Goal: Information Seeking & Learning: Learn about a topic

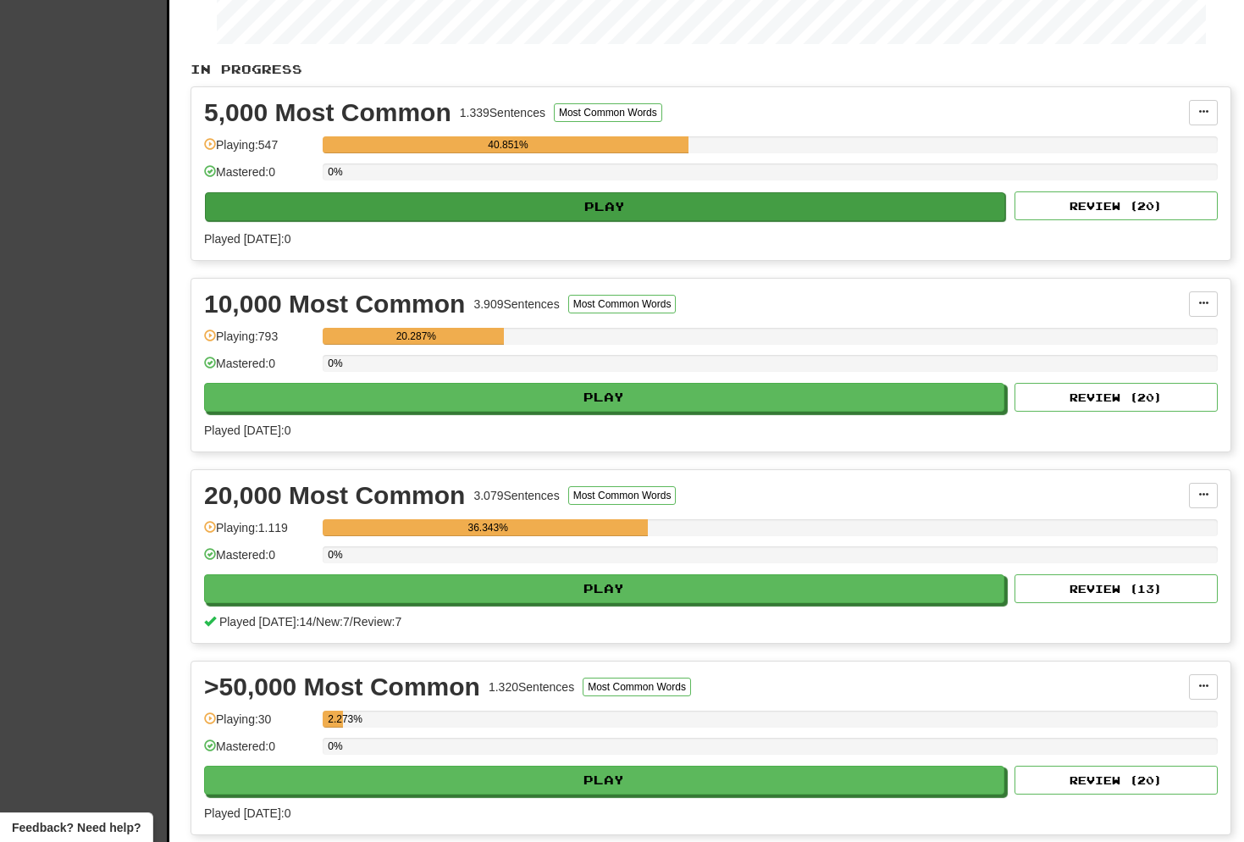
scroll to position [462, 0]
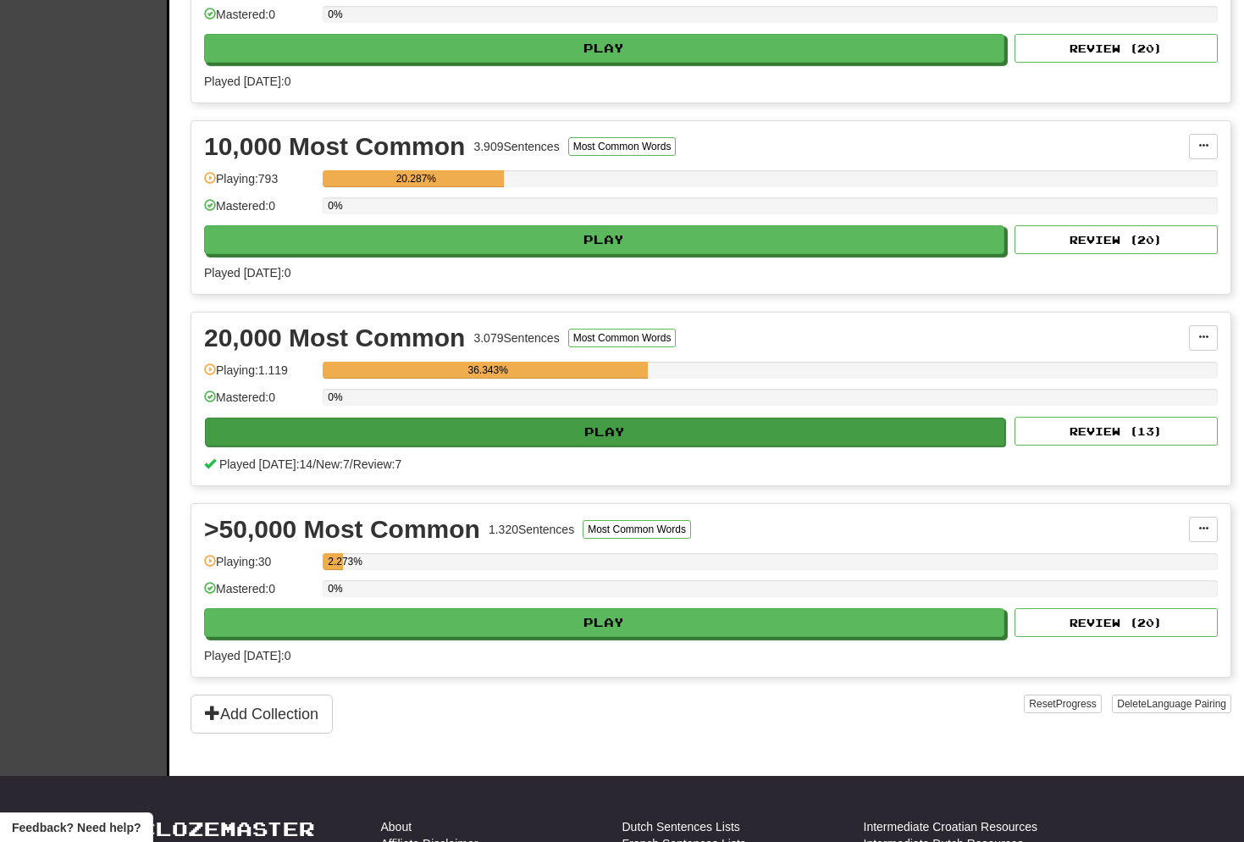
click at [573, 435] on button "Play" at bounding box center [605, 432] width 800 height 29
select select "**"
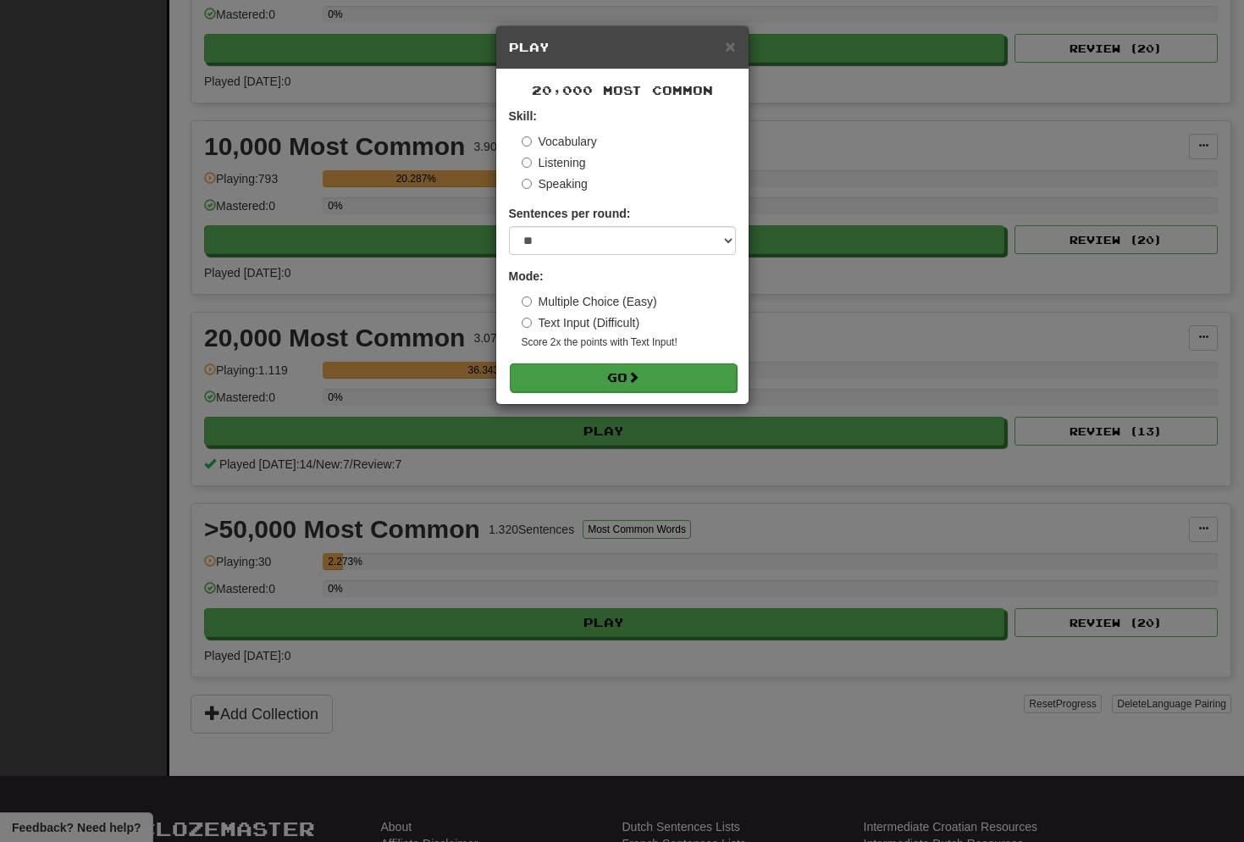
click at [667, 379] on button "Go" at bounding box center [623, 377] width 227 height 29
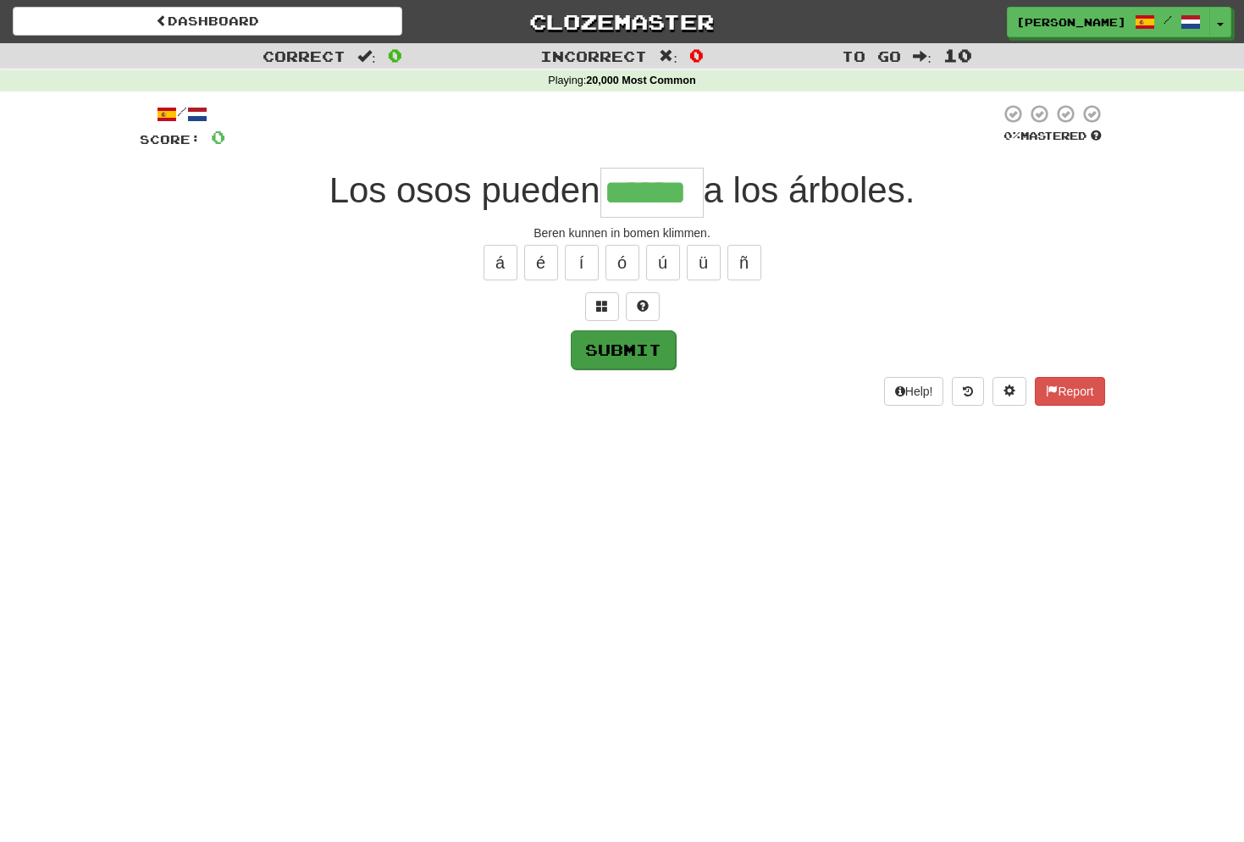
type input "******"
click at [636, 352] on button "Submit" at bounding box center [623, 349] width 105 height 39
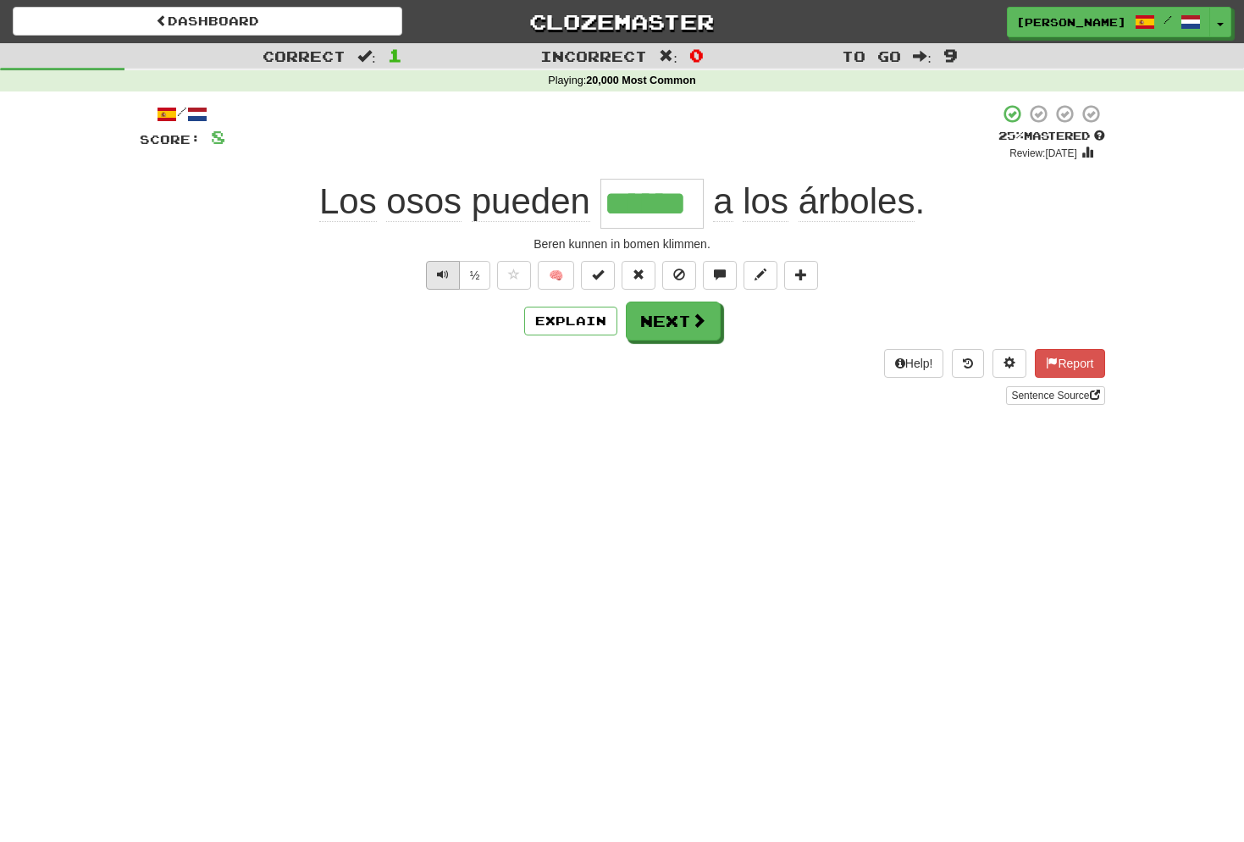
click at [447, 271] on span "Text-to-speech controls" at bounding box center [443, 275] width 12 height 12
click at [440, 274] on span "Text-to-speech controls" at bounding box center [443, 275] width 12 height 12
click at [673, 320] on button "Next" at bounding box center [674, 321] width 95 height 39
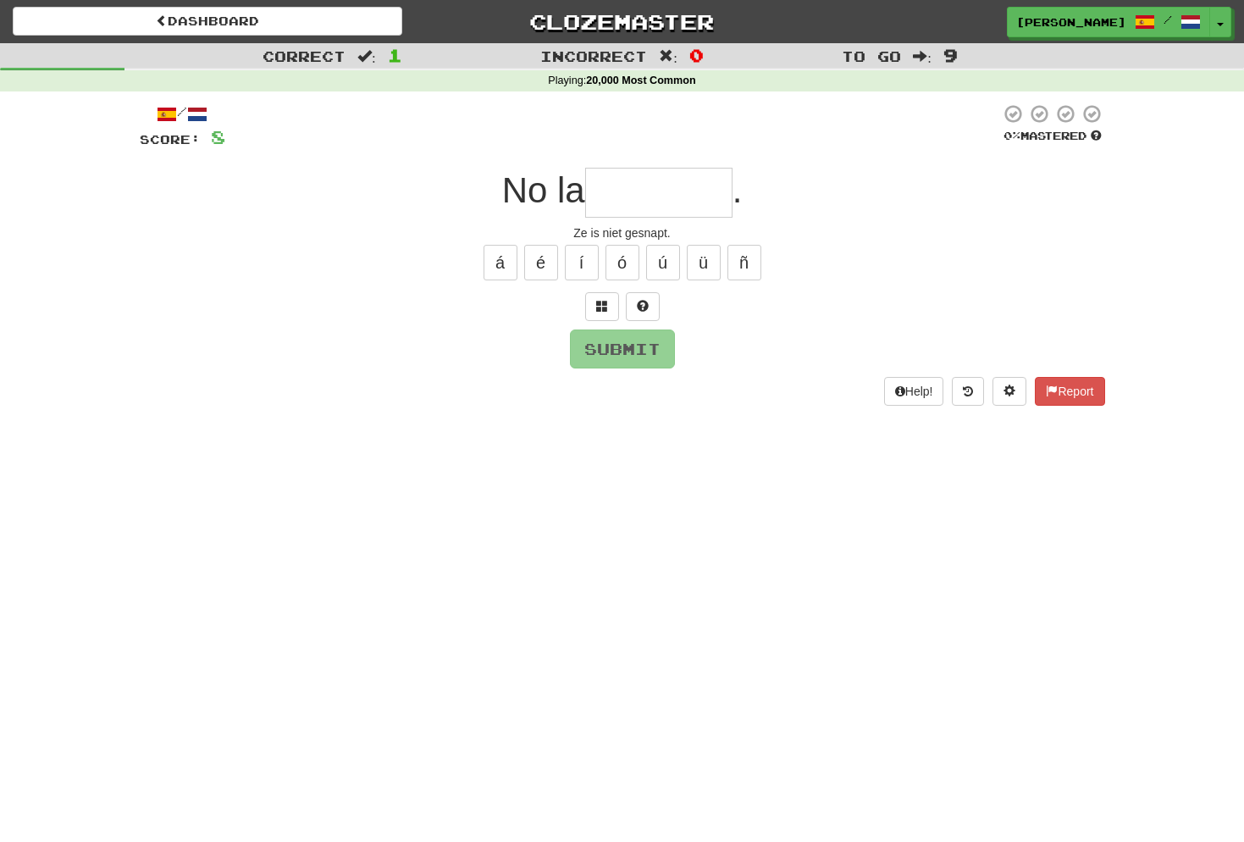
type input "*"
click at [507, 263] on button "á" at bounding box center [501, 263] width 34 height 36
click at [601, 306] on span at bounding box center [602, 306] width 12 height 12
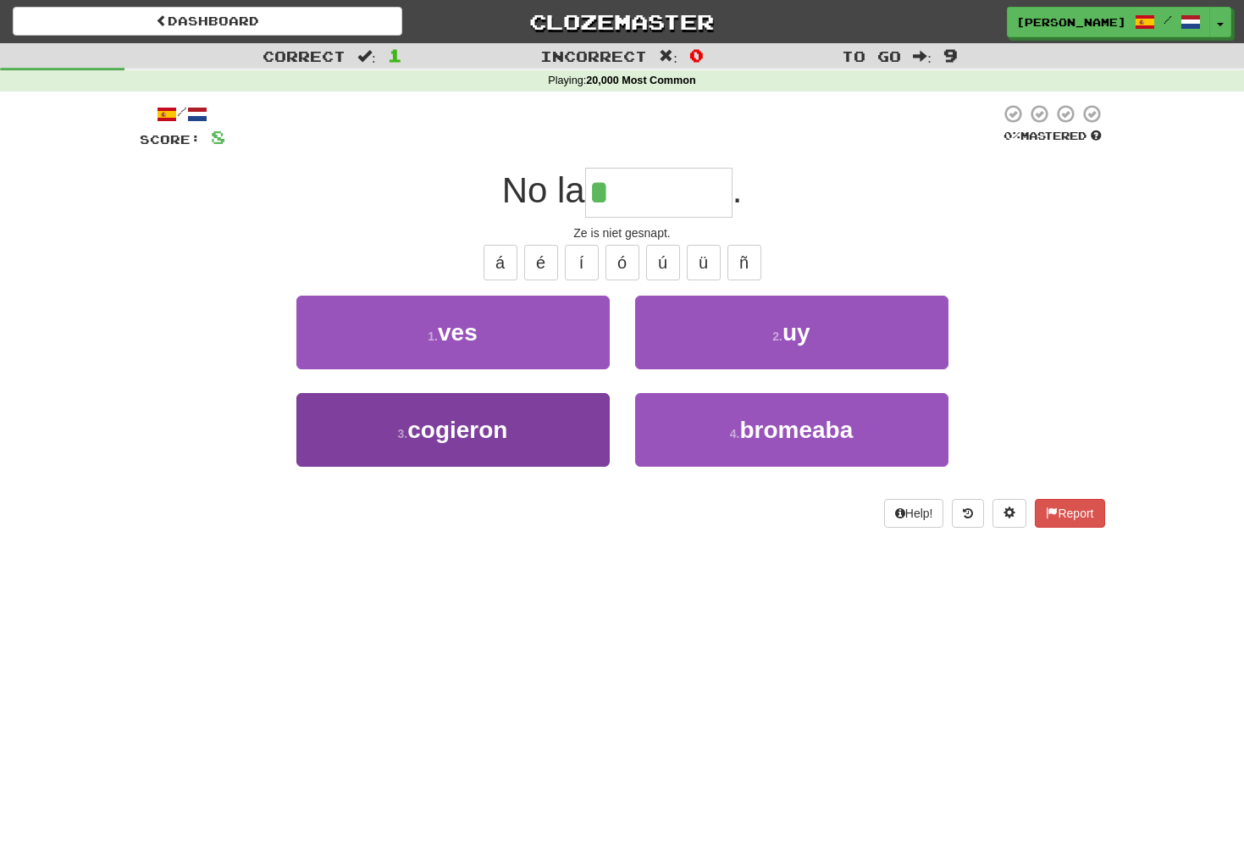
click at [435, 434] on span "cogieron" at bounding box center [457, 430] width 100 height 26
type input "********"
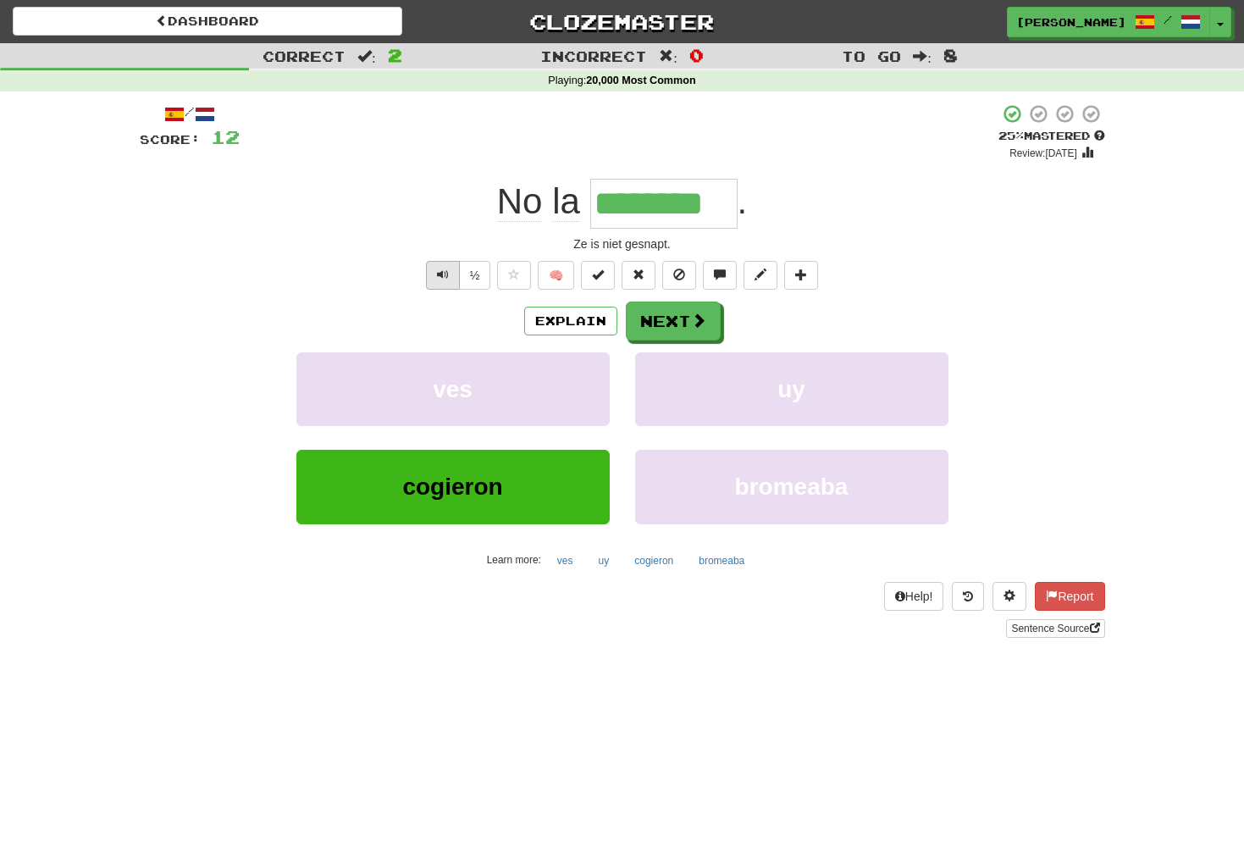
click at [438, 269] on span "Text-to-speech controls" at bounding box center [443, 275] width 12 height 12
click at [672, 314] on button "Next" at bounding box center [674, 321] width 95 height 39
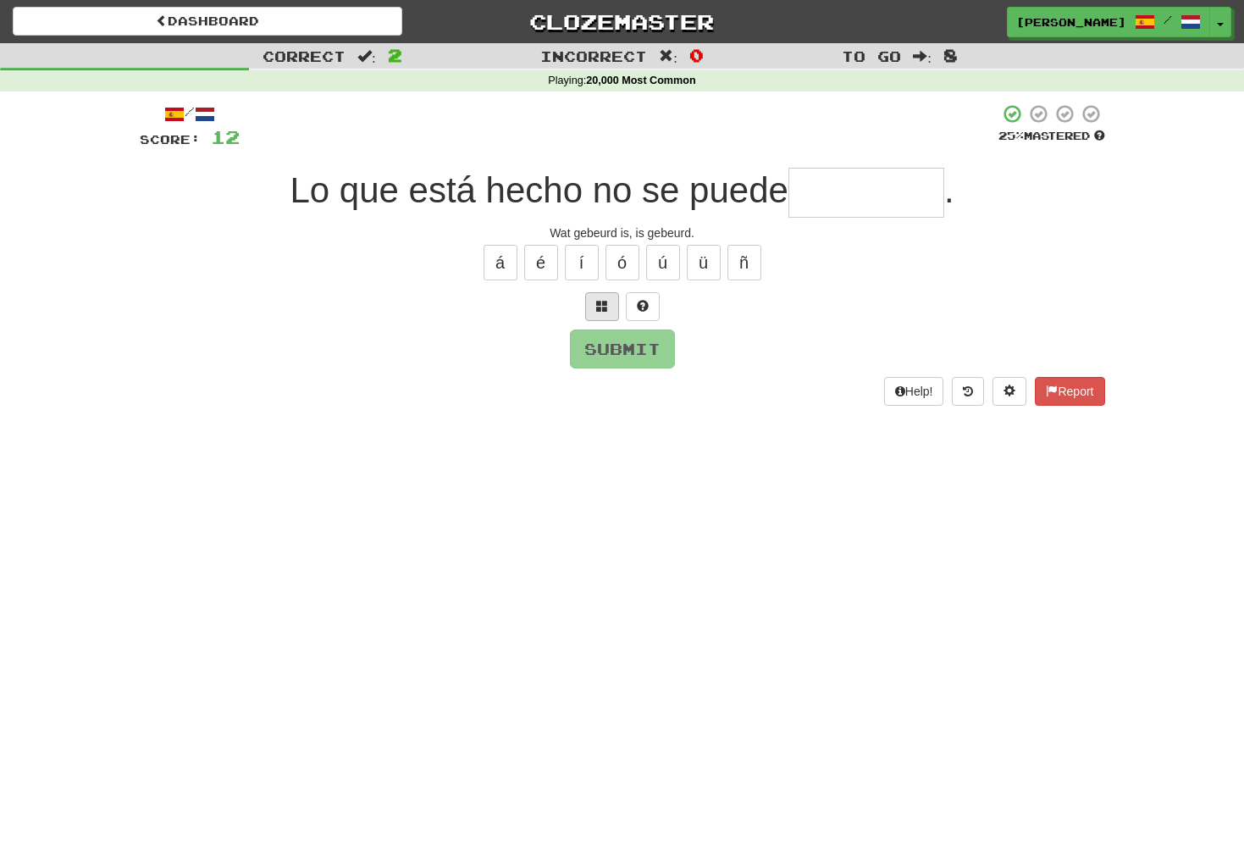
click at [595, 305] on button at bounding box center [602, 306] width 34 height 29
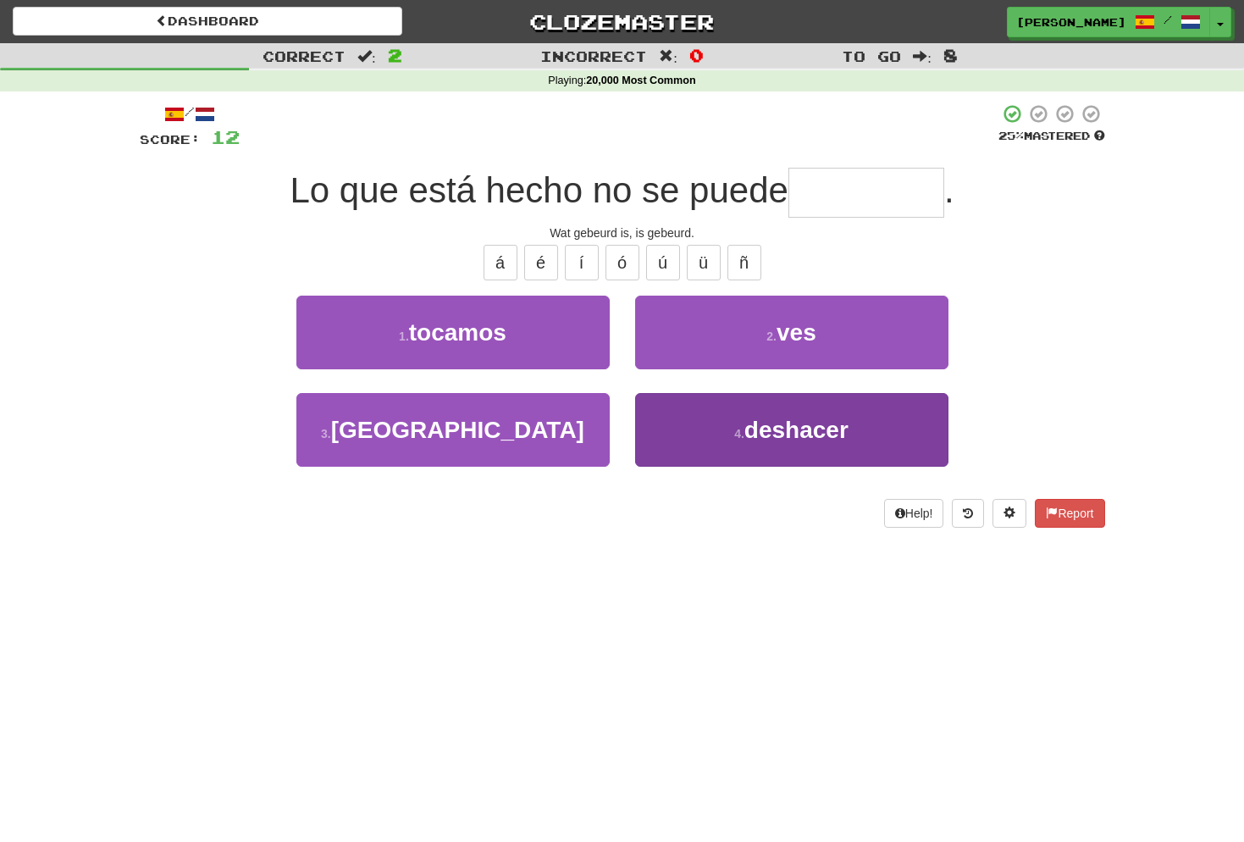
click at [768, 426] on span "deshacer" at bounding box center [797, 430] width 104 height 26
type input "********"
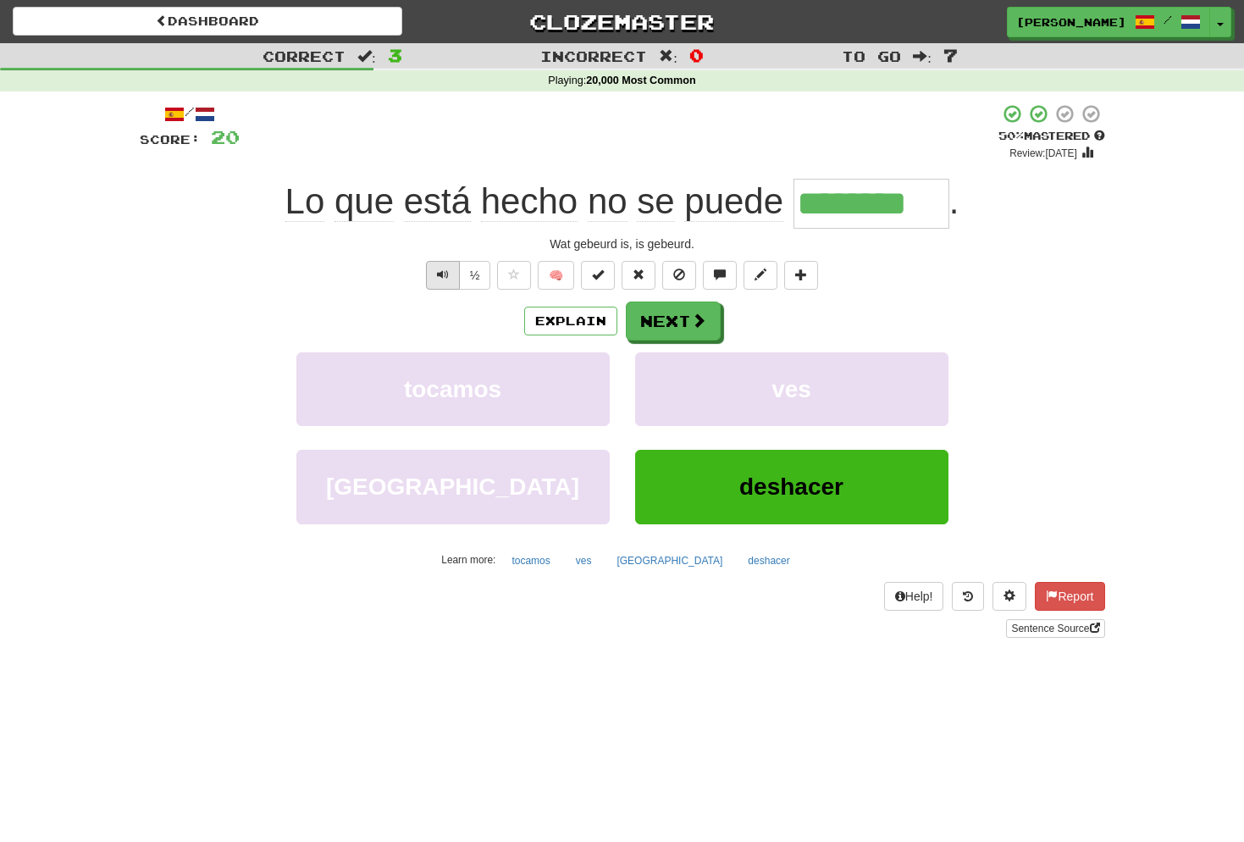
click at [445, 271] on span "Text-to-speech controls" at bounding box center [443, 275] width 12 height 12
click at [665, 317] on button "Next" at bounding box center [674, 321] width 95 height 39
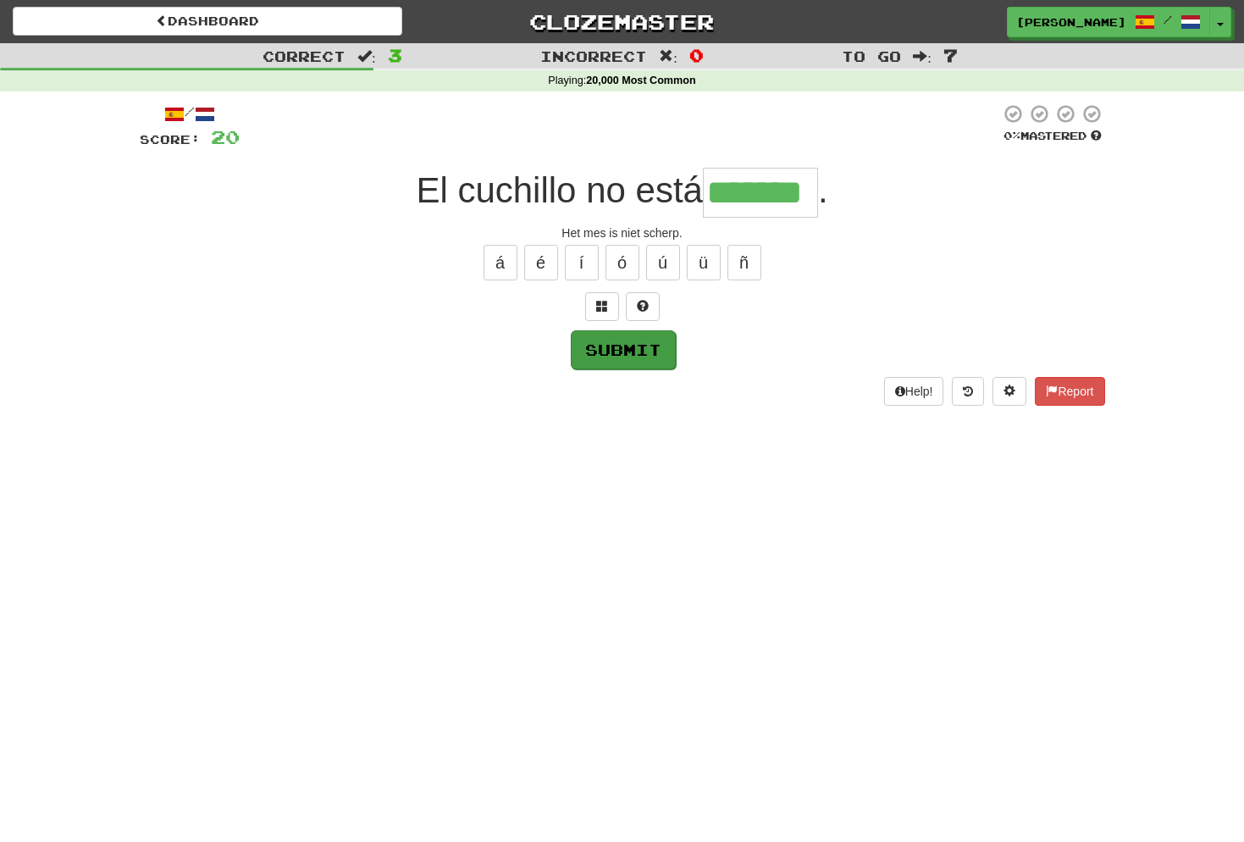
type input "*******"
click at [622, 346] on button "Submit" at bounding box center [623, 349] width 105 height 39
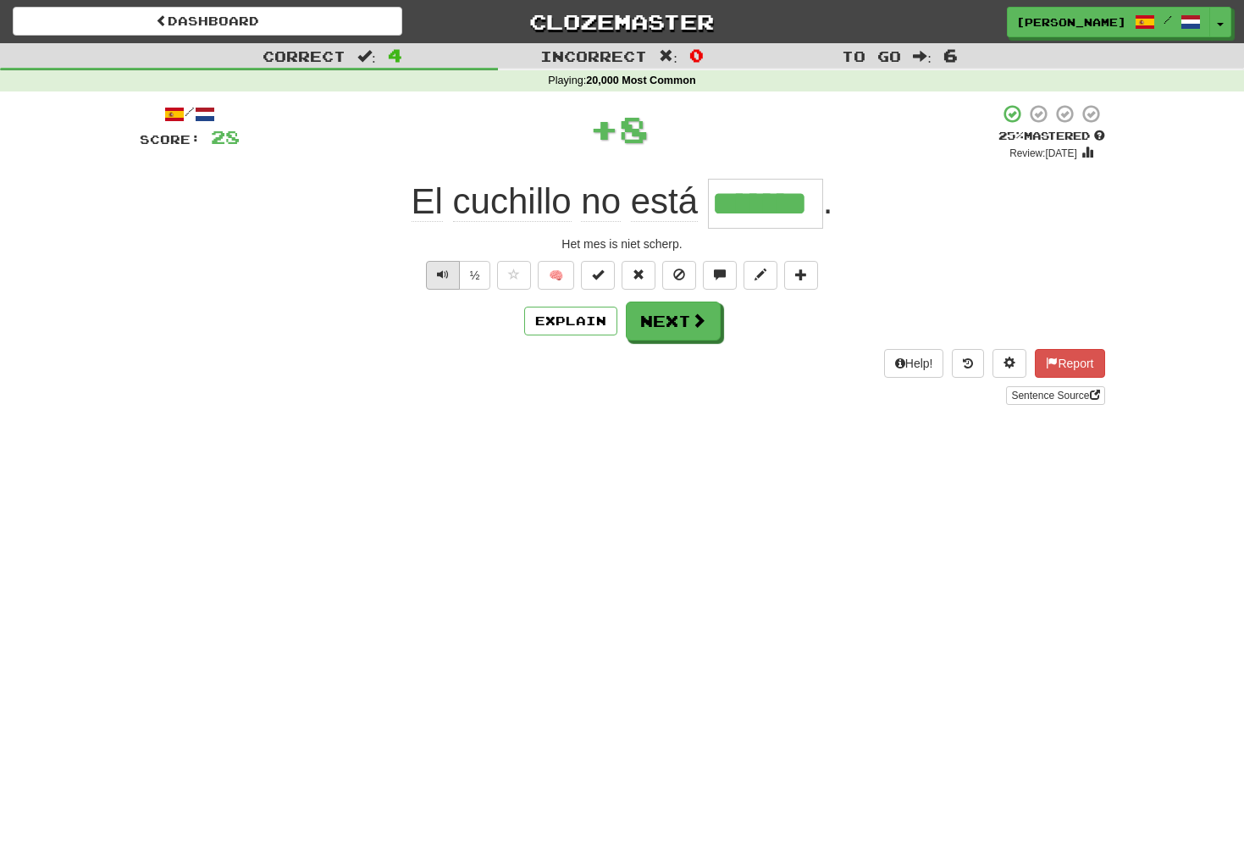
click at [445, 263] on button "Text-to-speech controls" at bounding box center [443, 275] width 34 height 29
click at [675, 315] on button "Next" at bounding box center [674, 321] width 95 height 39
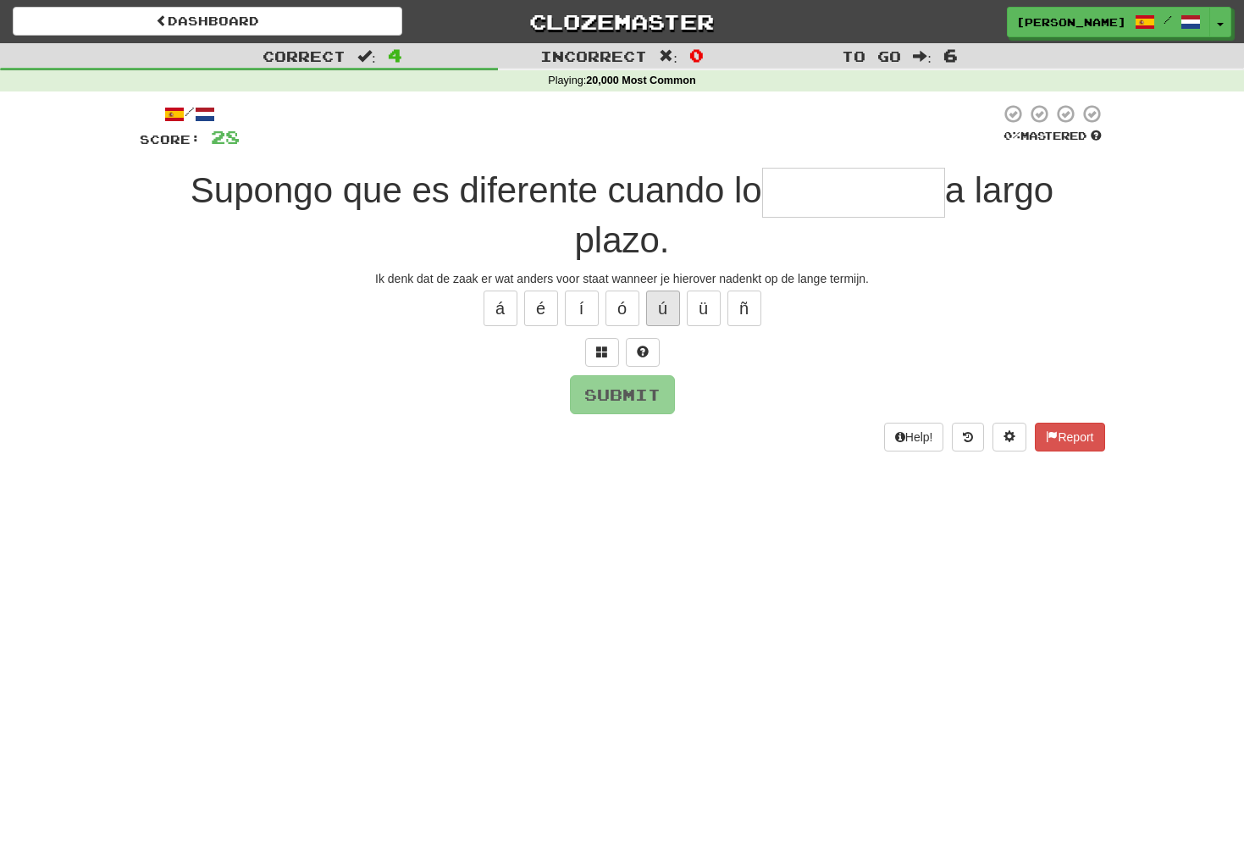
type input "*"
click at [604, 351] on span at bounding box center [602, 352] width 12 height 12
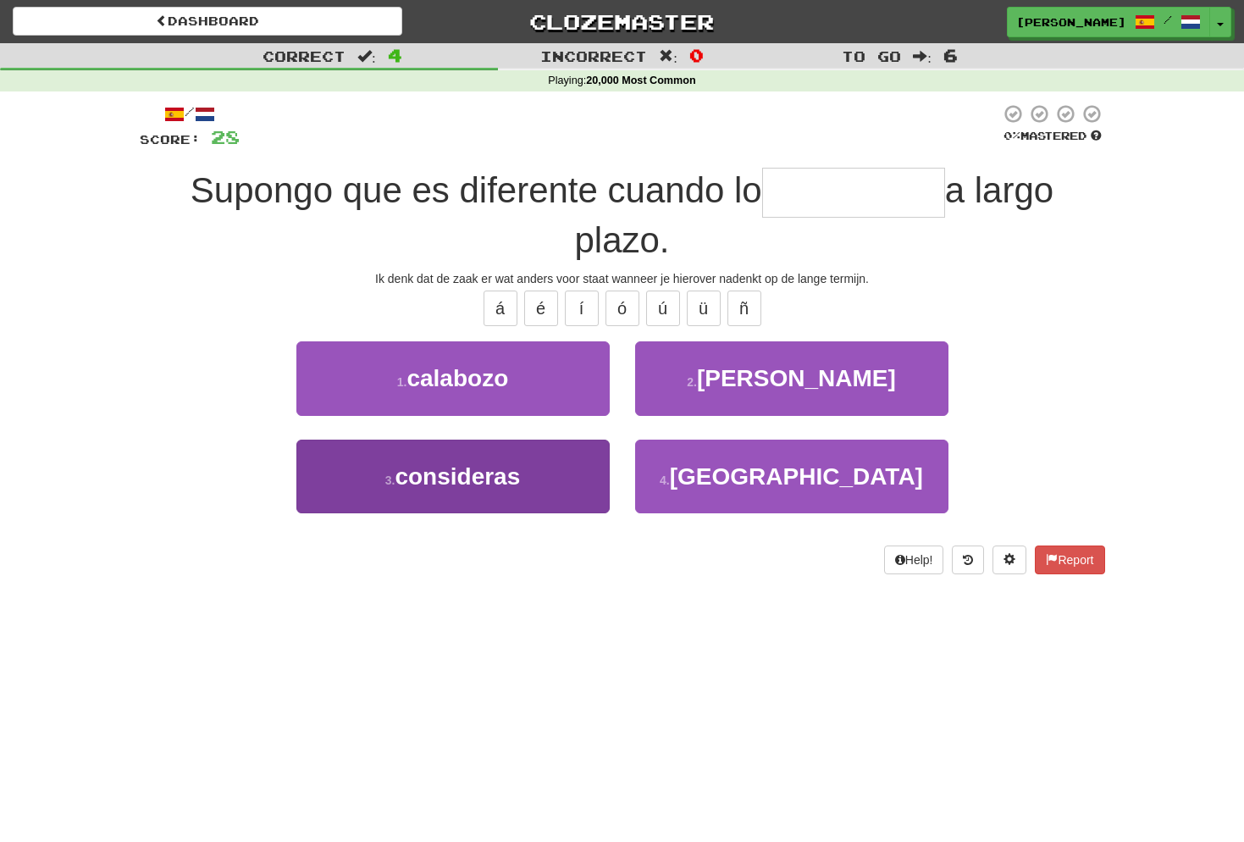
click at [531, 478] on button "3 . consideras" at bounding box center [452, 477] width 313 height 74
type input "**********"
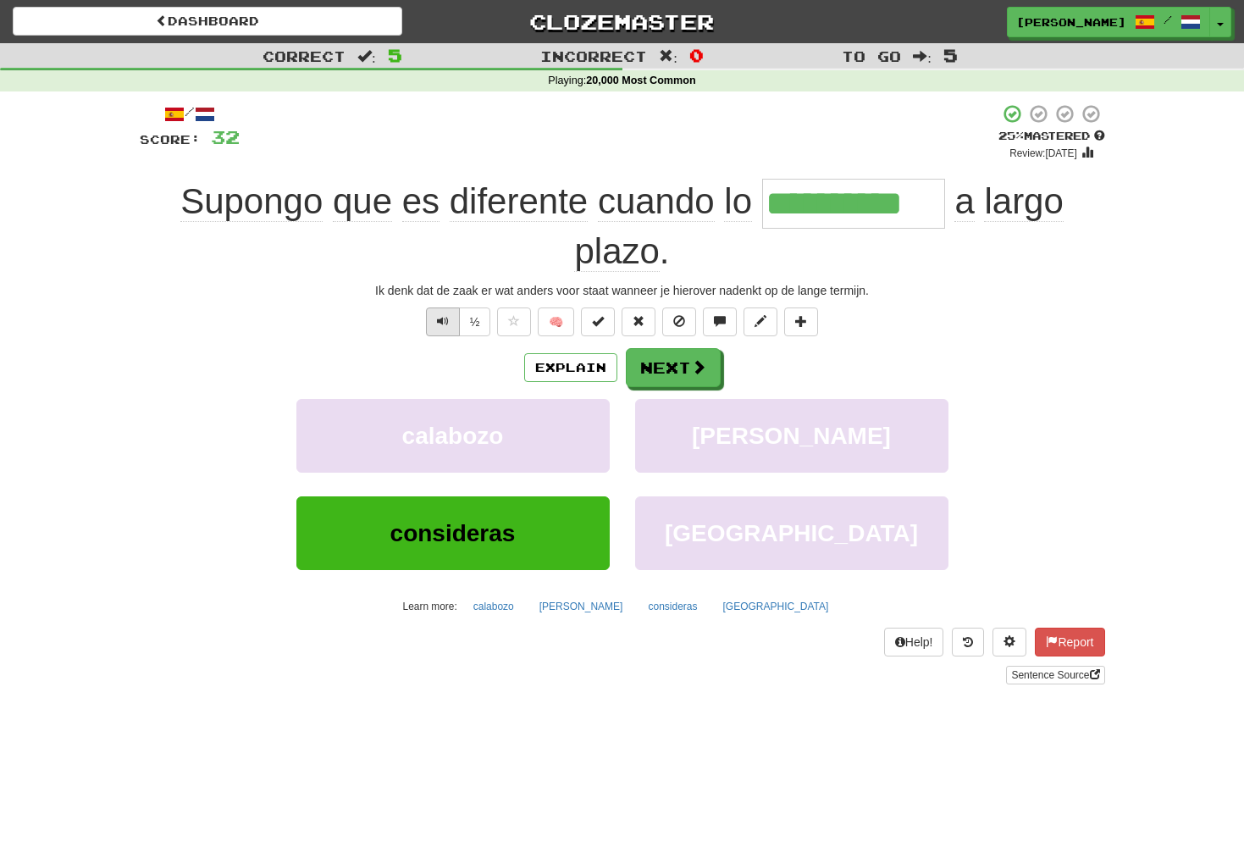
click at [440, 318] on span "Text-to-speech controls" at bounding box center [443, 321] width 12 height 12
click at [643, 362] on button "Next" at bounding box center [674, 368] width 95 height 39
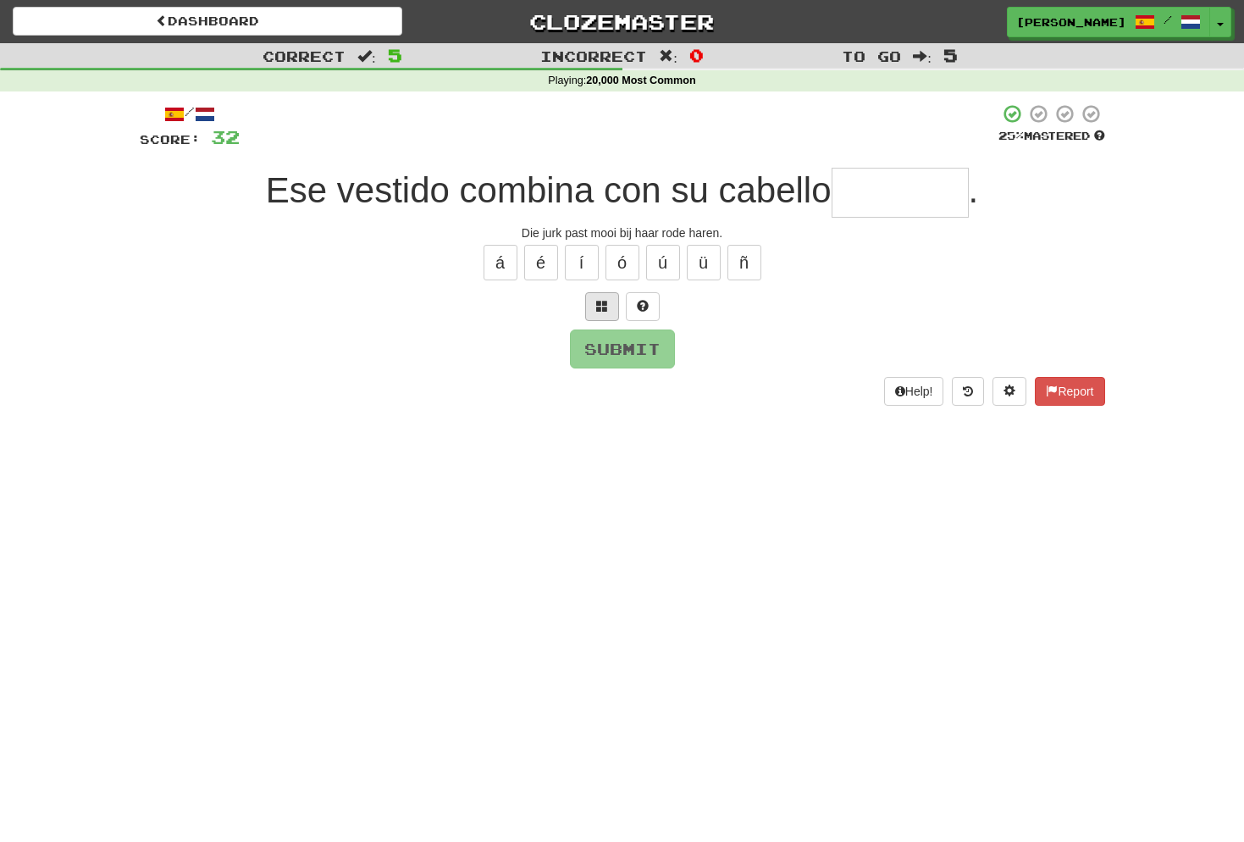
click at [600, 307] on span at bounding box center [602, 306] width 12 height 12
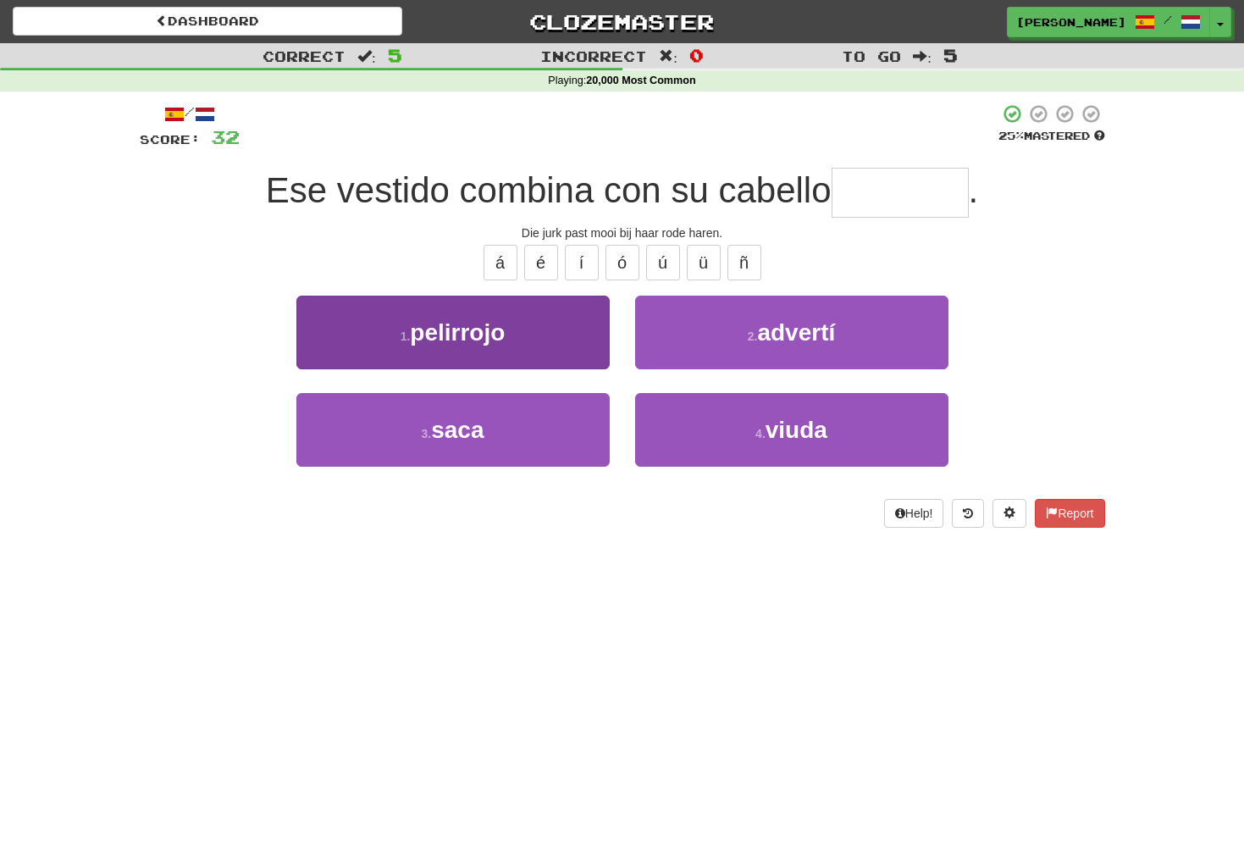
click at [502, 331] on span "pelirrojo" at bounding box center [457, 332] width 95 height 26
type input "*********"
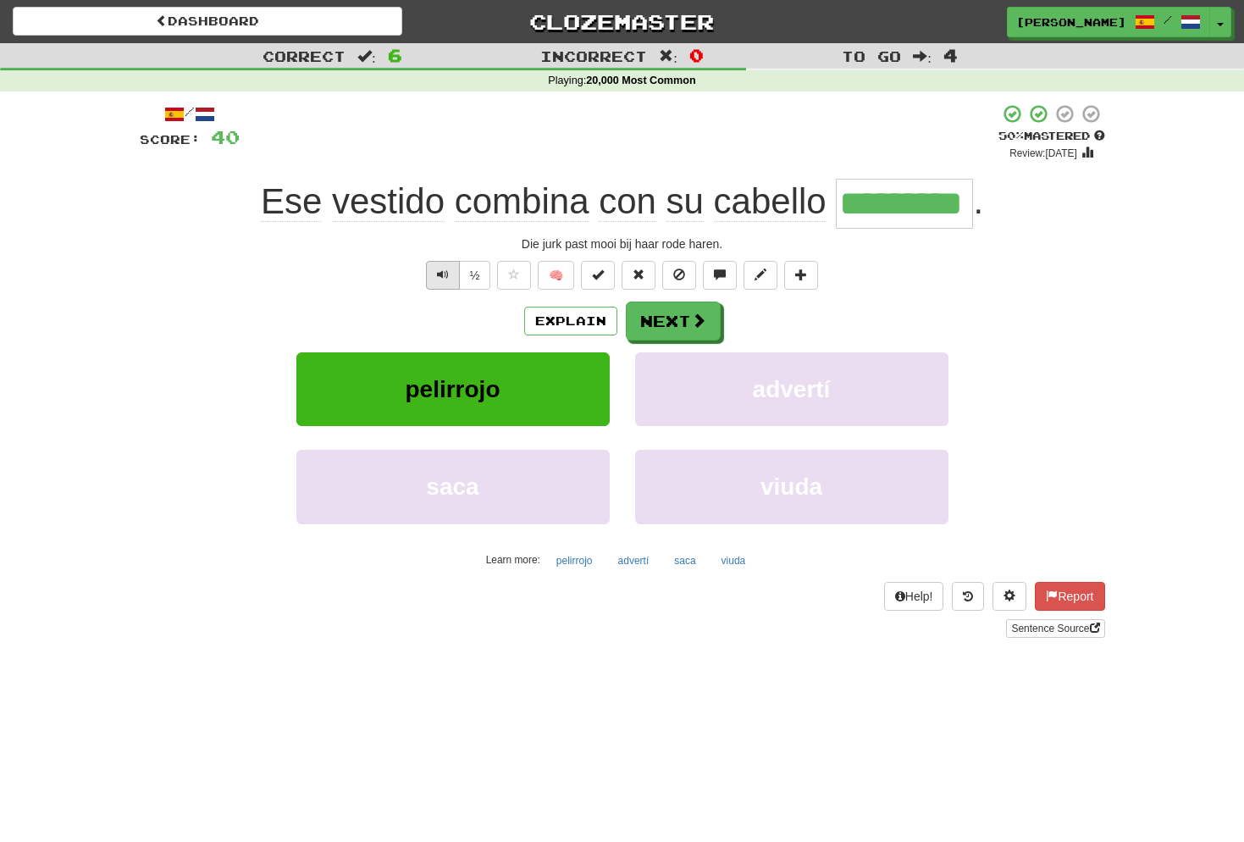
click at [444, 273] on span "Text-to-speech controls" at bounding box center [443, 275] width 12 height 12
click at [440, 269] on span "Text-to-speech controls" at bounding box center [443, 275] width 12 height 12
click at [683, 329] on button "Next" at bounding box center [674, 321] width 95 height 39
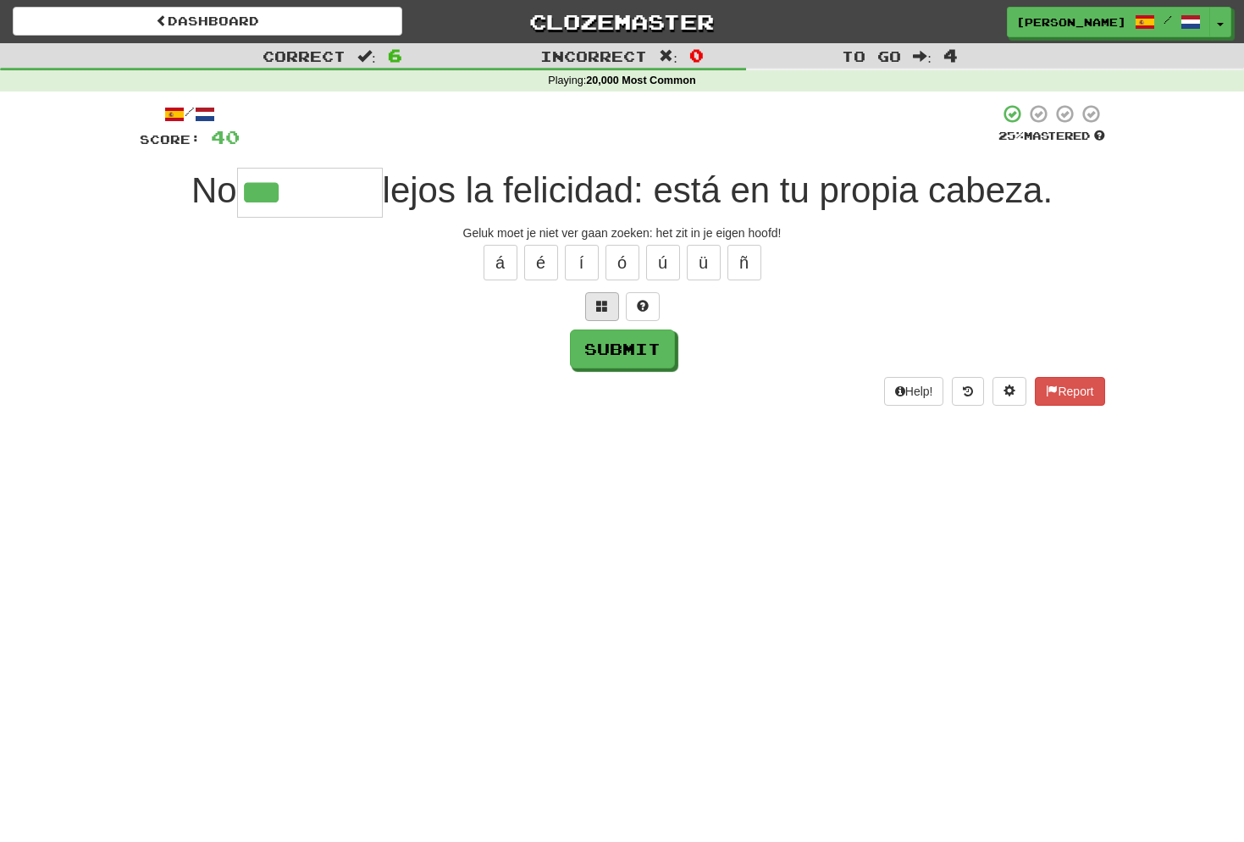
click at [607, 306] on span at bounding box center [602, 306] width 12 height 12
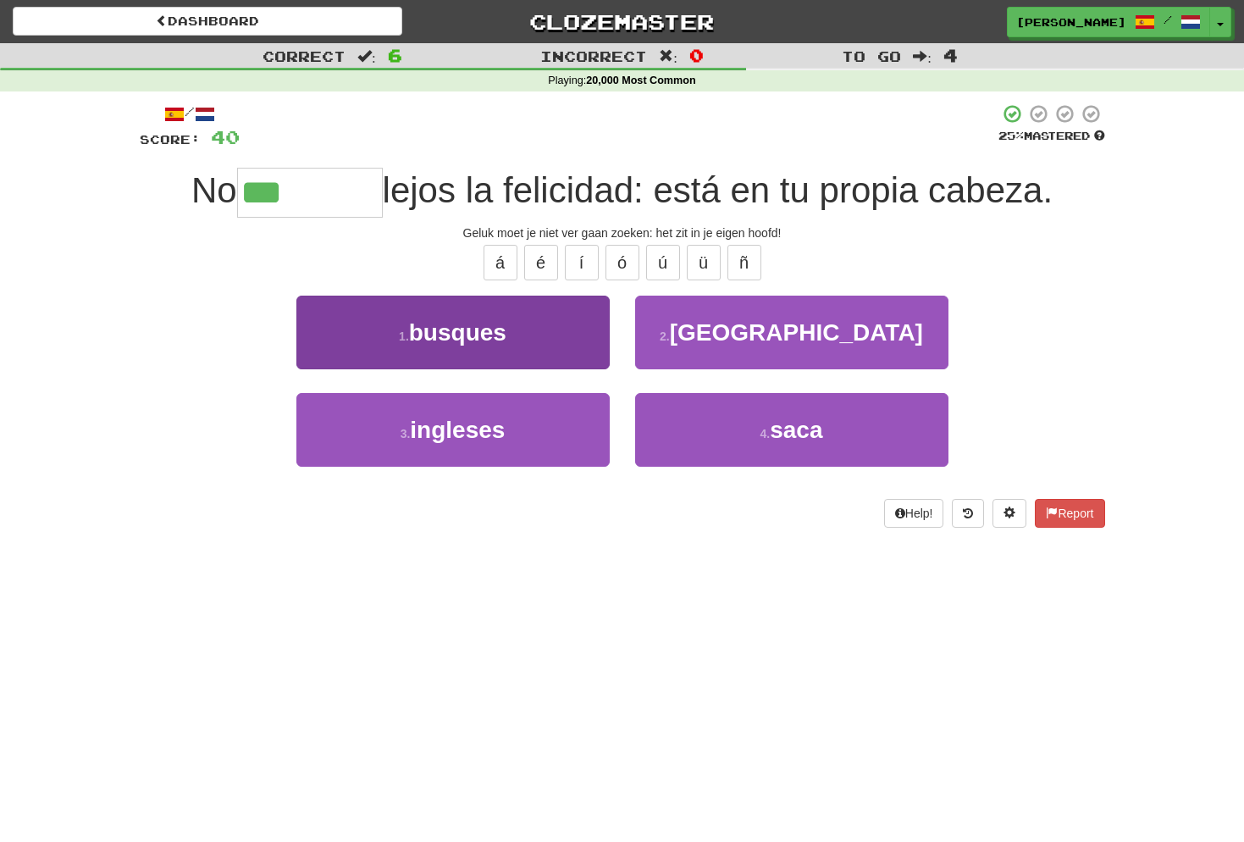
click at [498, 309] on button "1 . busques" at bounding box center [452, 333] width 313 height 74
type input "*******"
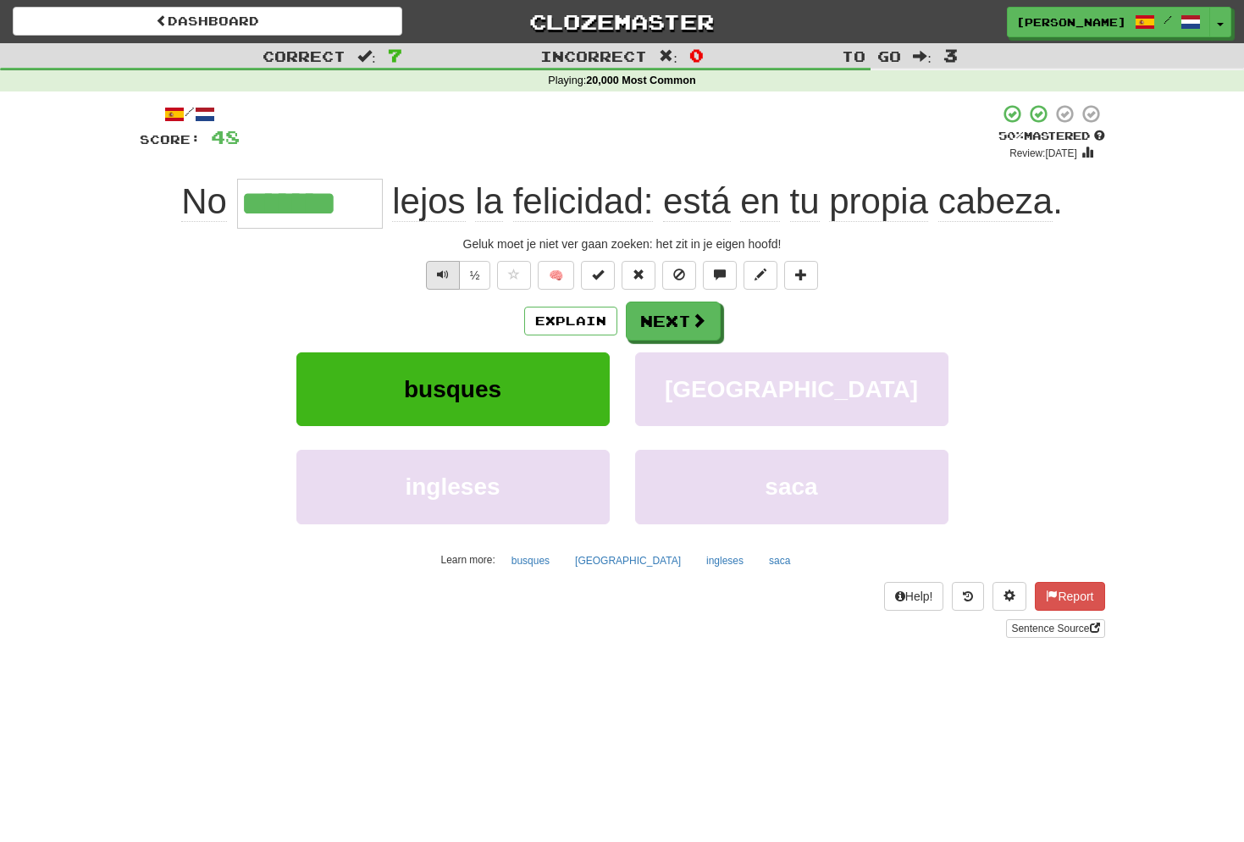
click at [443, 271] on span "Text-to-speech controls" at bounding box center [443, 275] width 12 height 12
click at [649, 315] on button "Next" at bounding box center [674, 321] width 95 height 39
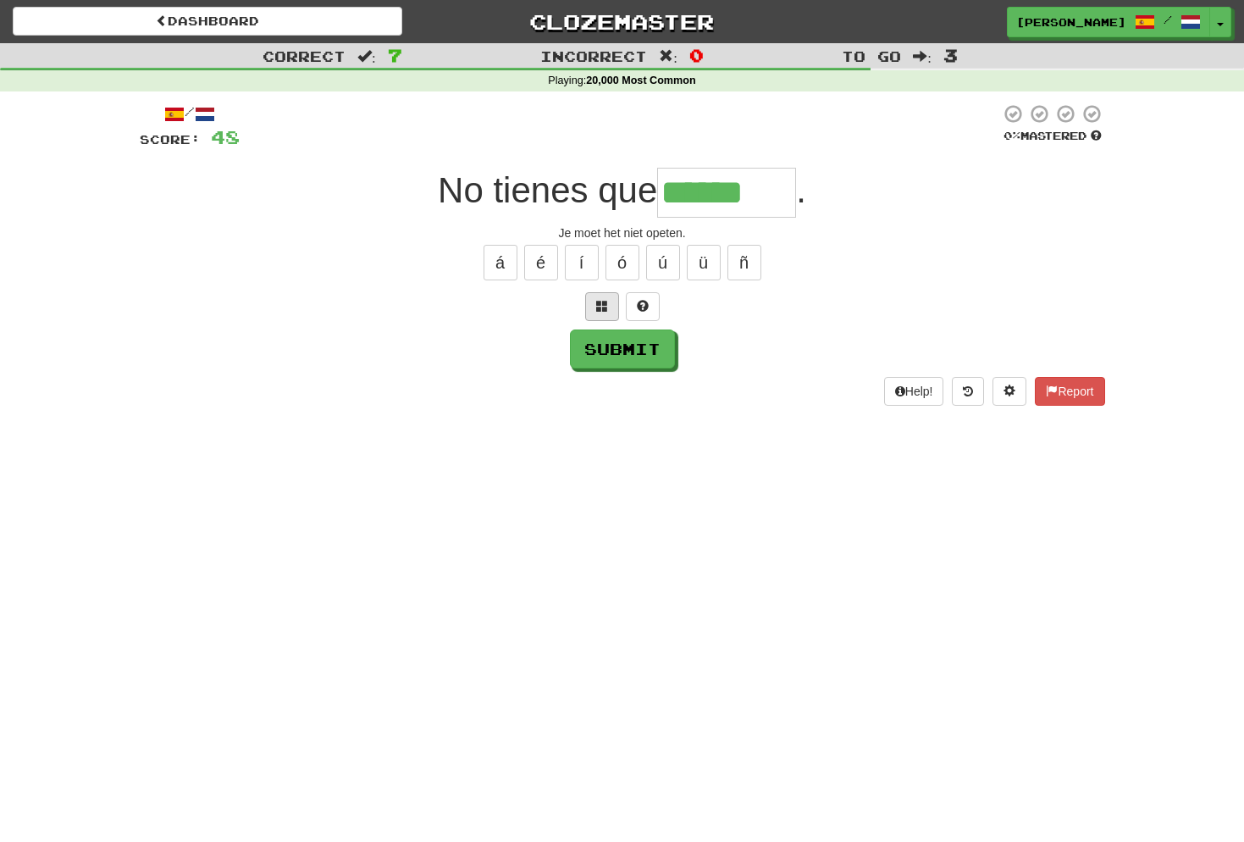
click at [608, 303] on button at bounding box center [602, 306] width 34 height 29
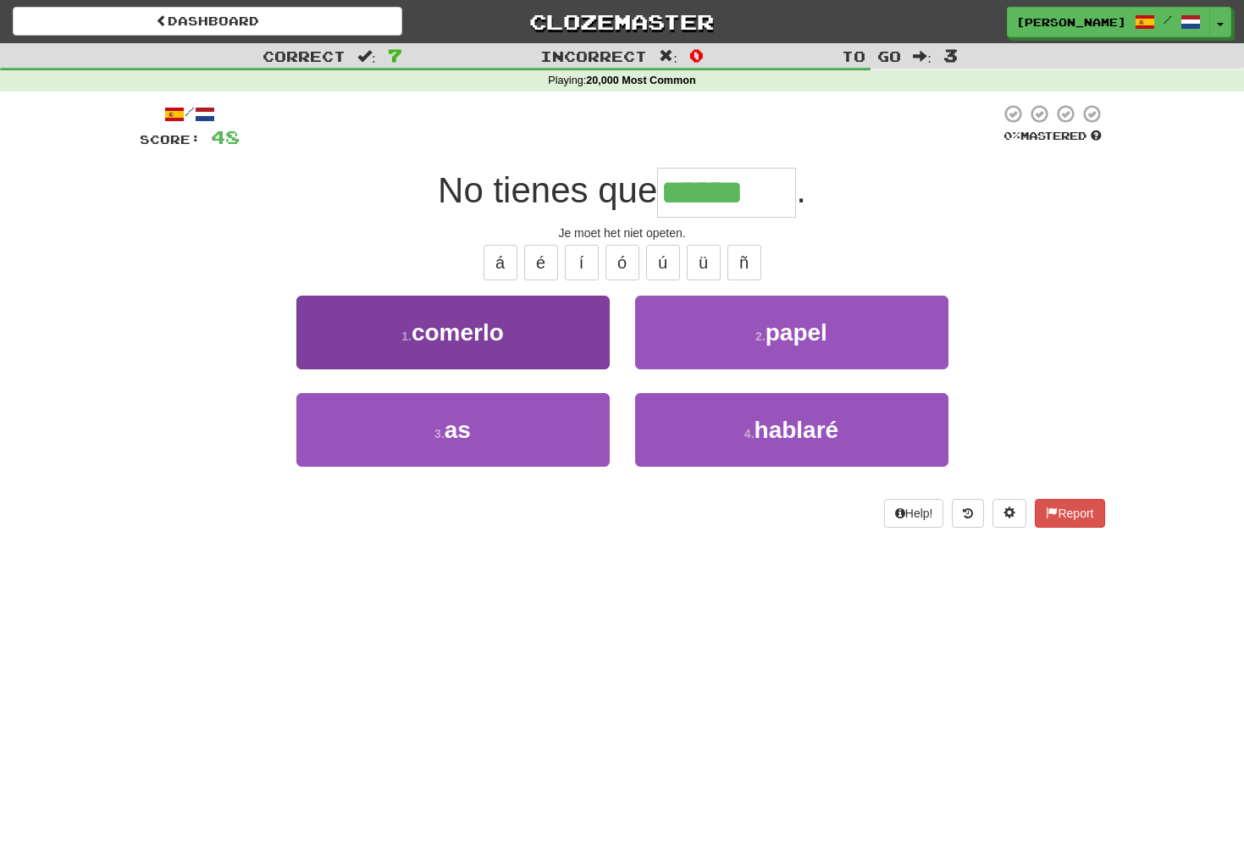
click at [501, 334] on span "comerlo" at bounding box center [458, 332] width 92 height 26
type input "*******"
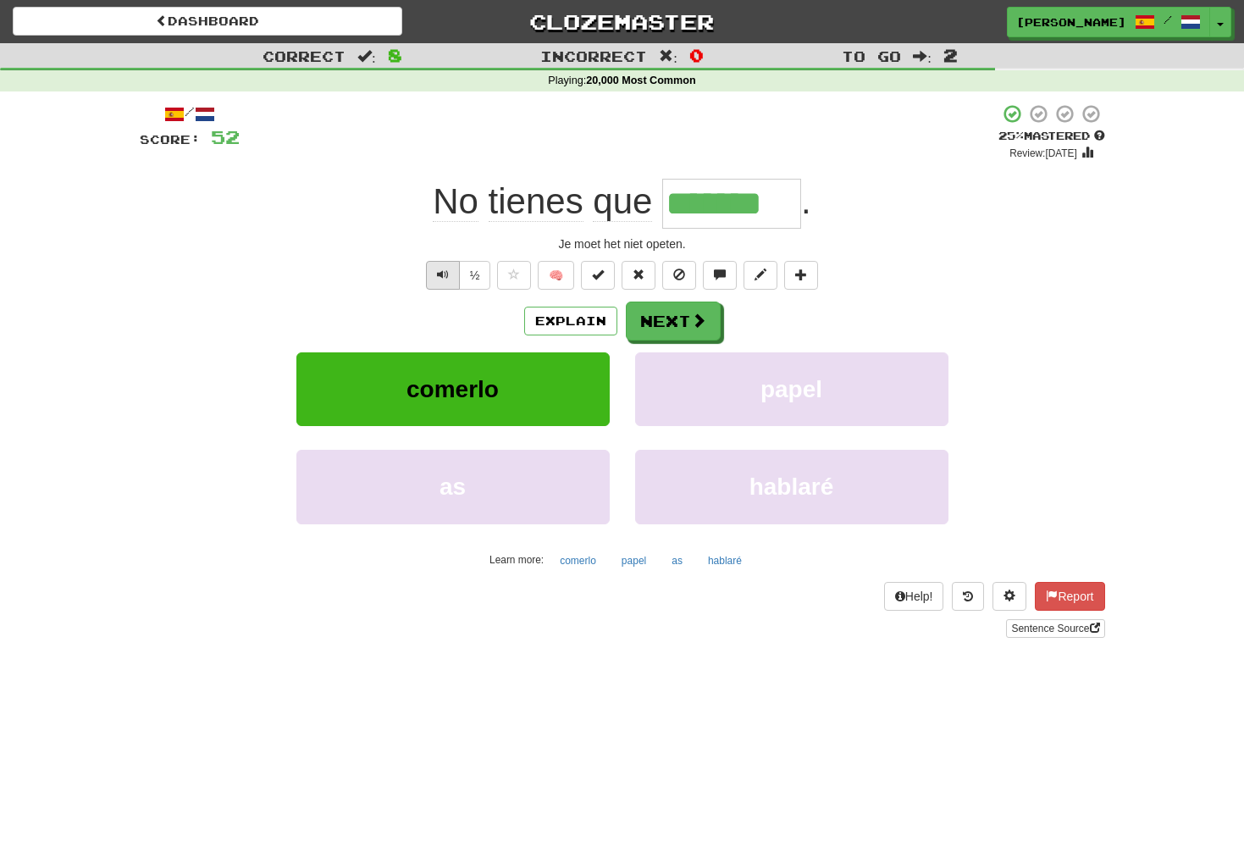
click at [449, 274] on button "Text-to-speech controls" at bounding box center [443, 275] width 34 height 29
click at [673, 312] on button "Next" at bounding box center [674, 321] width 95 height 39
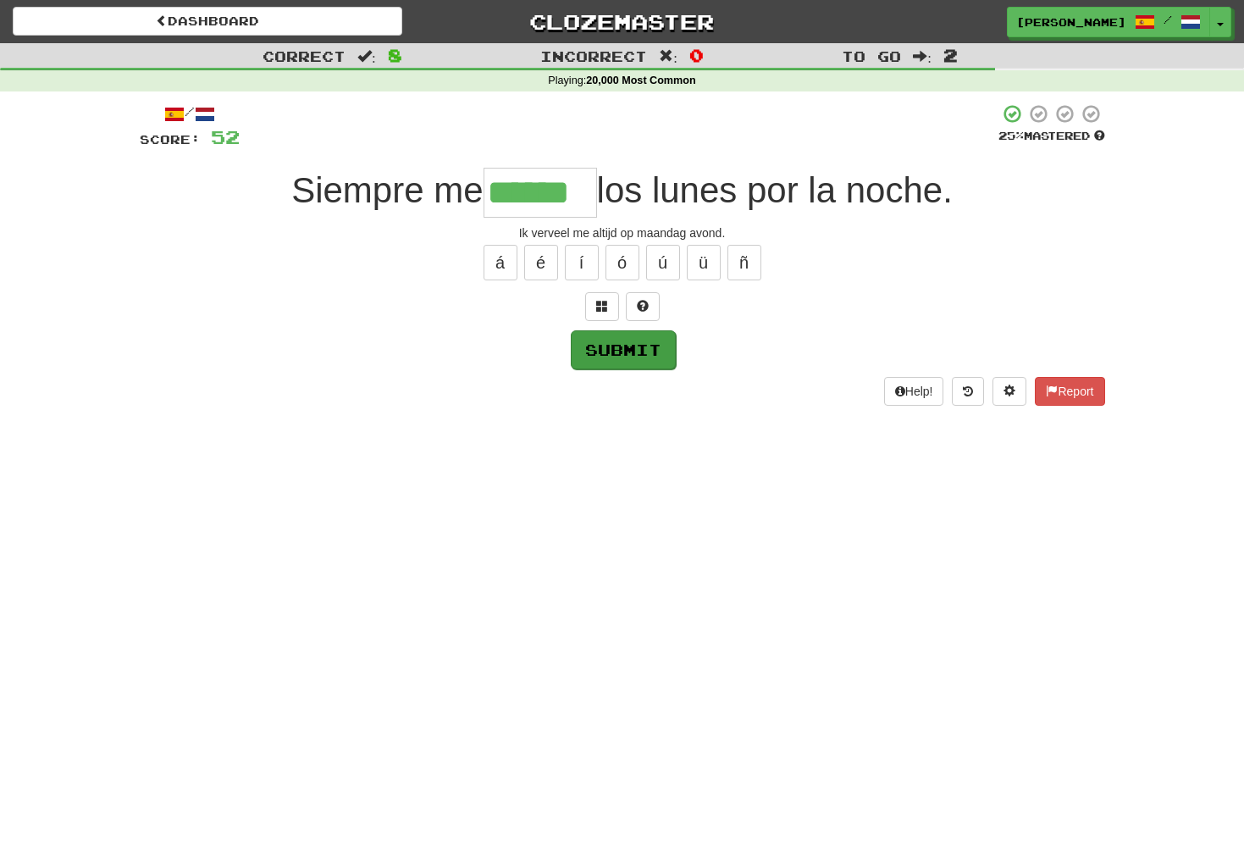
type input "******"
click at [630, 354] on button "Submit" at bounding box center [623, 349] width 105 height 39
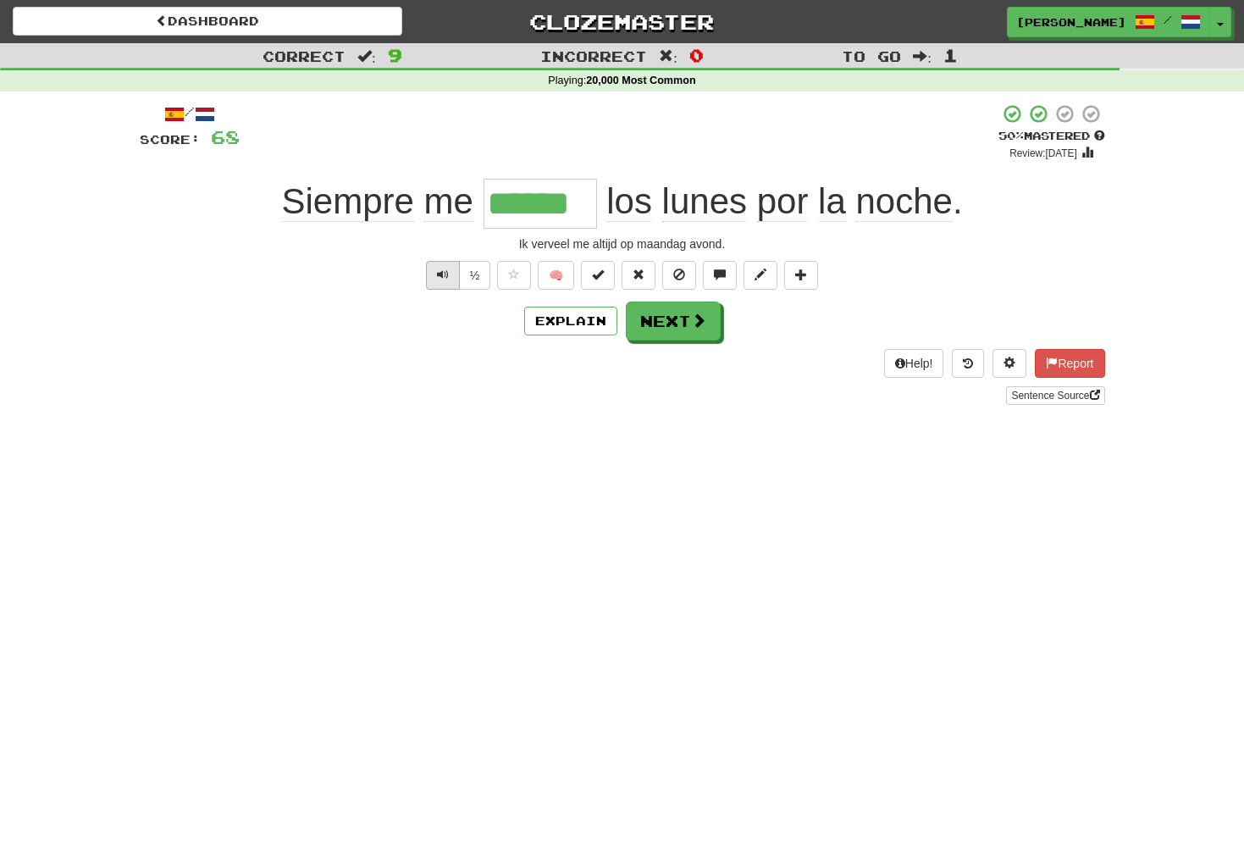
click at [440, 271] on span "Text-to-speech controls" at bounding box center [443, 275] width 12 height 12
click at [440, 269] on span "Text-to-speech controls" at bounding box center [443, 275] width 12 height 12
click at [695, 325] on span at bounding box center [699, 320] width 15 height 15
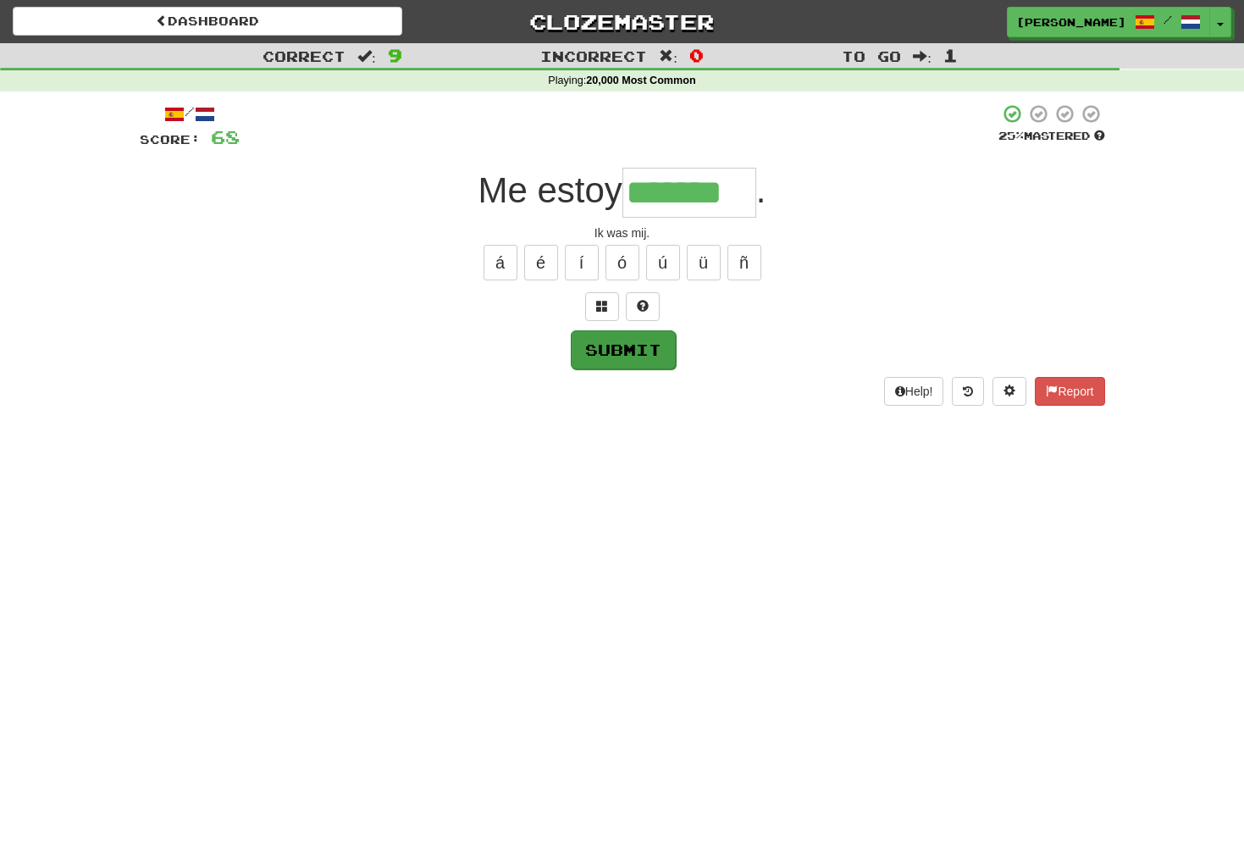
type input "*******"
click at [640, 342] on button "Submit" at bounding box center [623, 349] width 105 height 39
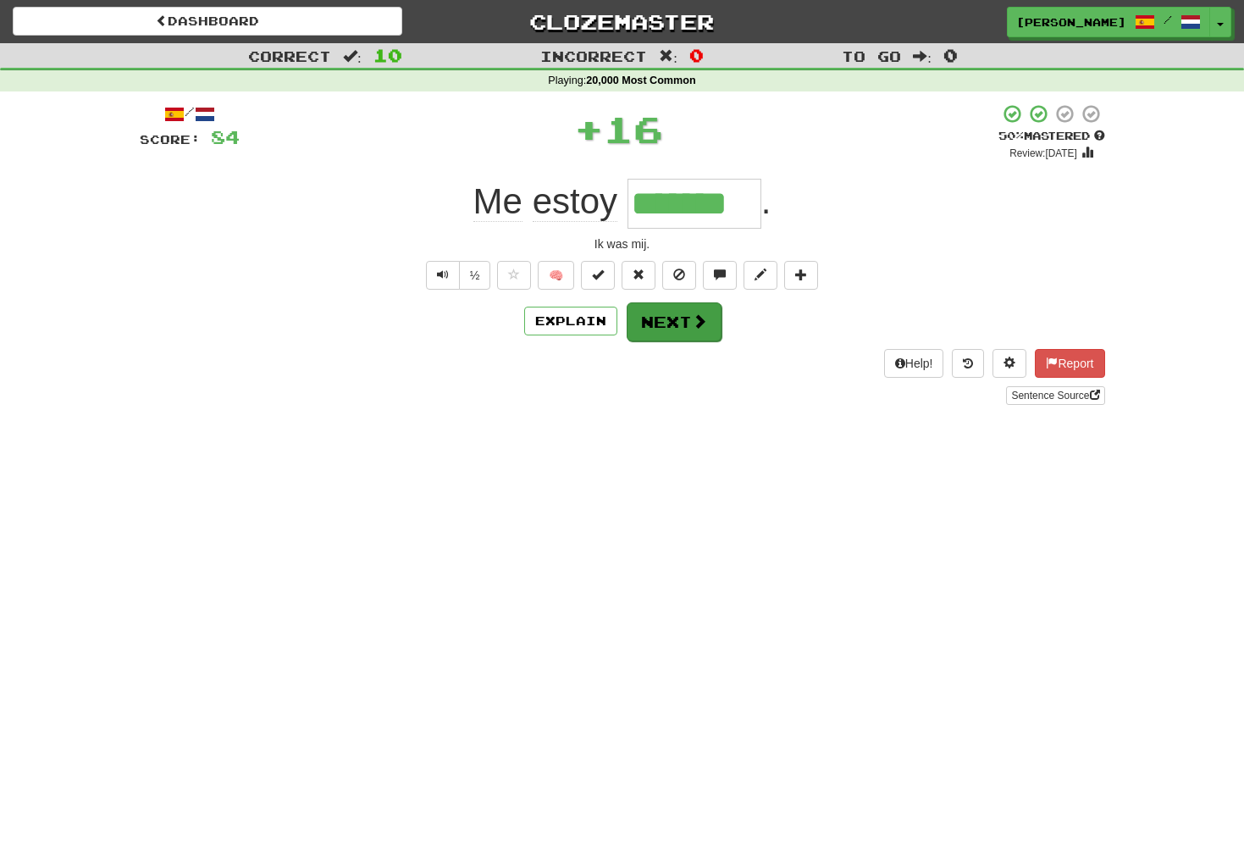
click at [693, 324] on span at bounding box center [699, 320] width 15 height 15
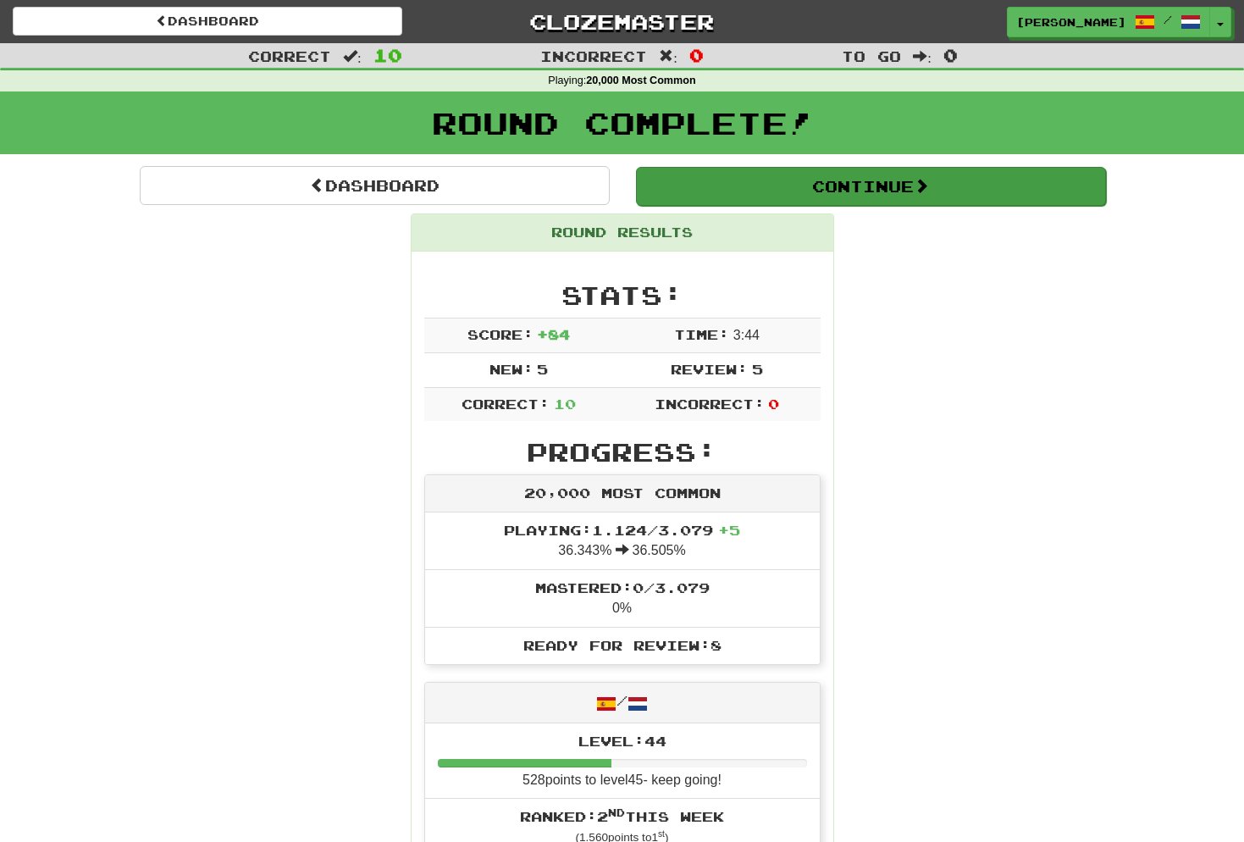
click at [910, 191] on button "Continue" at bounding box center [871, 186] width 470 height 39
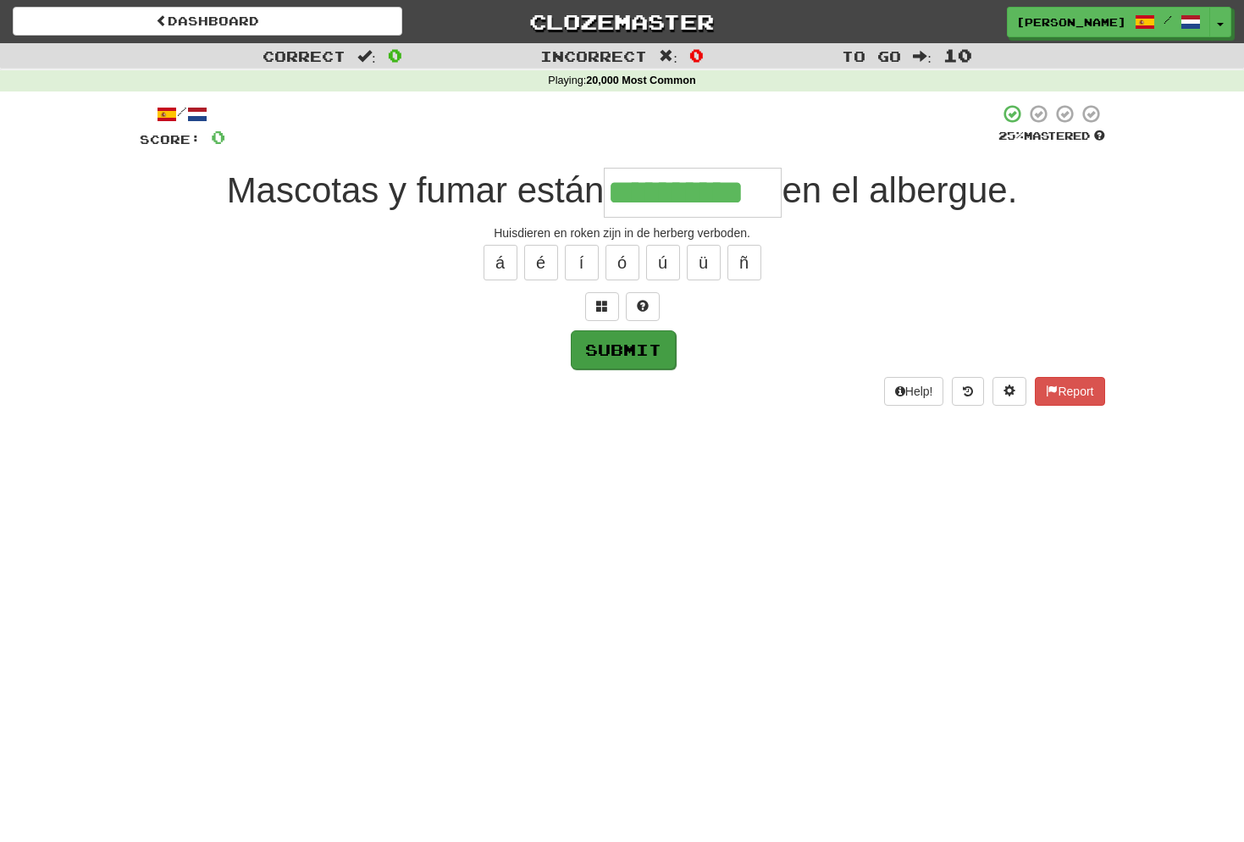
type input "**********"
click at [652, 345] on button "Submit" at bounding box center [623, 349] width 105 height 39
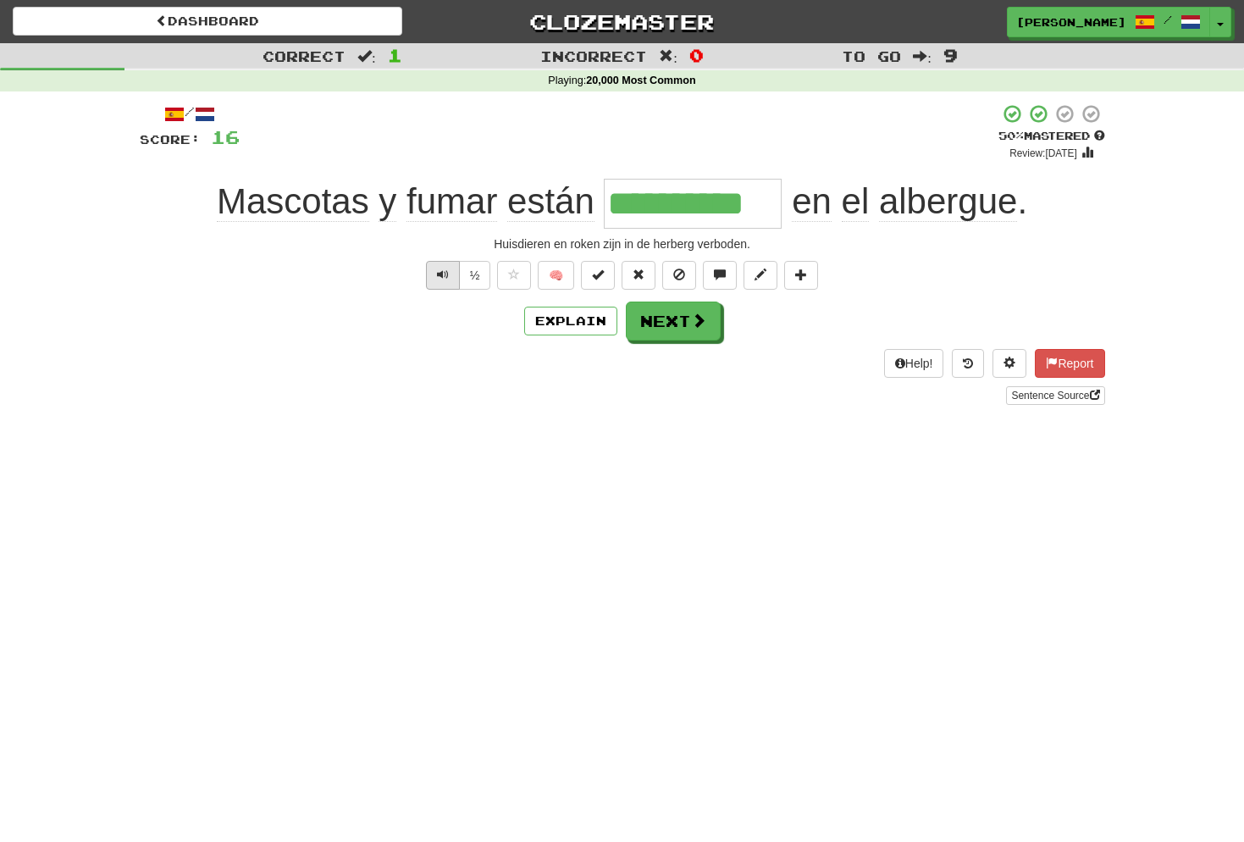
click at [441, 274] on span "Text-to-speech controls" at bounding box center [443, 275] width 12 height 12
click at [663, 318] on button "Next" at bounding box center [674, 321] width 95 height 39
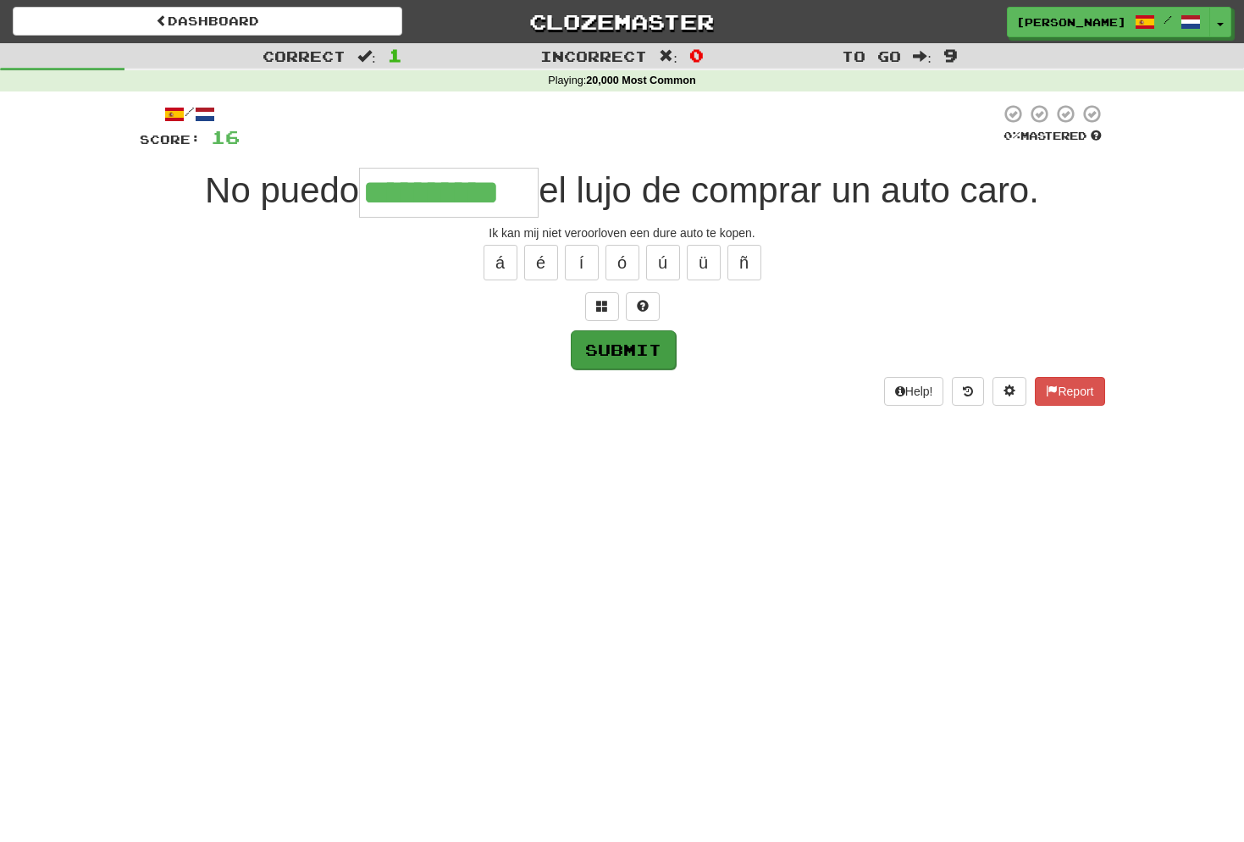
type input "**********"
click at [656, 341] on button "Submit" at bounding box center [623, 349] width 105 height 39
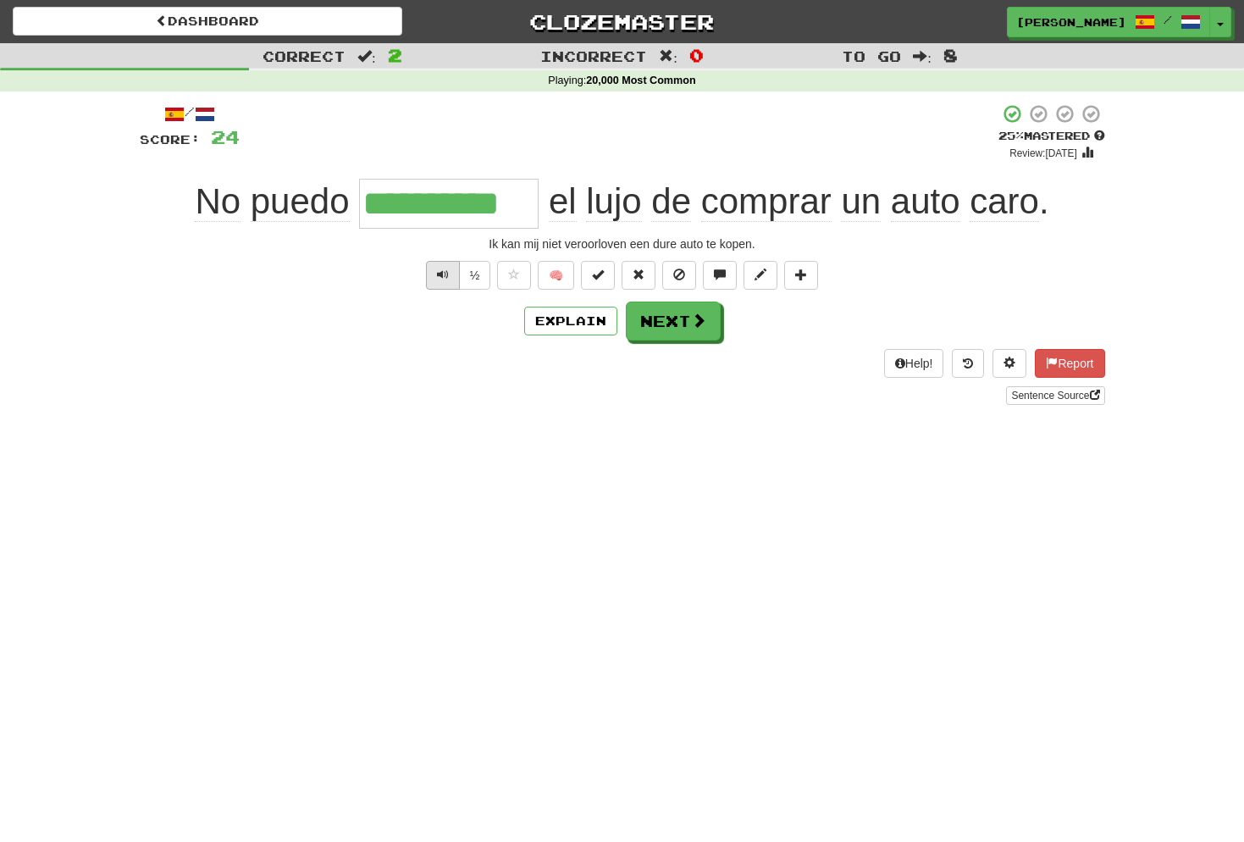
click at [449, 270] on button "Text-to-speech controls" at bounding box center [443, 275] width 34 height 29
click at [446, 269] on span "Text-to-speech controls" at bounding box center [443, 275] width 12 height 12
click at [689, 316] on button "Next" at bounding box center [674, 321] width 95 height 39
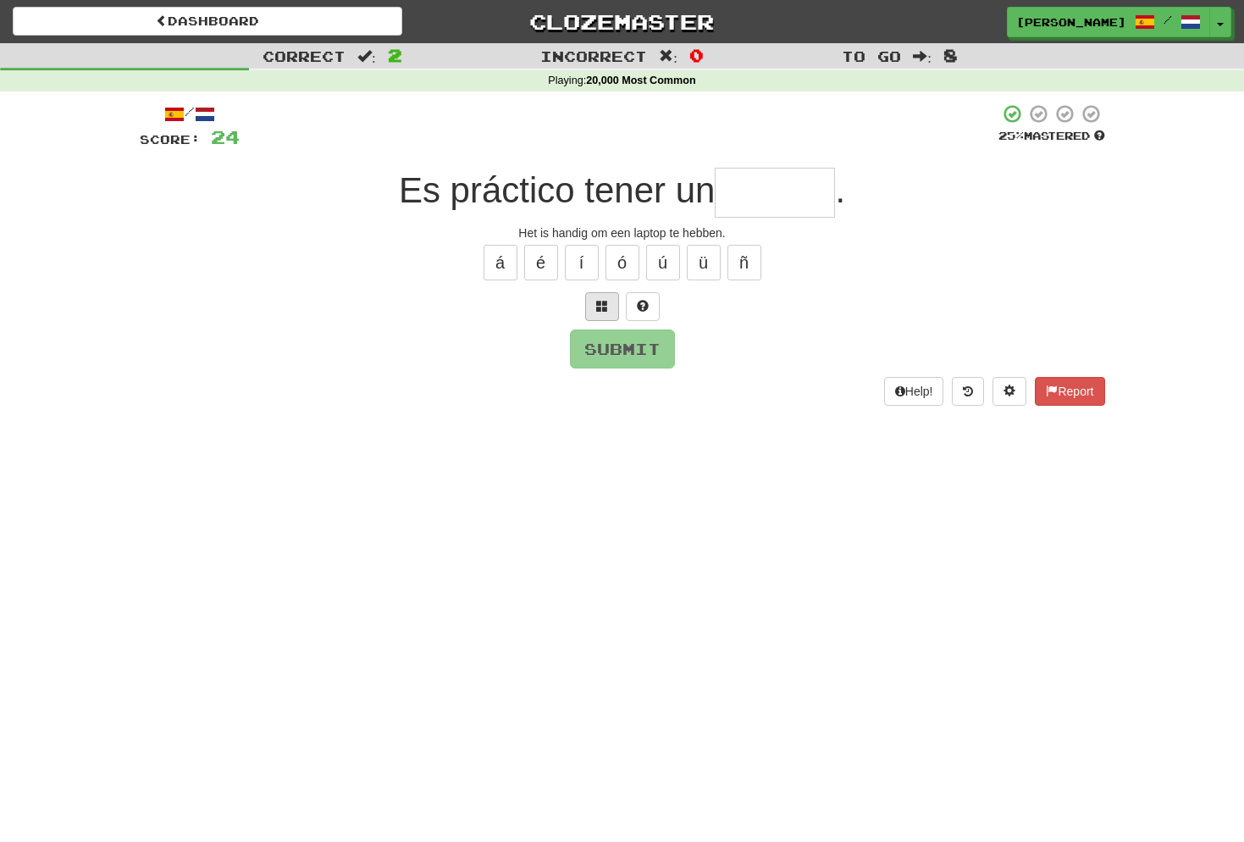
type input "*"
click at [604, 300] on span at bounding box center [602, 306] width 12 height 12
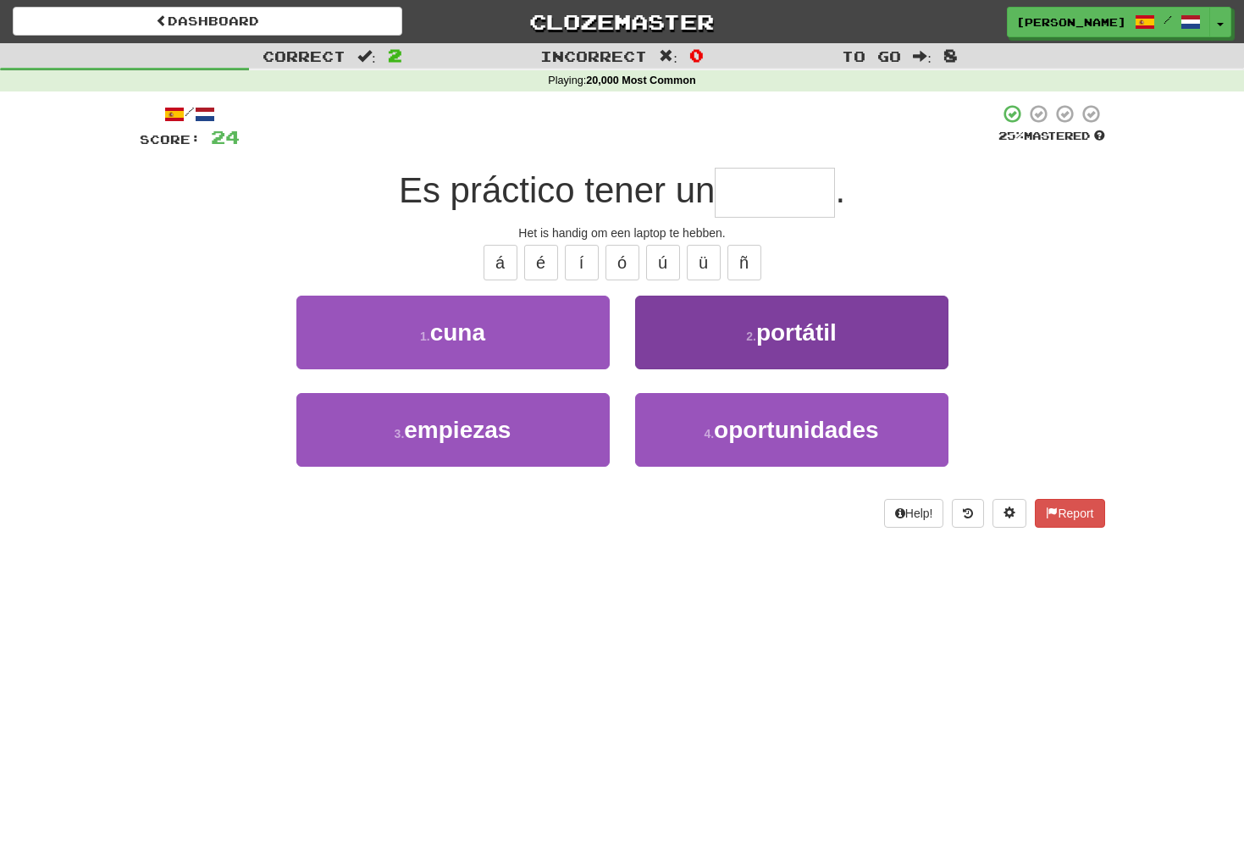
click at [791, 332] on span "portátil" at bounding box center [796, 332] width 80 height 26
type input "********"
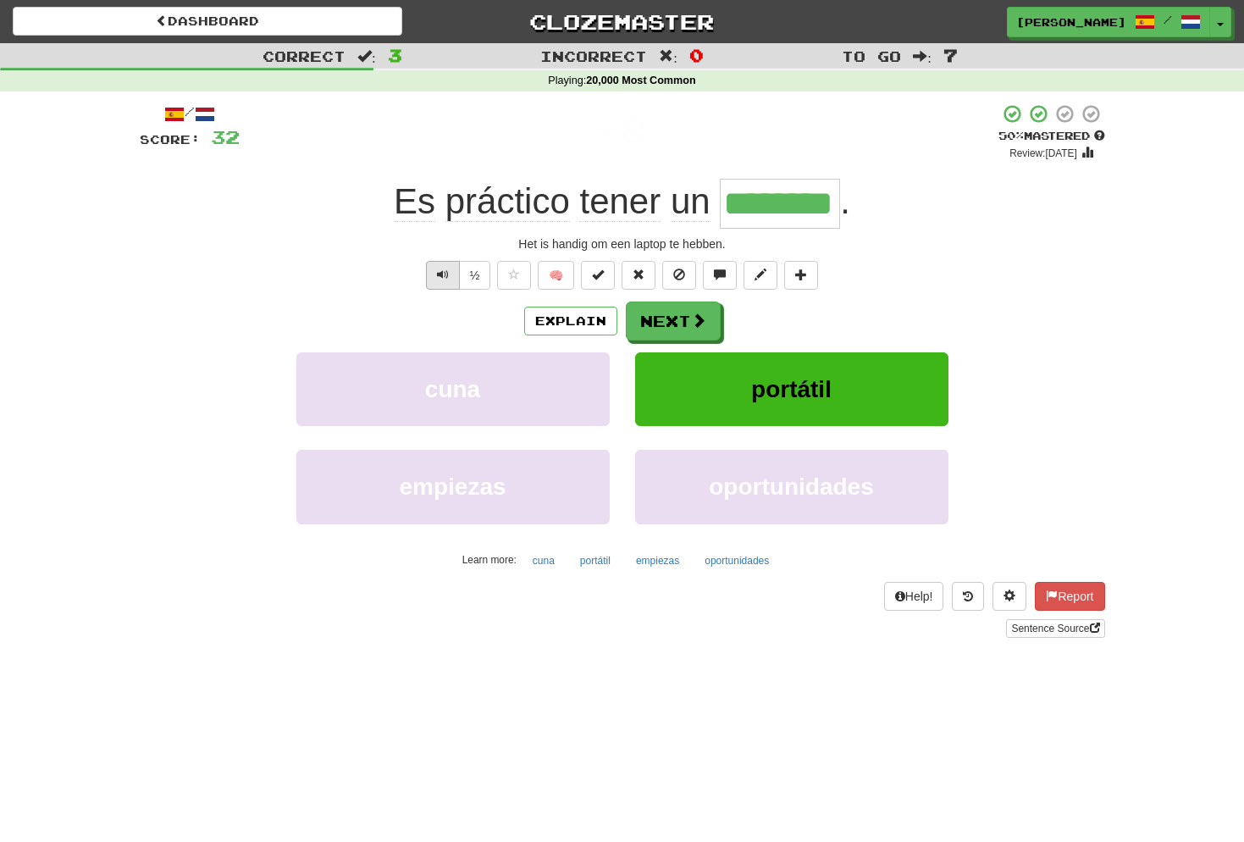
click at [440, 274] on span "Text-to-speech controls" at bounding box center [443, 275] width 12 height 12
click at [692, 325] on span at bounding box center [699, 320] width 15 height 15
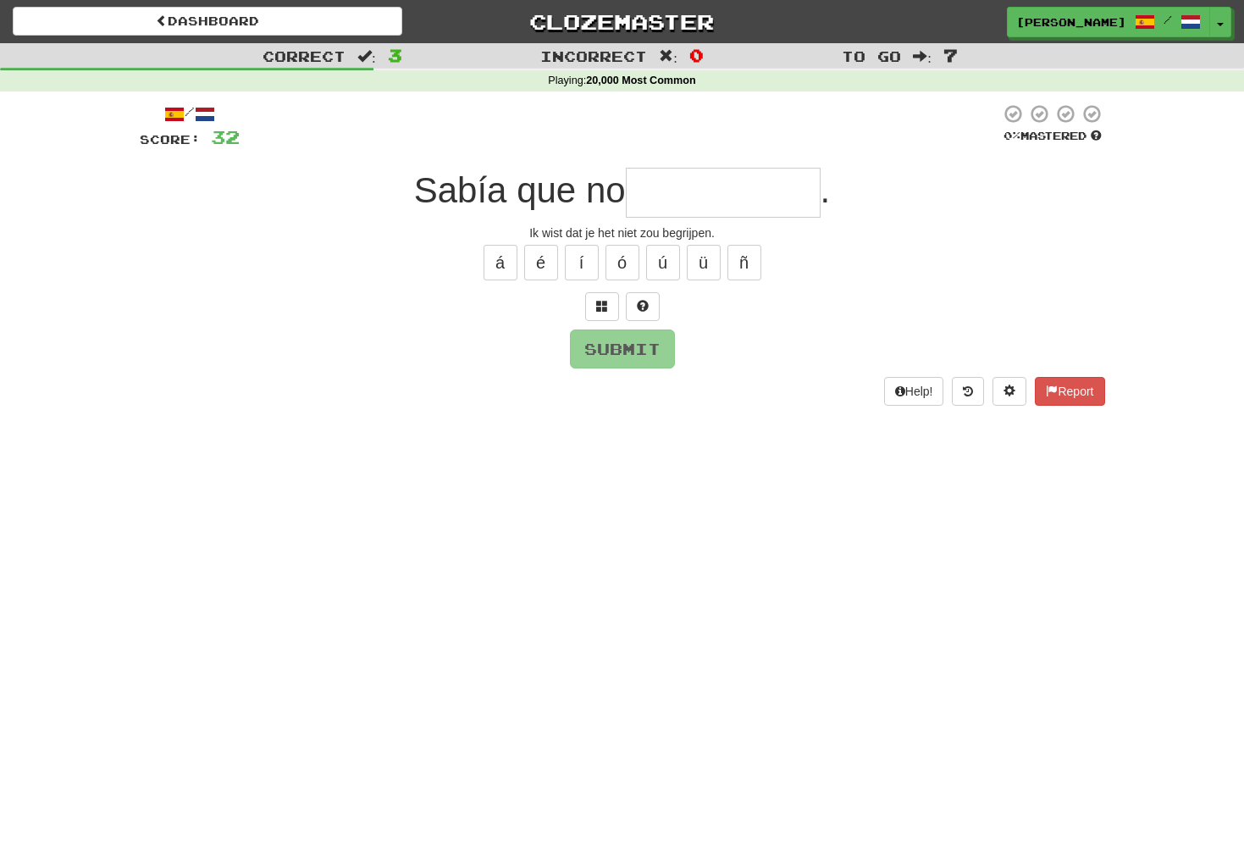
type input "*"
click at [601, 300] on span at bounding box center [602, 306] width 12 height 12
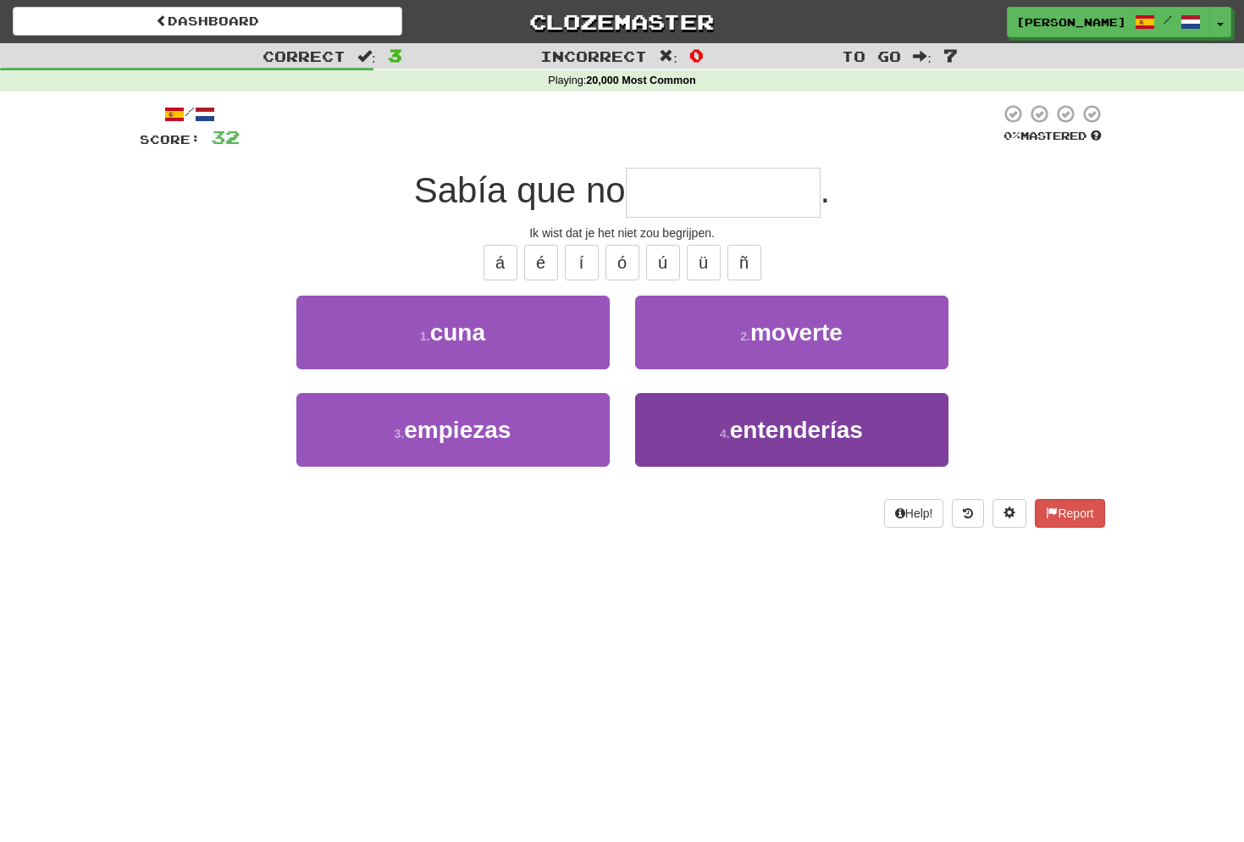
click at [786, 430] on span "entenderías" at bounding box center [796, 430] width 133 height 26
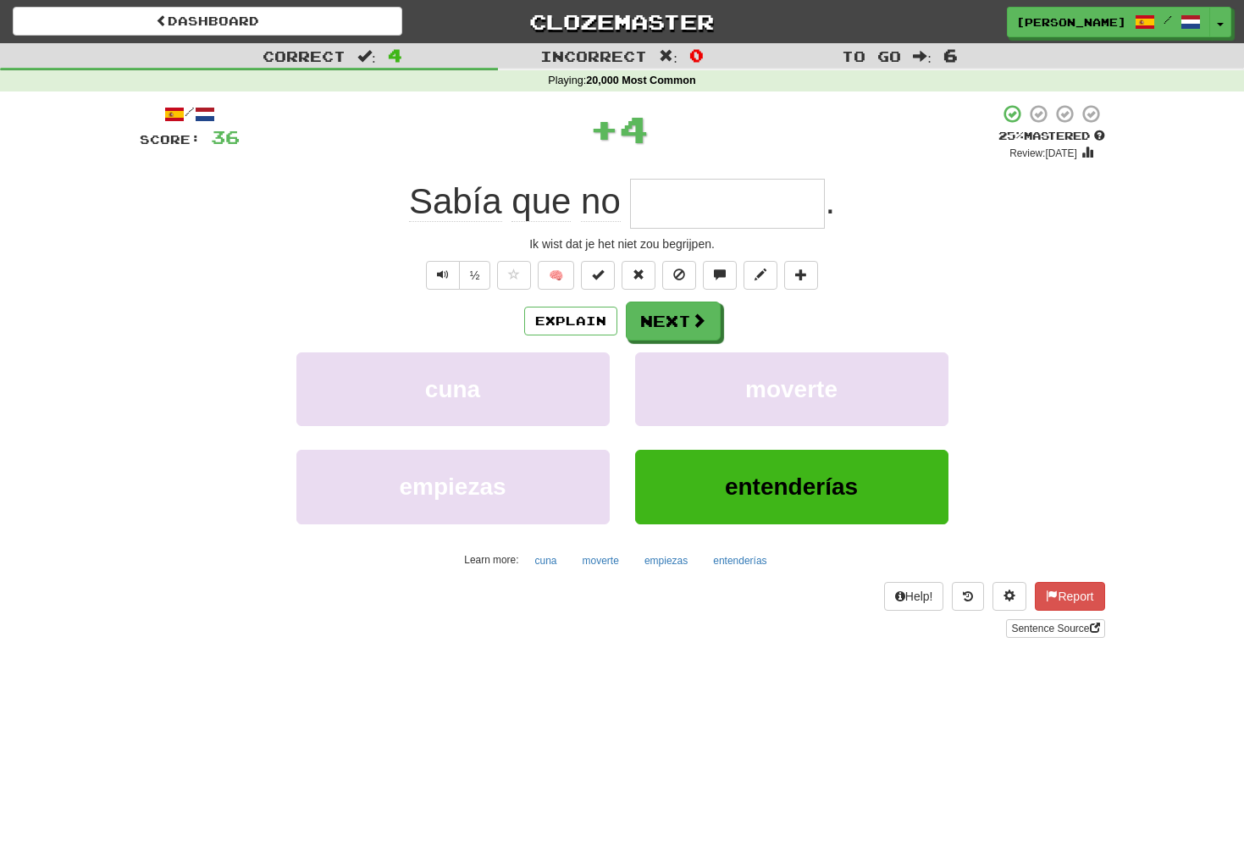
type input "**********"
click at [446, 271] on span "Text-to-speech controls" at bounding box center [443, 275] width 12 height 12
click at [680, 328] on button "Next" at bounding box center [674, 321] width 95 height 39
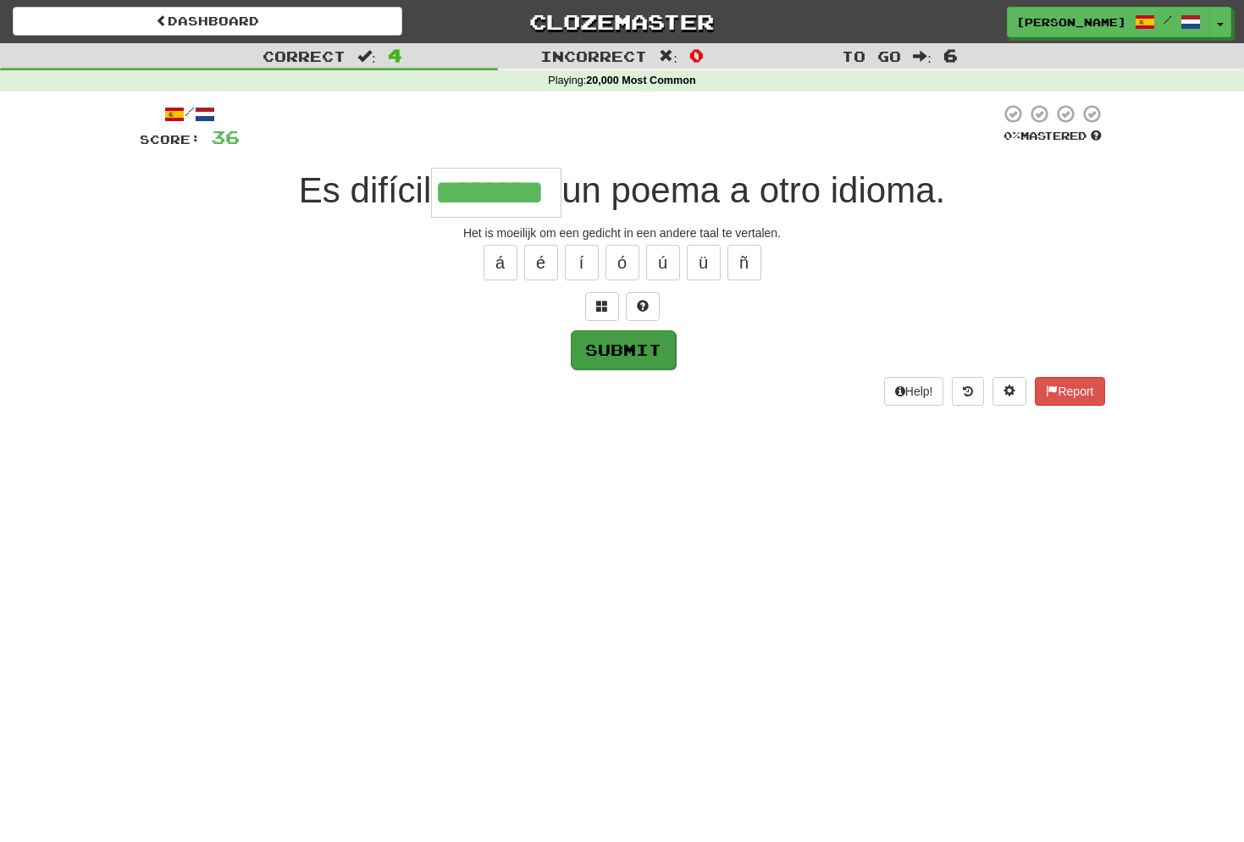
type input "********"
click at [631, 344] on button "Submit" at bounding box center [623, 349] width 105 height 39
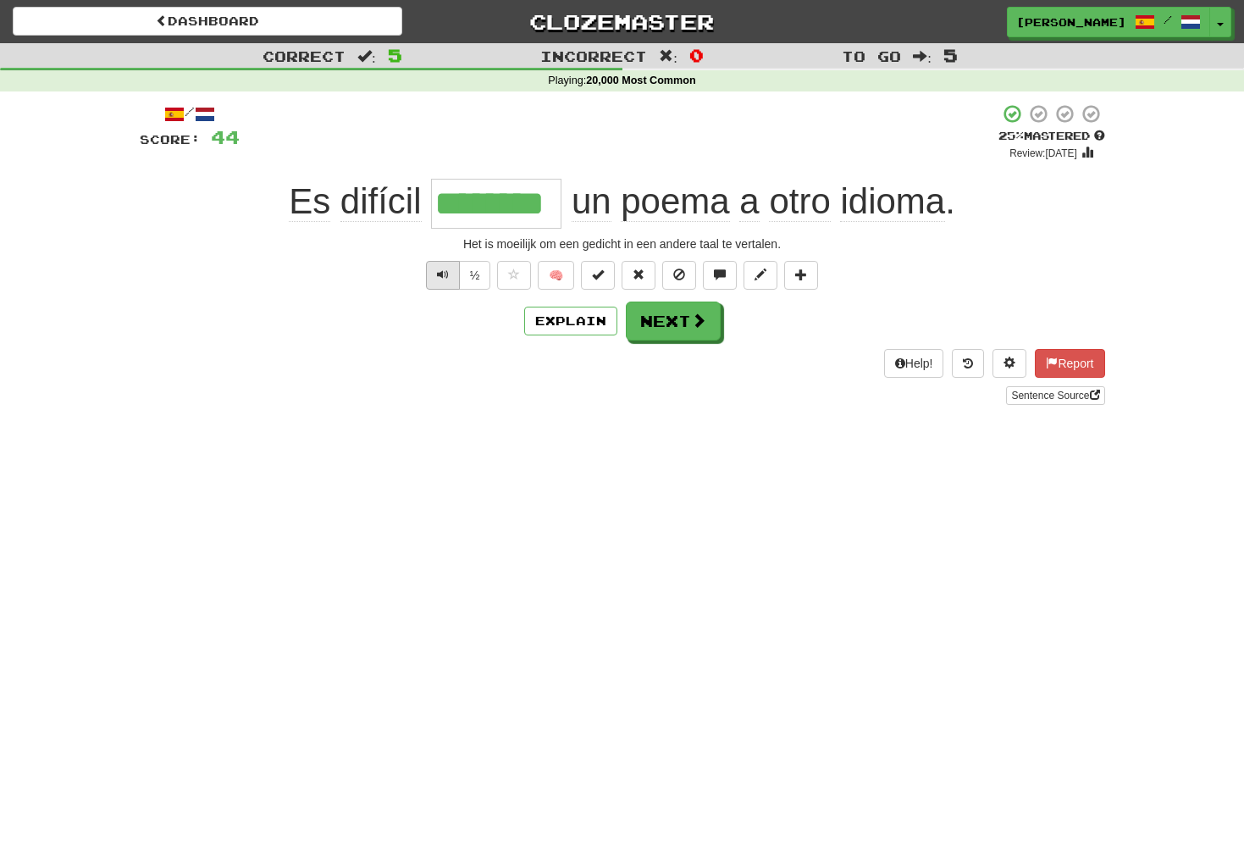
click at [451, 271] on button "Text-to-speech controls" at bounding box center [443, 275] width 34 height 29
click at [678, 327] on button "Next" at bounding box center [674, 321] width 95 height 39
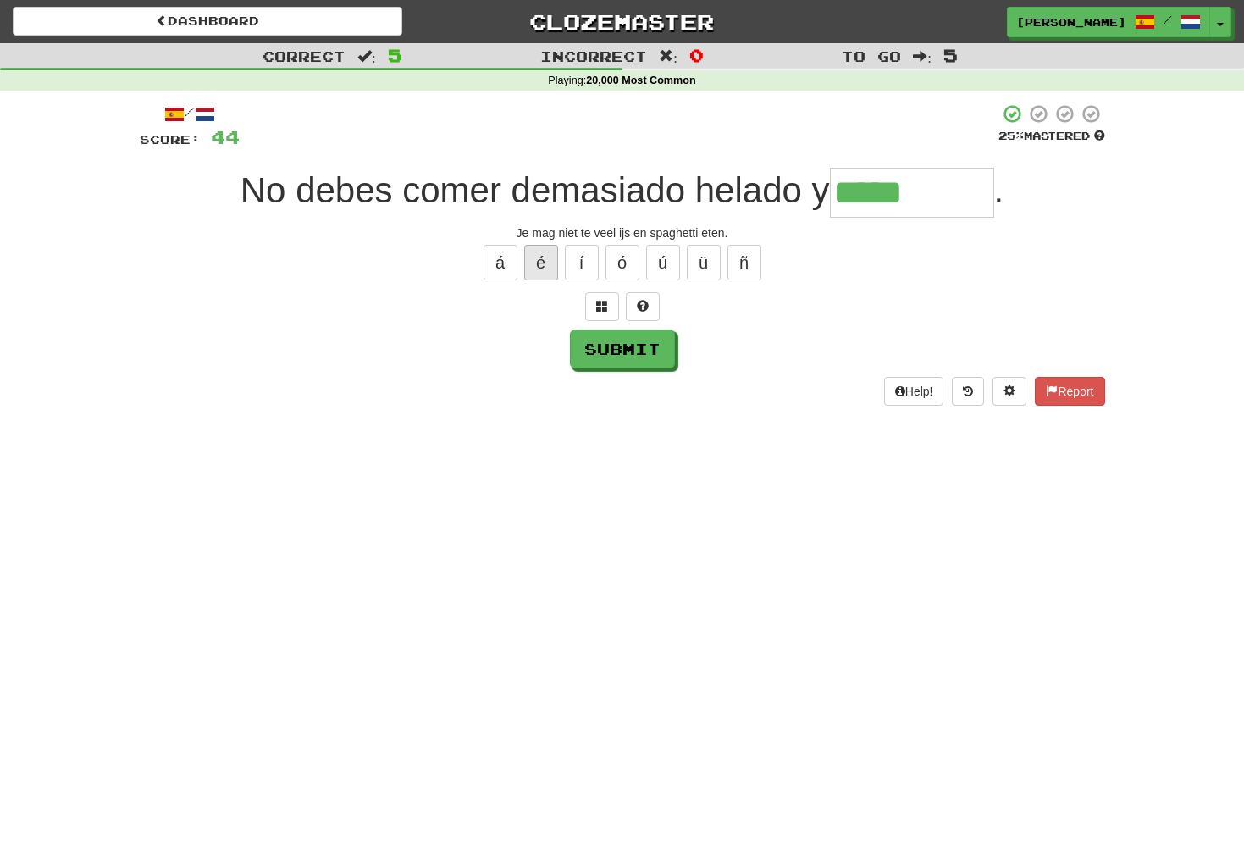
click at [544, 261] on button "é" at bounding box center [541, 263] width 34 height 36
click at [603, 300] on span at bounding box center [602, 306] width 12 height 12
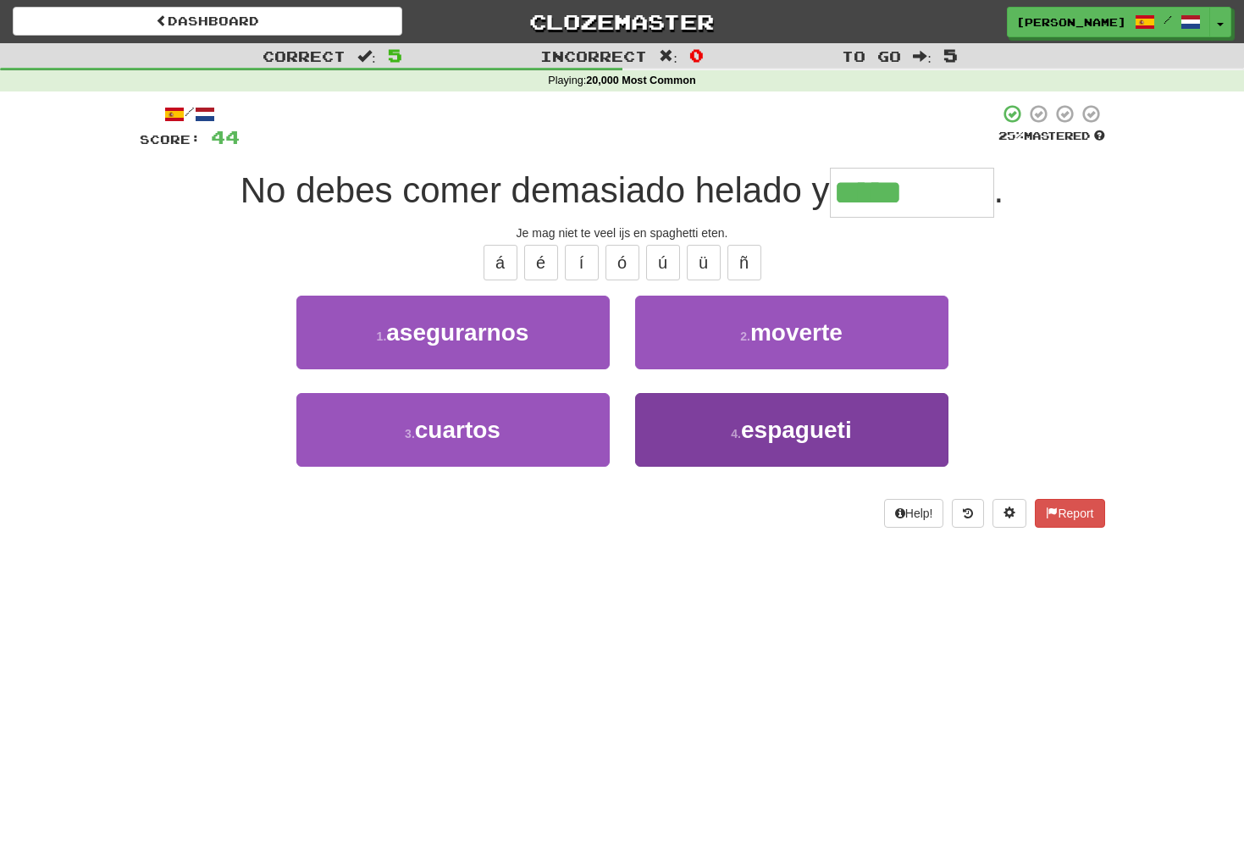
click at [764, 409] on button "4 . espagueti" at bounding box center [791, 430] width 313 height 74
type input "*********"
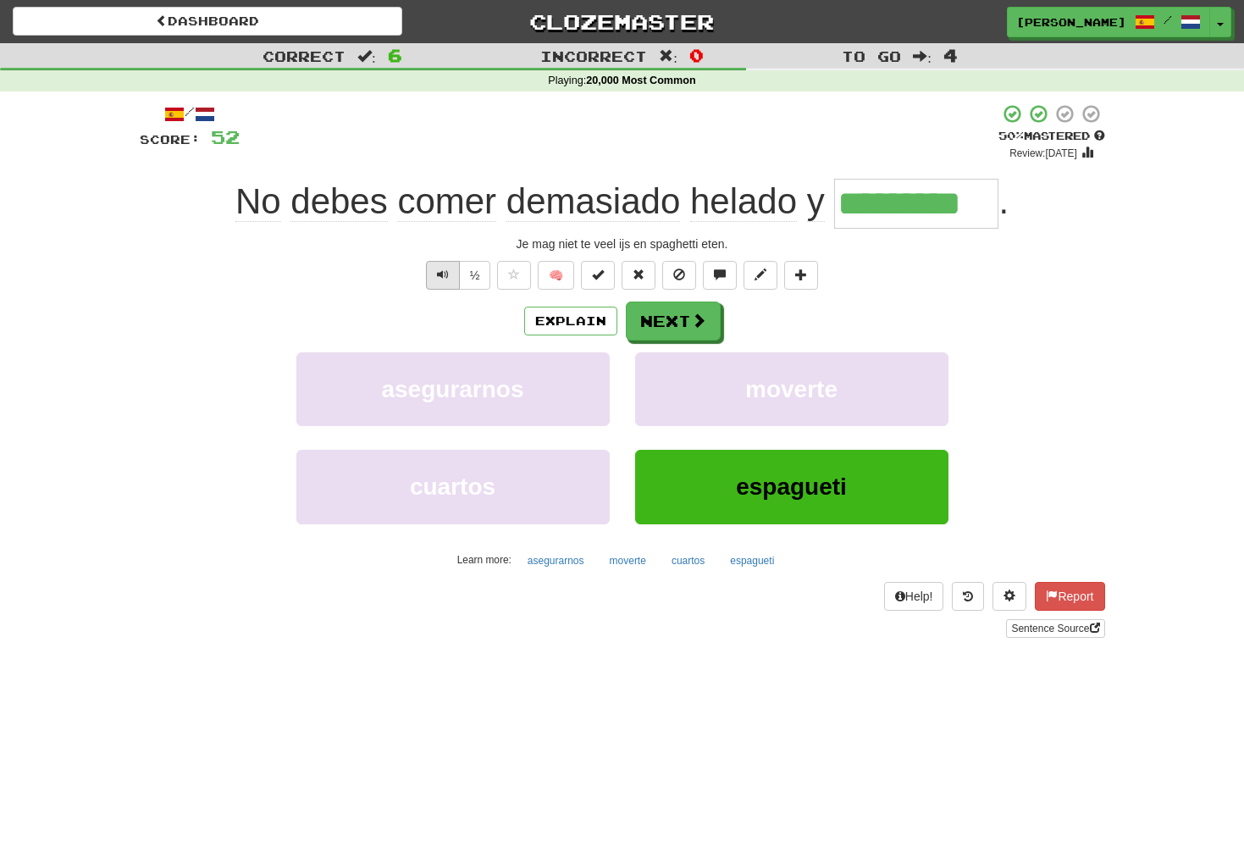
click at [448, 269] on button "Text-to-speech controls" at bounding box center [443, 275] width 34 height 29
click at [666, 318] on button "Next" at bounding box center [674, 321] width 95 height 39
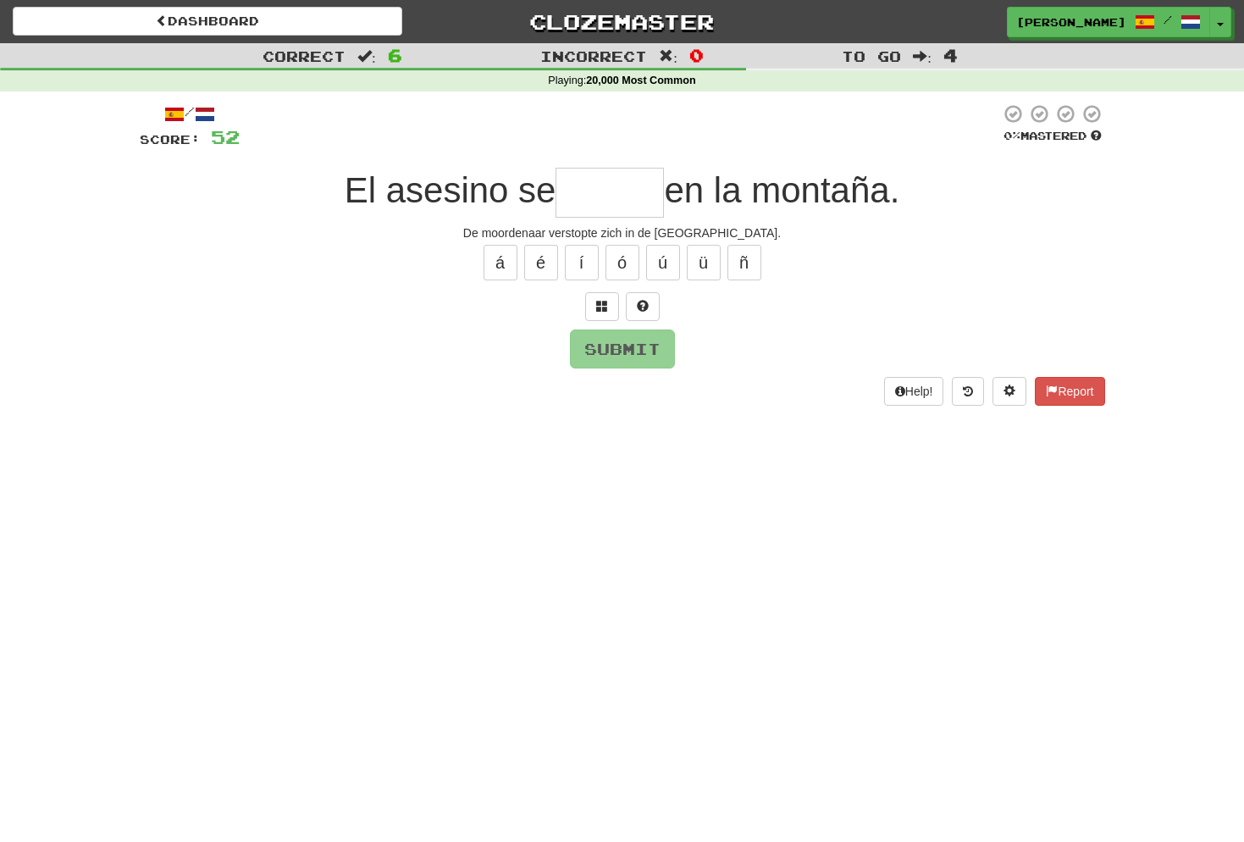
type input "*"
click at [600, 306] on span at bounding box center [602, 306] width 12 height 12
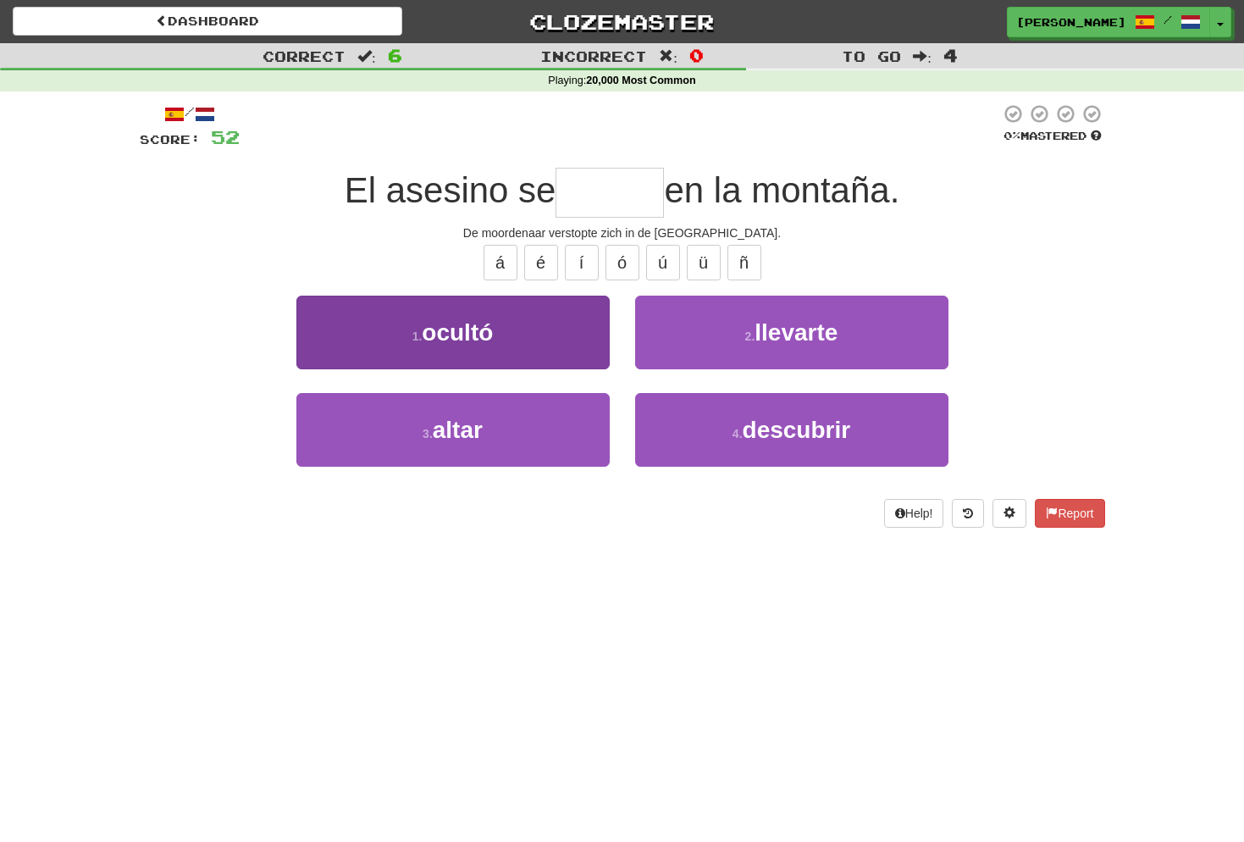
click at [502, 342] on button "1 . ocultó" at bounding box center [452, 333] width 313 height 74
type input "******"
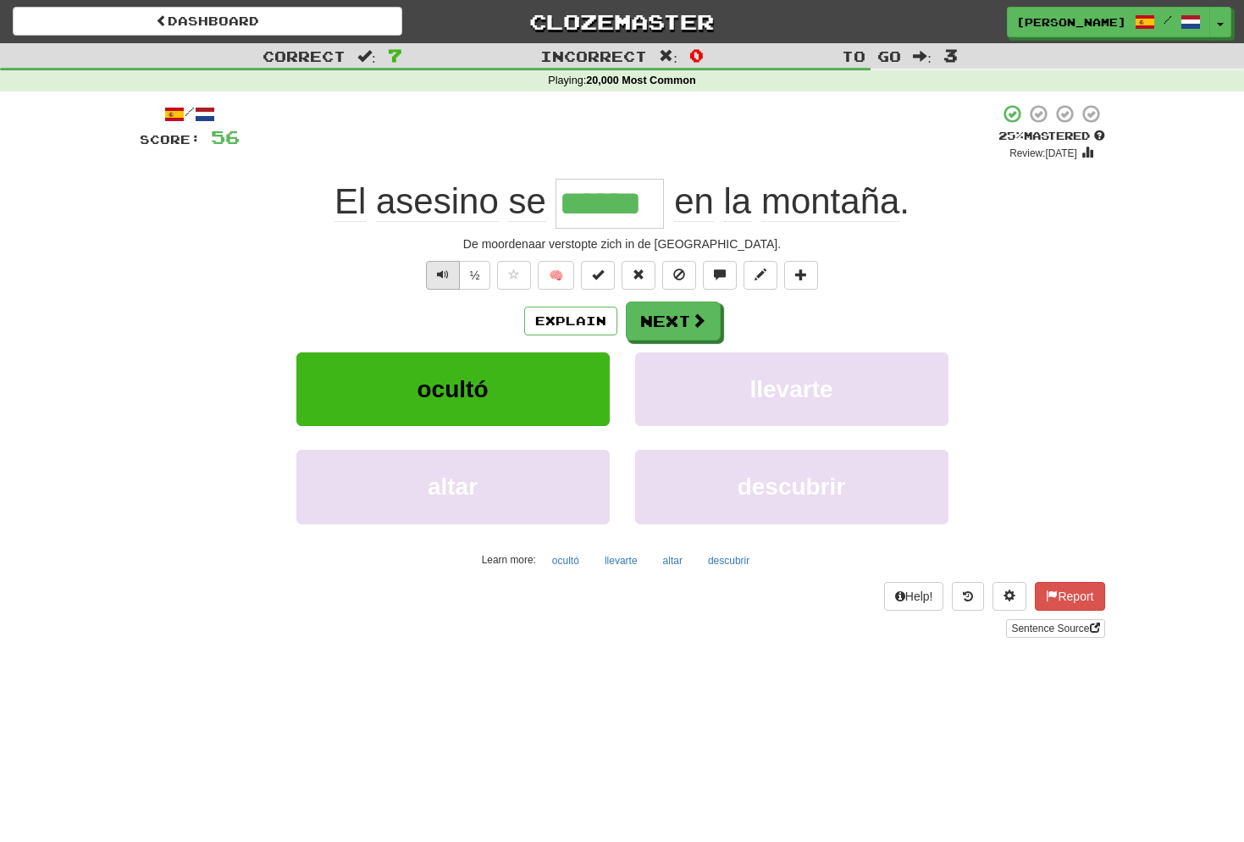
click at [443, 271] on span "Text-to-speech controls" at bounding box center [443, 275] width 12 height 12
click at [681, 314] on button "Next" at bounding box center [674, 321] width 95 height 39
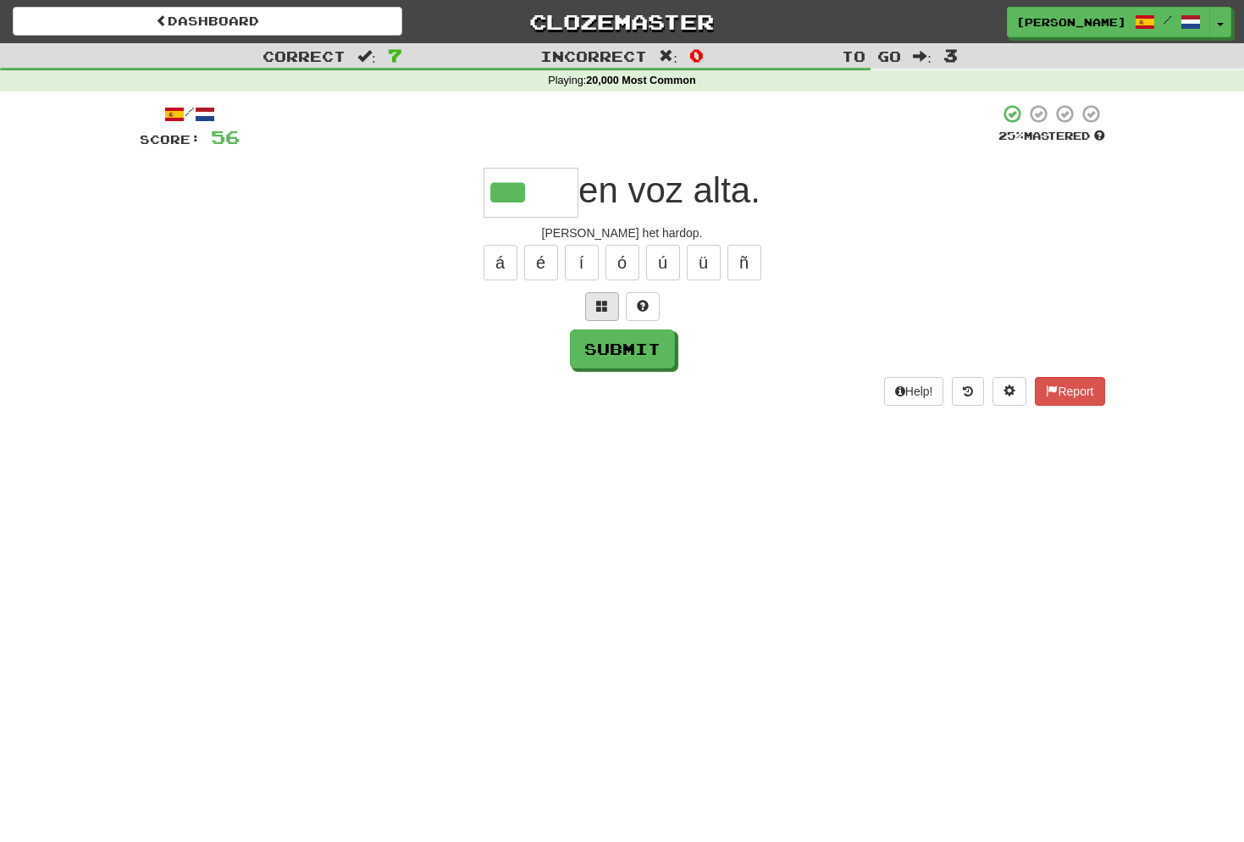
click at [609, 301] on button at bounding box center [602, 306] width 34 height 29
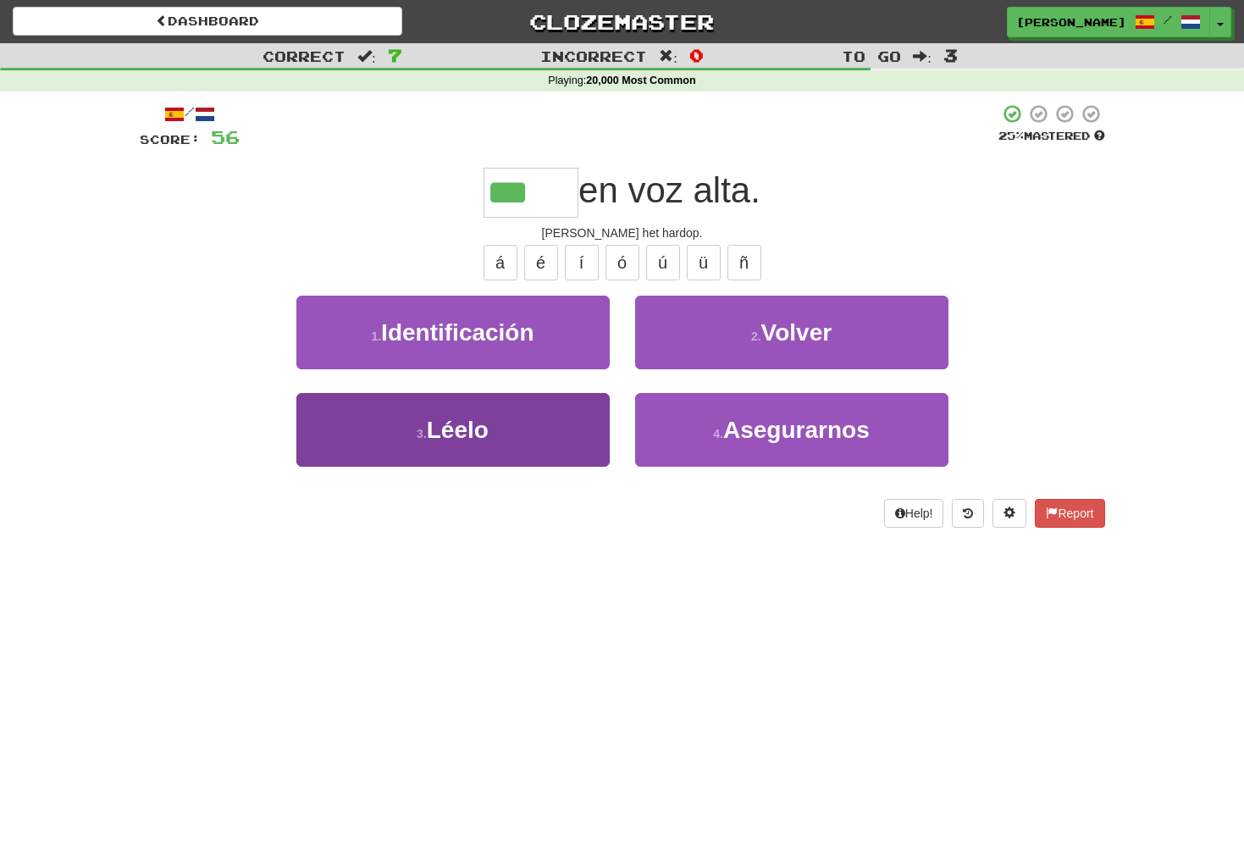
click at [492, 429] on button "3 . Léelo" at bounding box center [452, 430] width 313 height 74
type input "*****"
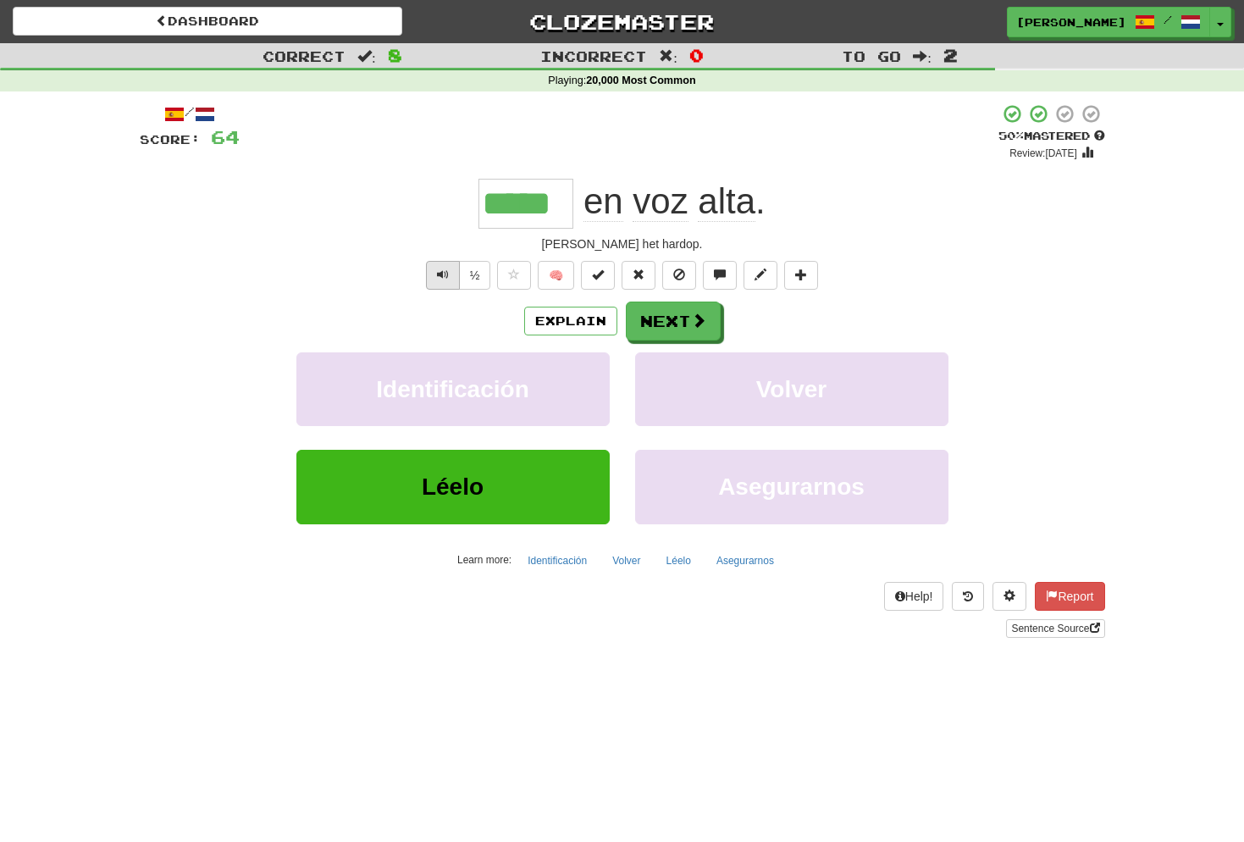
click at [444, 279] on span "Text-to-speech controls" at bounding box center [443, 275] width 12 height 12
click at [684, 318] on button "Next" at bounding box center [674, 321] width 95 height 39
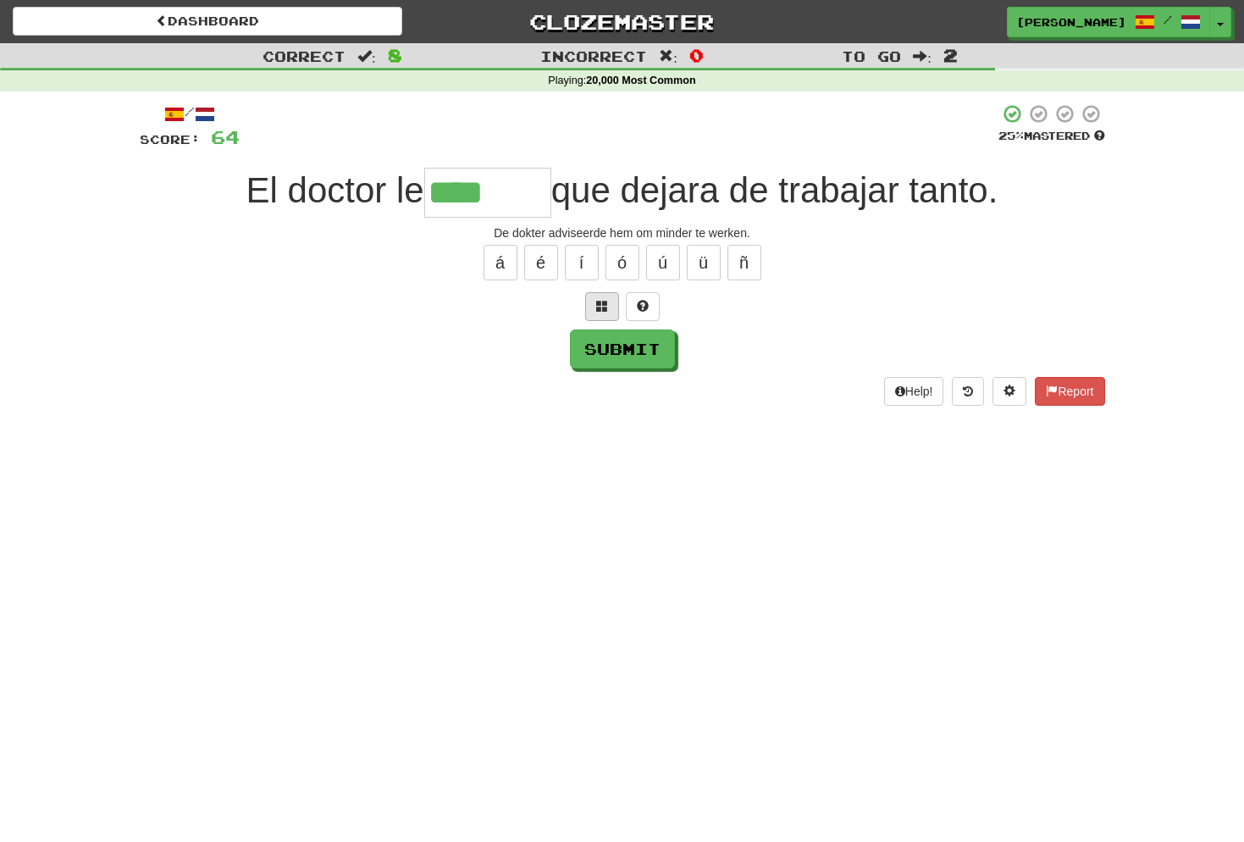
click at [606, 300] on span at bounding box center [602, 306] width 12 height 12
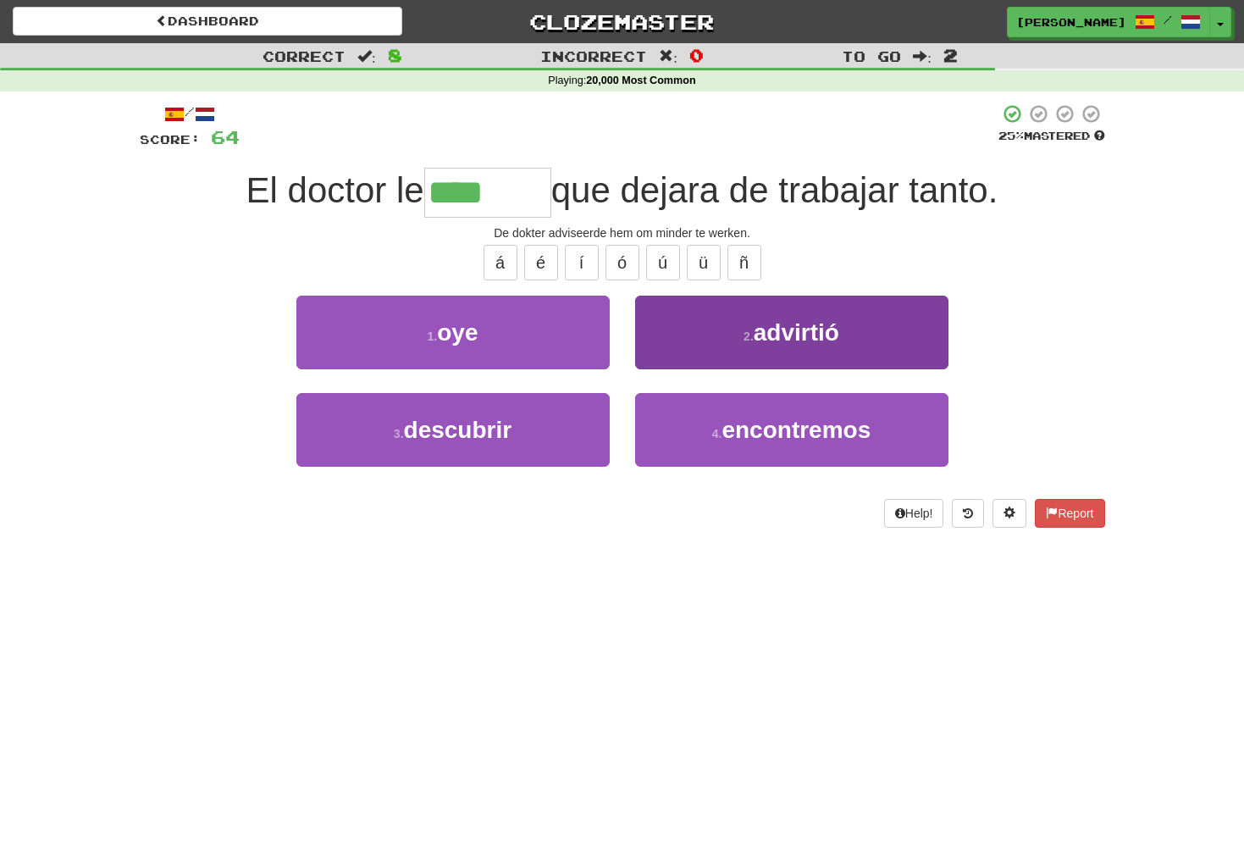
click at [811, 336] on span "advirtió" at bounding box center [797, 332] width 86 height 26
type input "********"
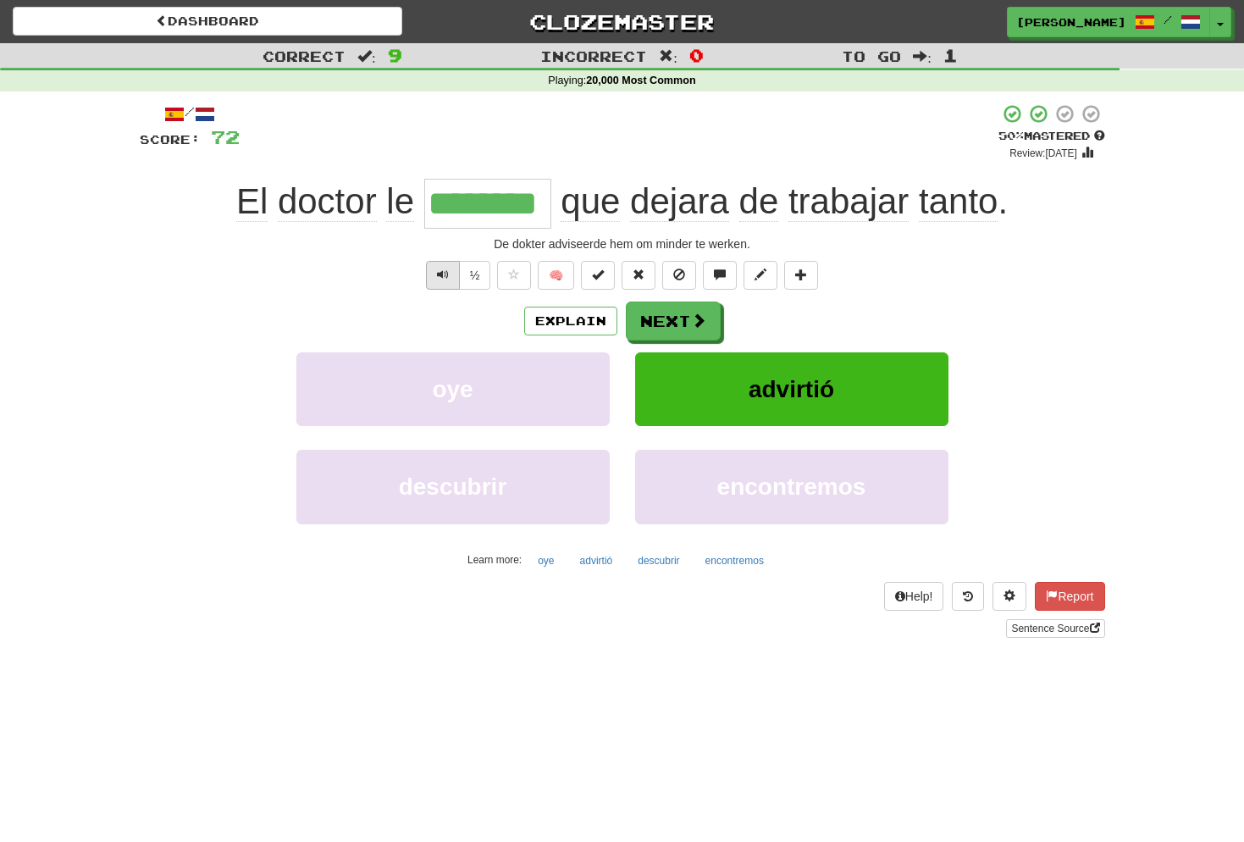
click at [448, 275] on button "Text-to-speech controls" at bounding box center [443, 275] width 34 height 29
click at [682, 322] on button "Next" at bounding box center [674, 321] width 95 height 39
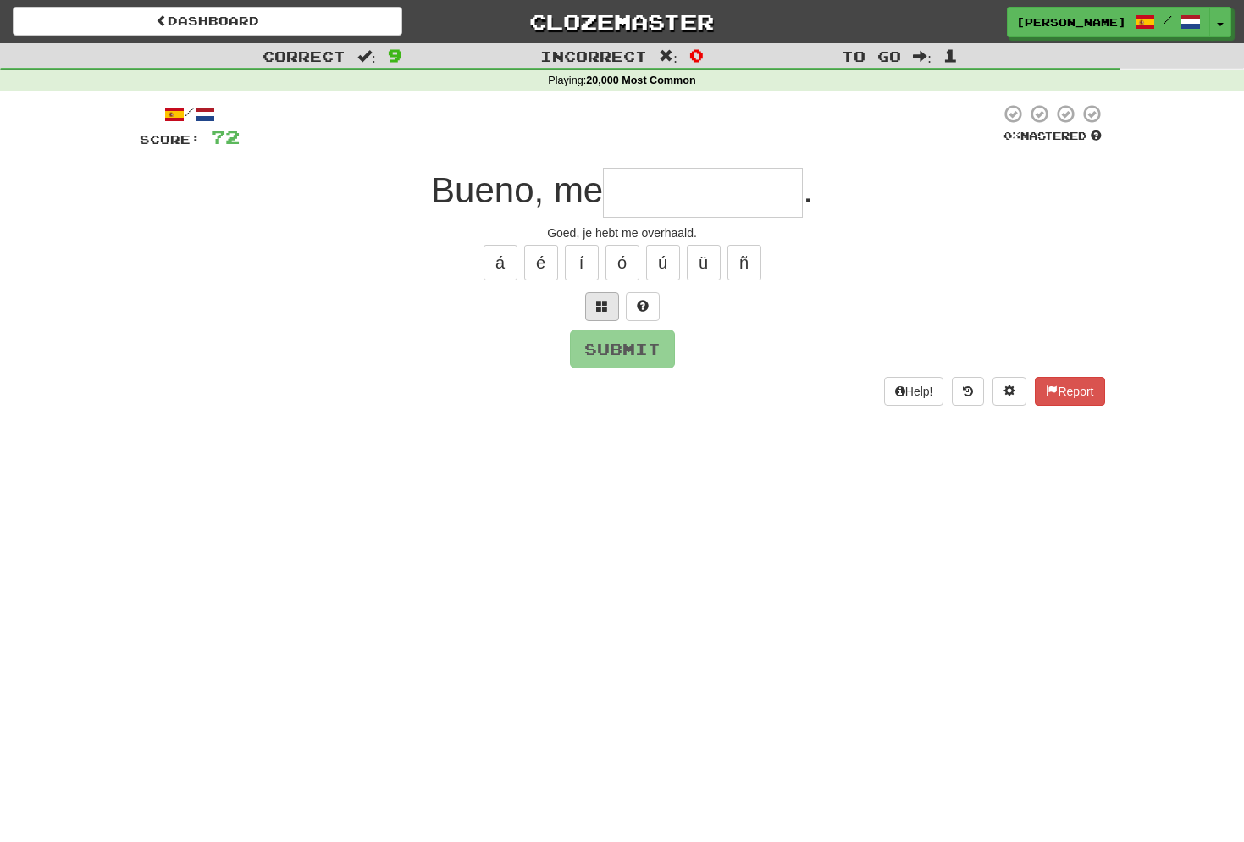
click at [607, 302] on span at bounding box center [602, 306] width 12 height 12
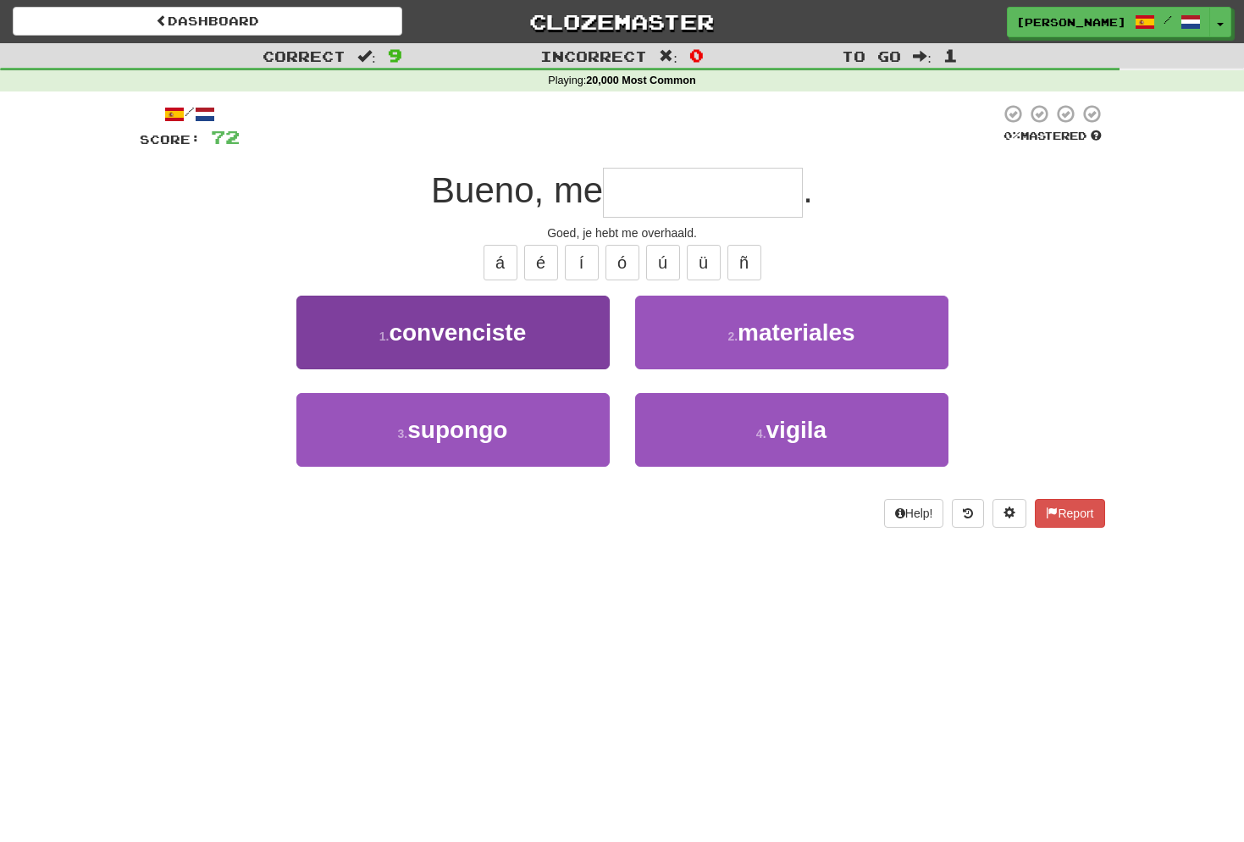
click at [524, 329] on span "convenciste" at bounding box center [457, 332] width 137 height 26
type input "**********"
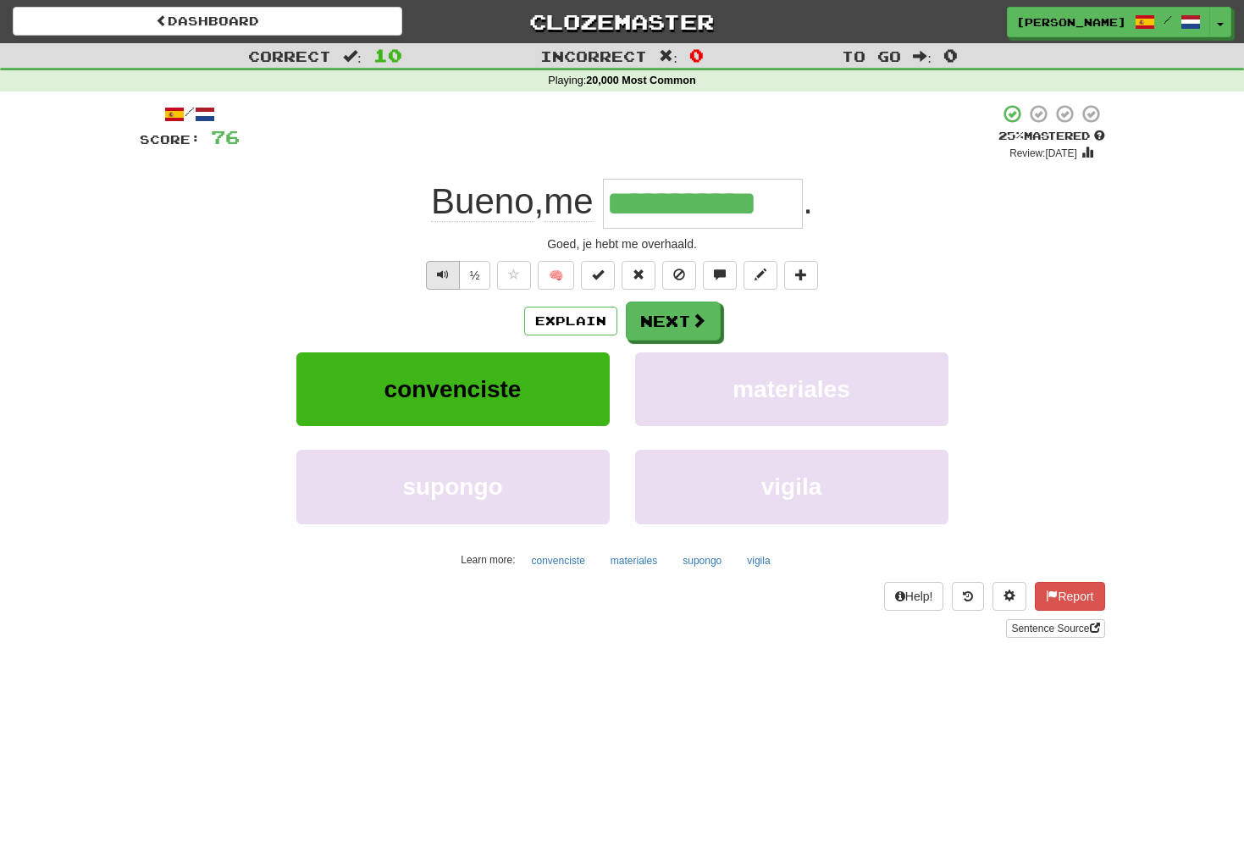
click at [449, 274] on button "Text-to-speech controls" at bounding box center [443, 275] width 34 height 29
click at [446, 273] on span "Text-to-speech controls" at bounding box center [443, 275] width 12 height 12
click at [667, 321] on button "Next" at bounding box center [674, 321] width 95 height 39
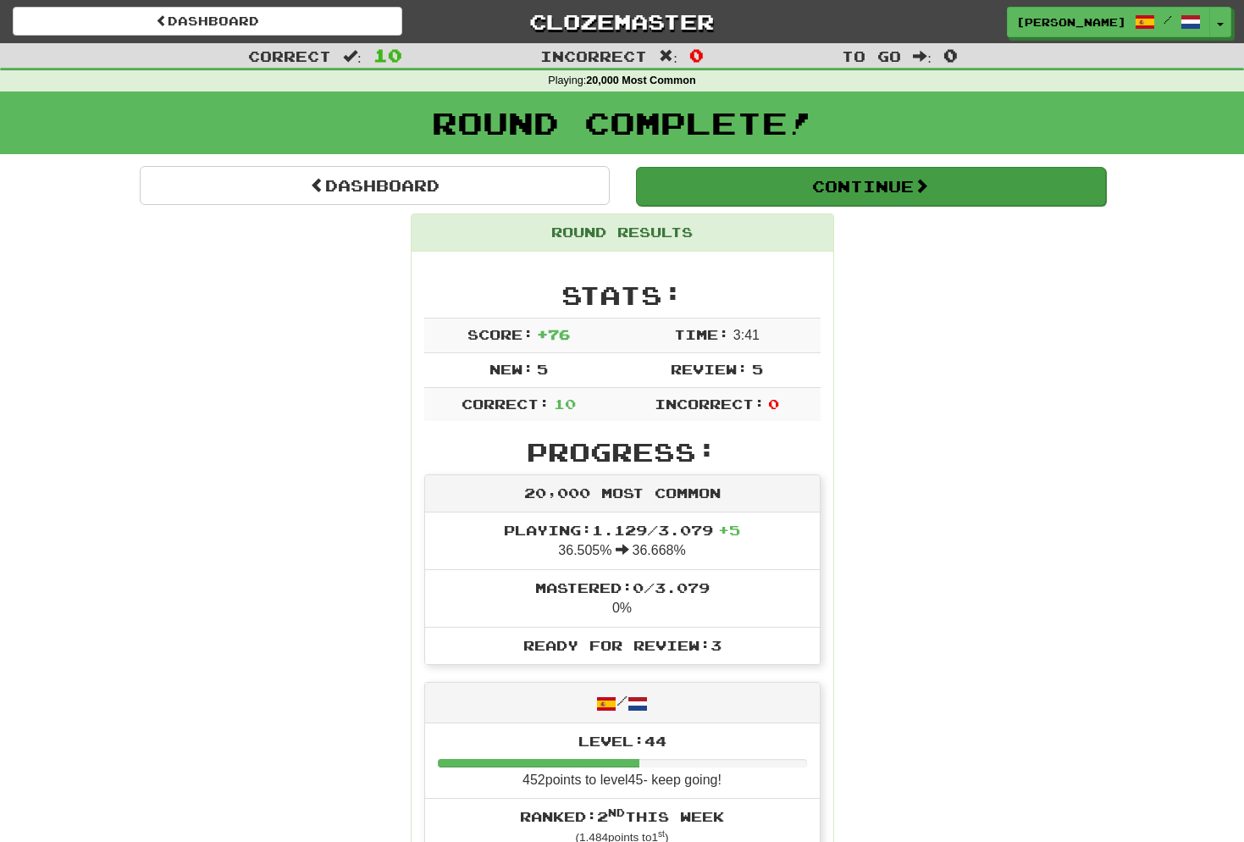
click at [890, 189] on button "Continue" at bounding box center [871, 186] width 470 height 39
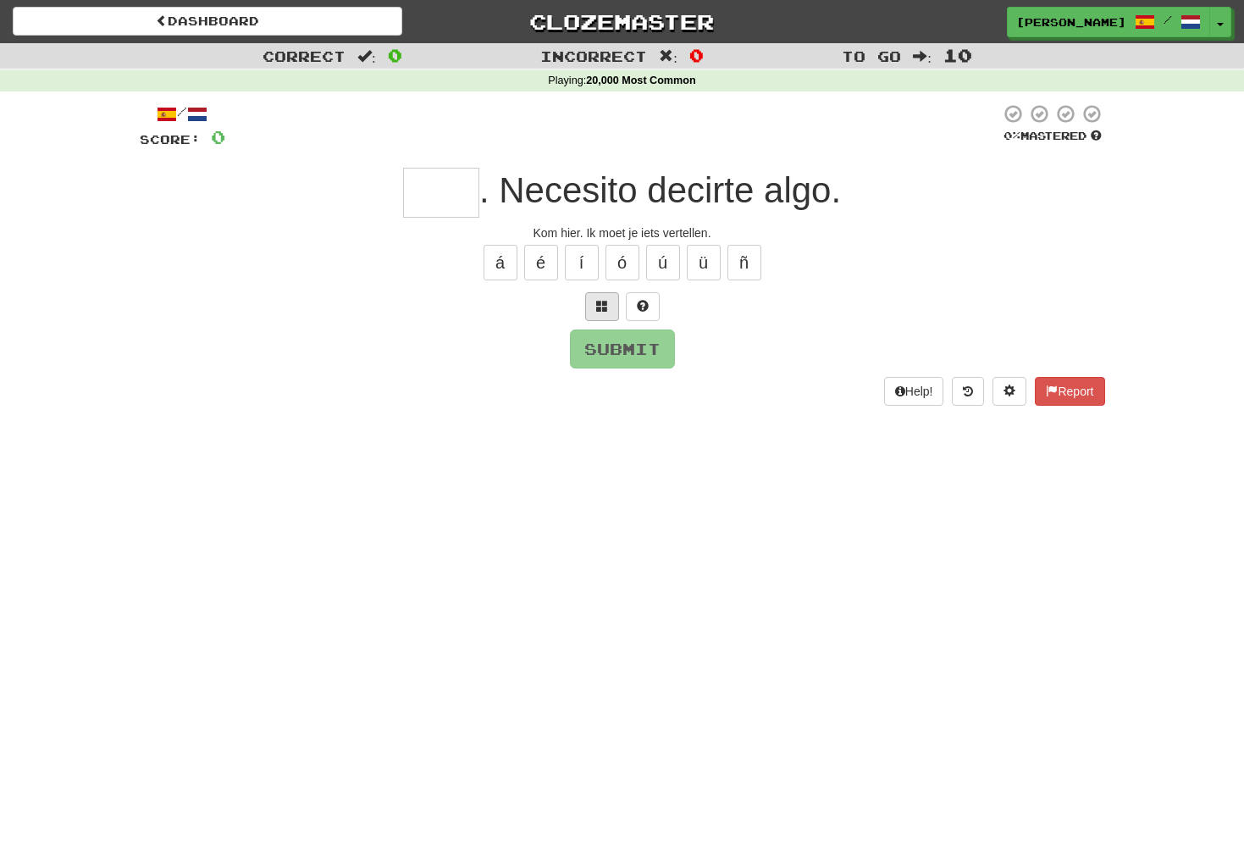
click at [605, 306] on span at bounding box center [602, 306] width 12 height 12
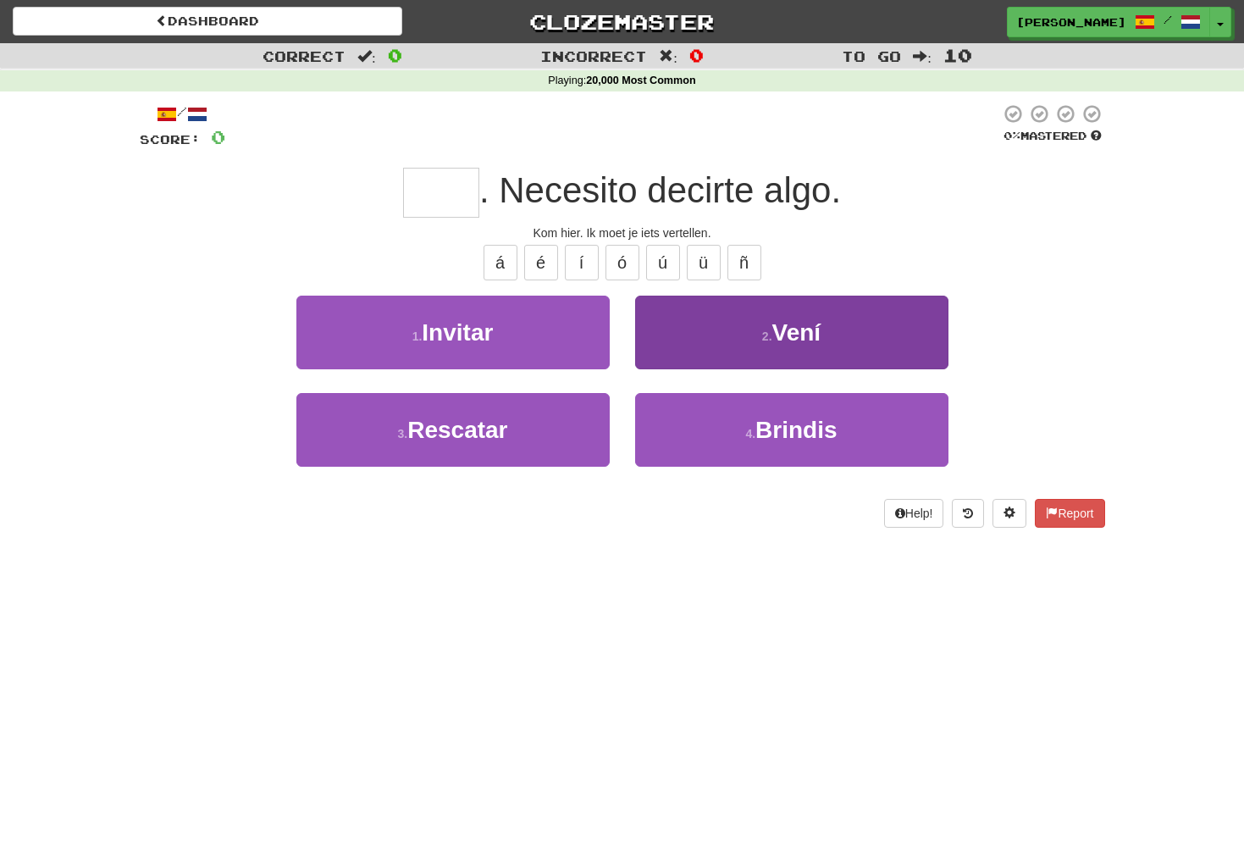
click at [756, 322] on button "2 . Vení" at bounding box center [791, 333] width 313 height 74
type input "****"
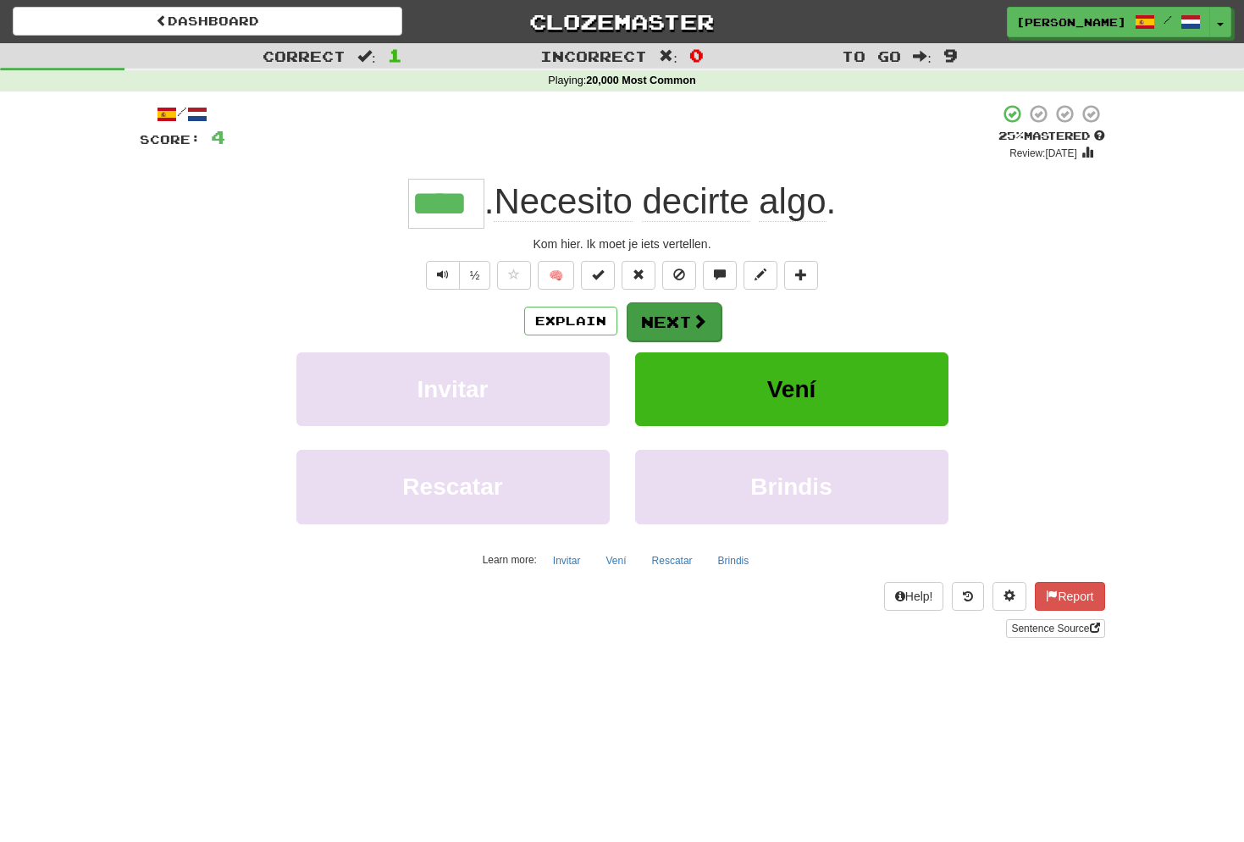
click at [695, 318] on span at bounding box center [699, 320] width 15 height 15
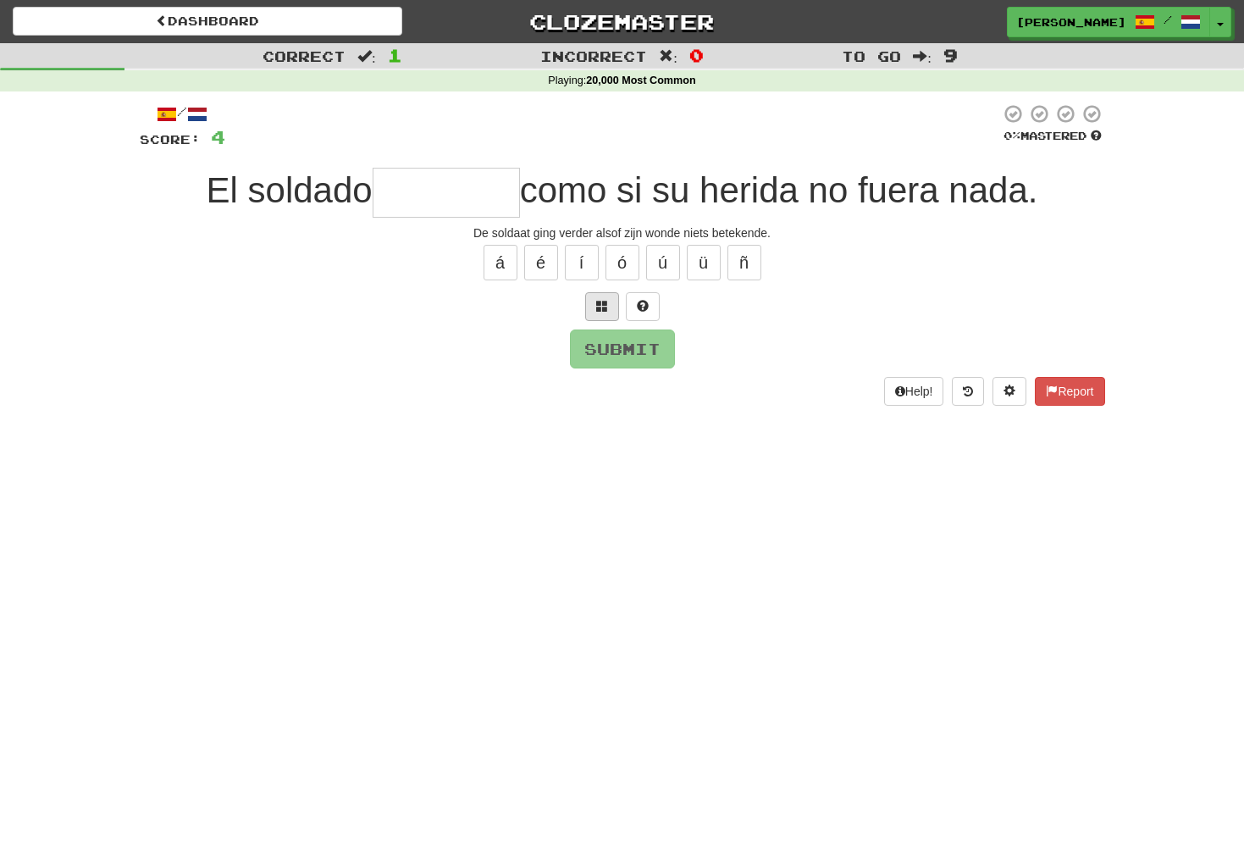
click at [600, 300] on span at bounding box center [602, 306] width 12 height 12
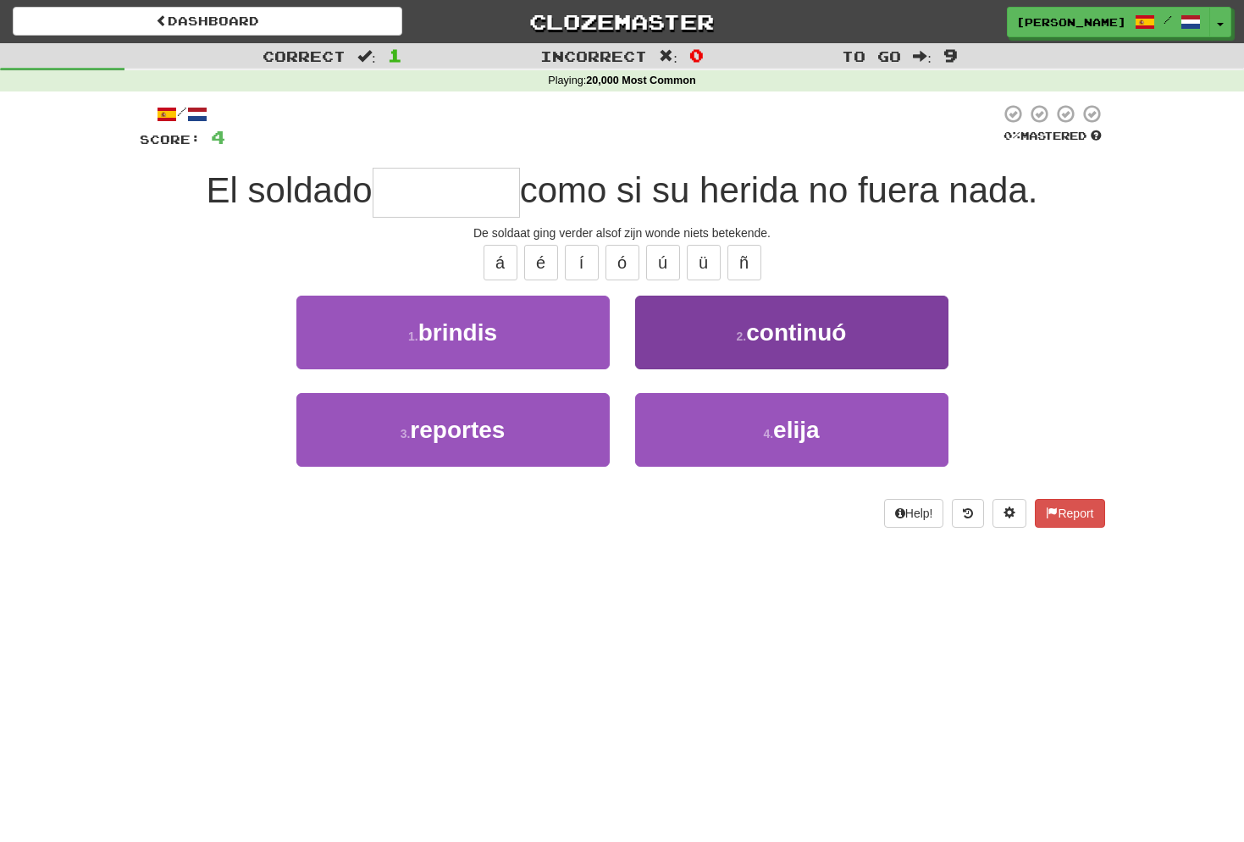
click at [775, 328] on span "continuó" at bounding box center [796, 332] width 100 height 26
type input "********"
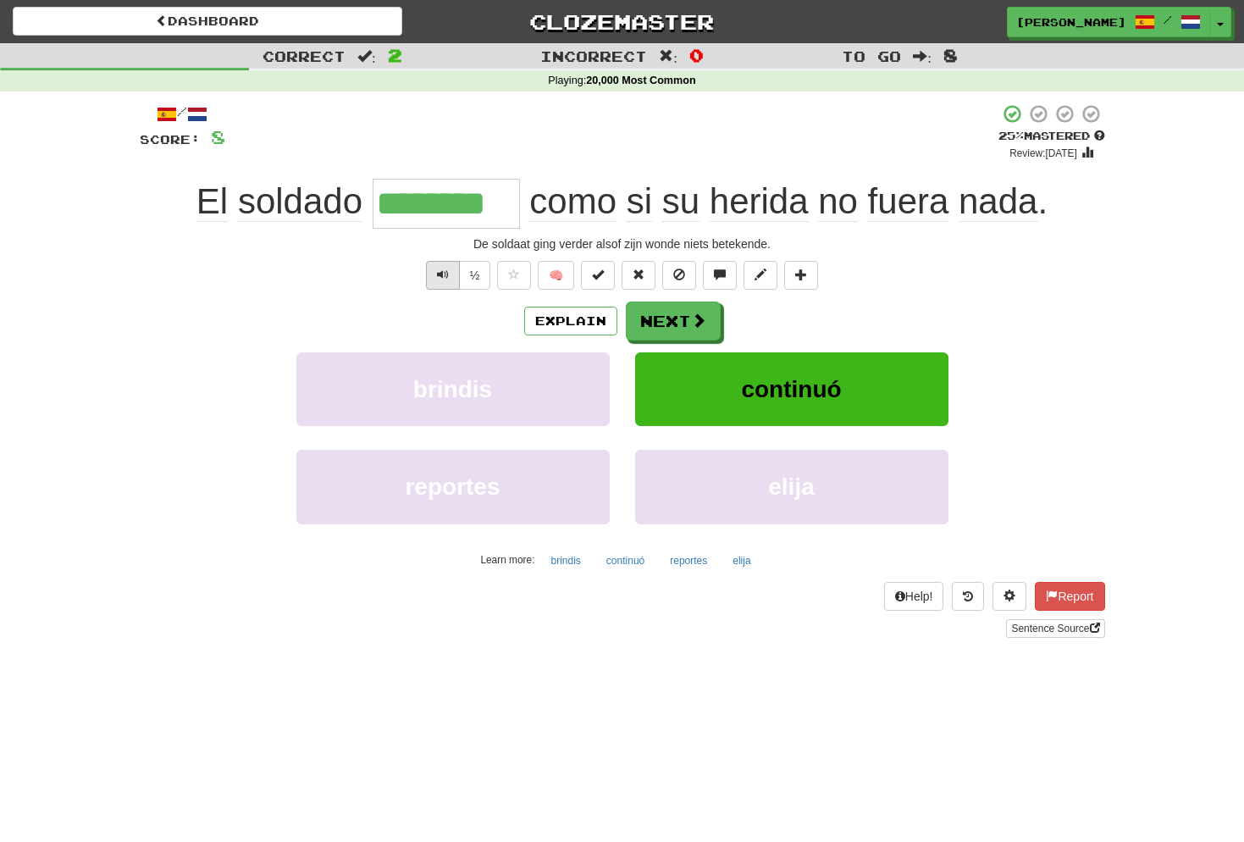
click at [450, 277] on button "Text-to-speech controls" at bounding box center [443, 275] width 34 height 29
click at [683, 324] on button "Next" at bounding box center [674, 321] width 95 height 39
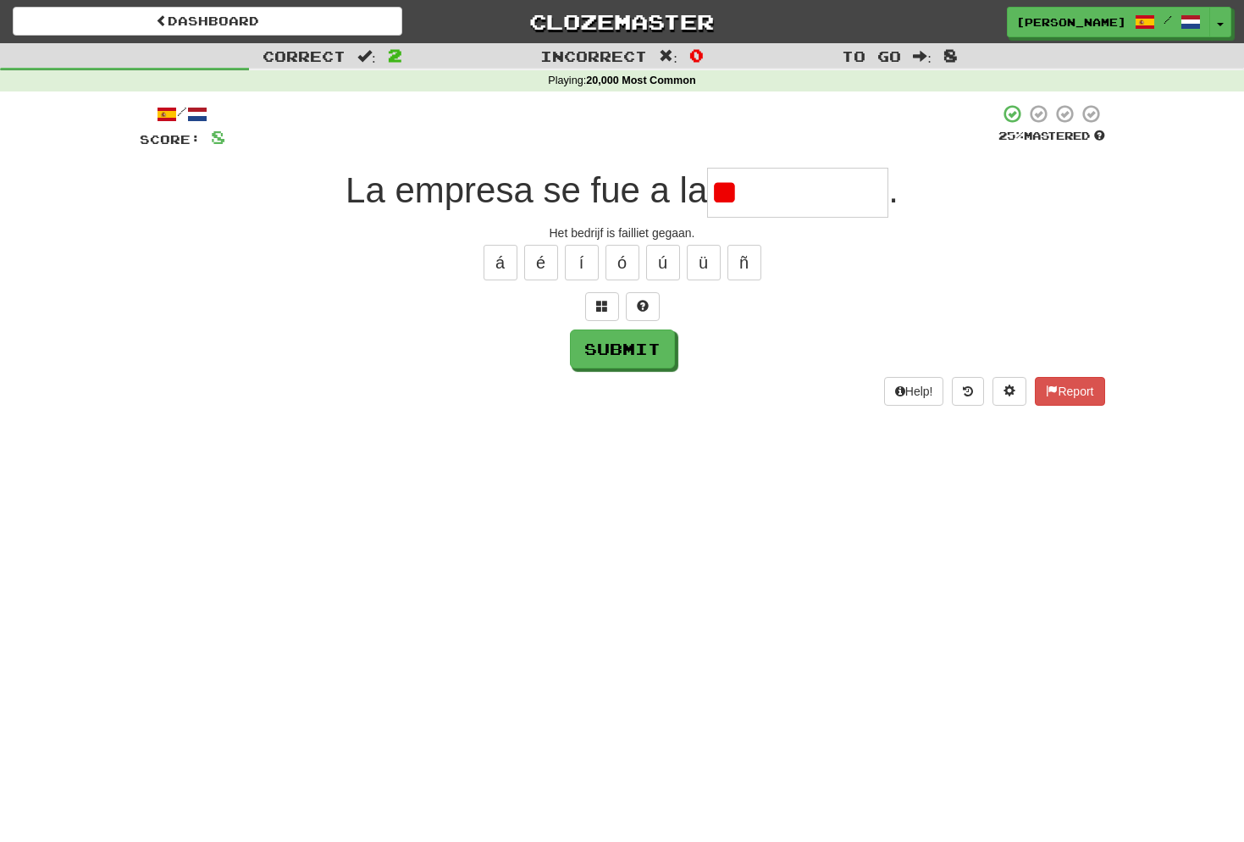
type input "*"
click at [621, 257] on button "ó" at bounding box center [623, 263] width 34 height 36
type input "**********"
click at [612, 345] on button "Submit" at bounding box center [623, 349] width 105 height 39
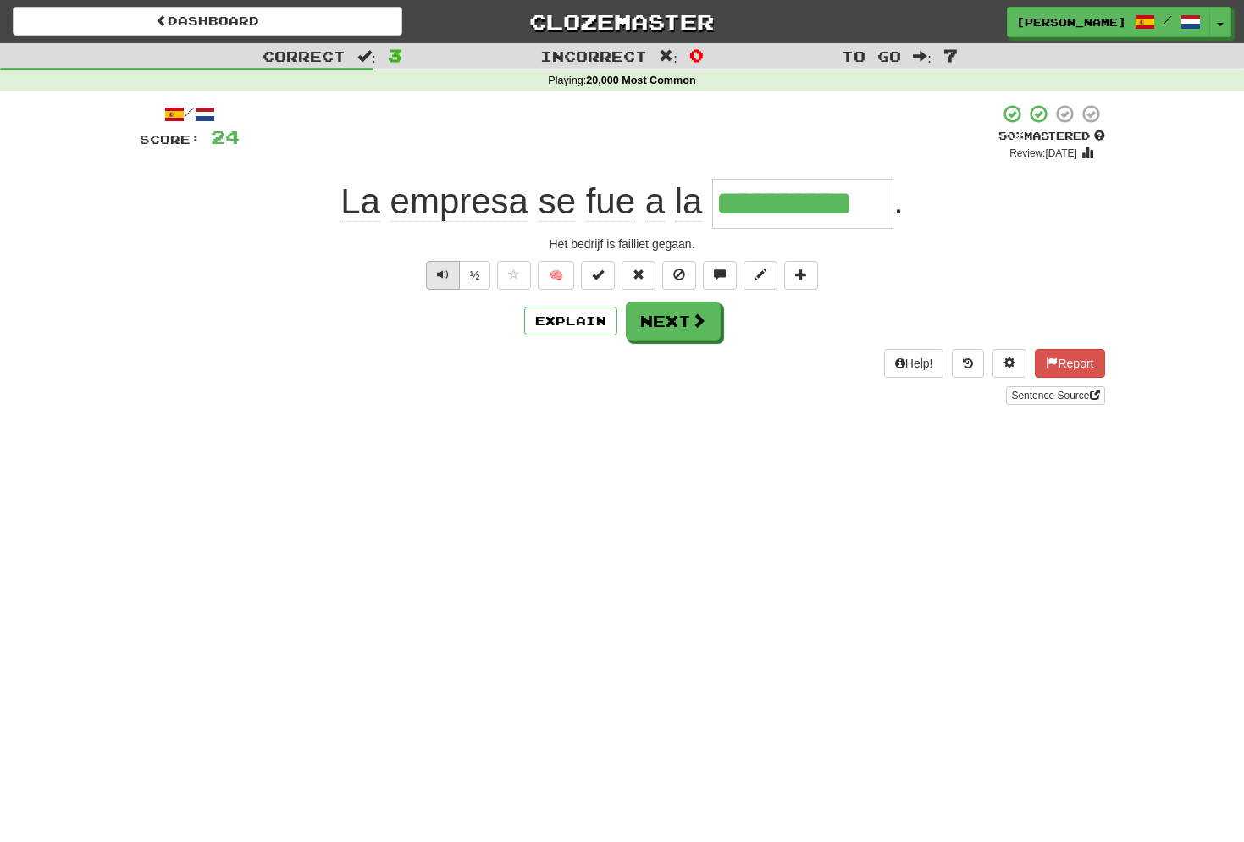
click at [445, 274] on span "Text-to-speech controls" at bounding box center [443, 275] width 12 height 12
click at [692, 320] on span at bounding box center [699, 320] width 15 height 15
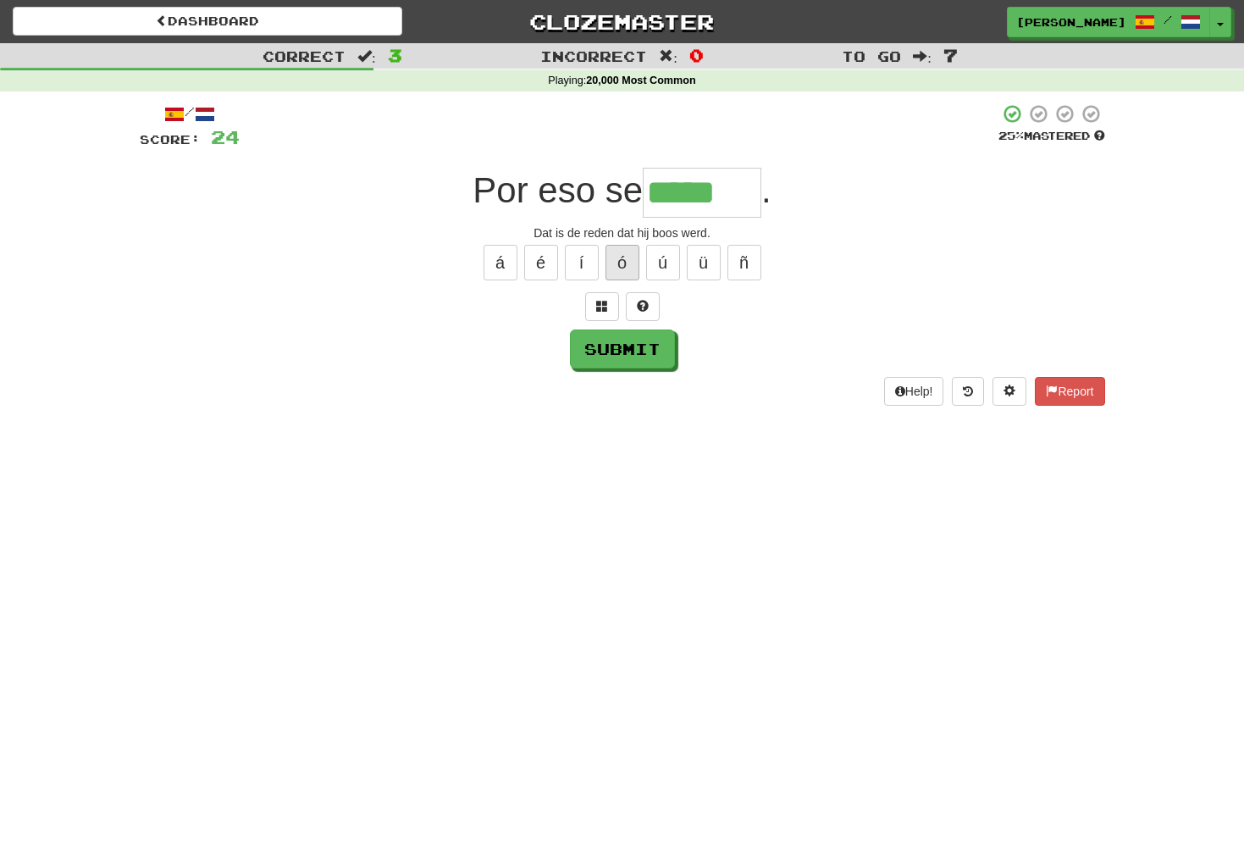
click at [629, 263] on button "ó" at bounding box center [623, 263] width 34 height 36
type input "******"
click at [638, 347] on button "Submit" at bounding box center [623, 349] width 105 height 39
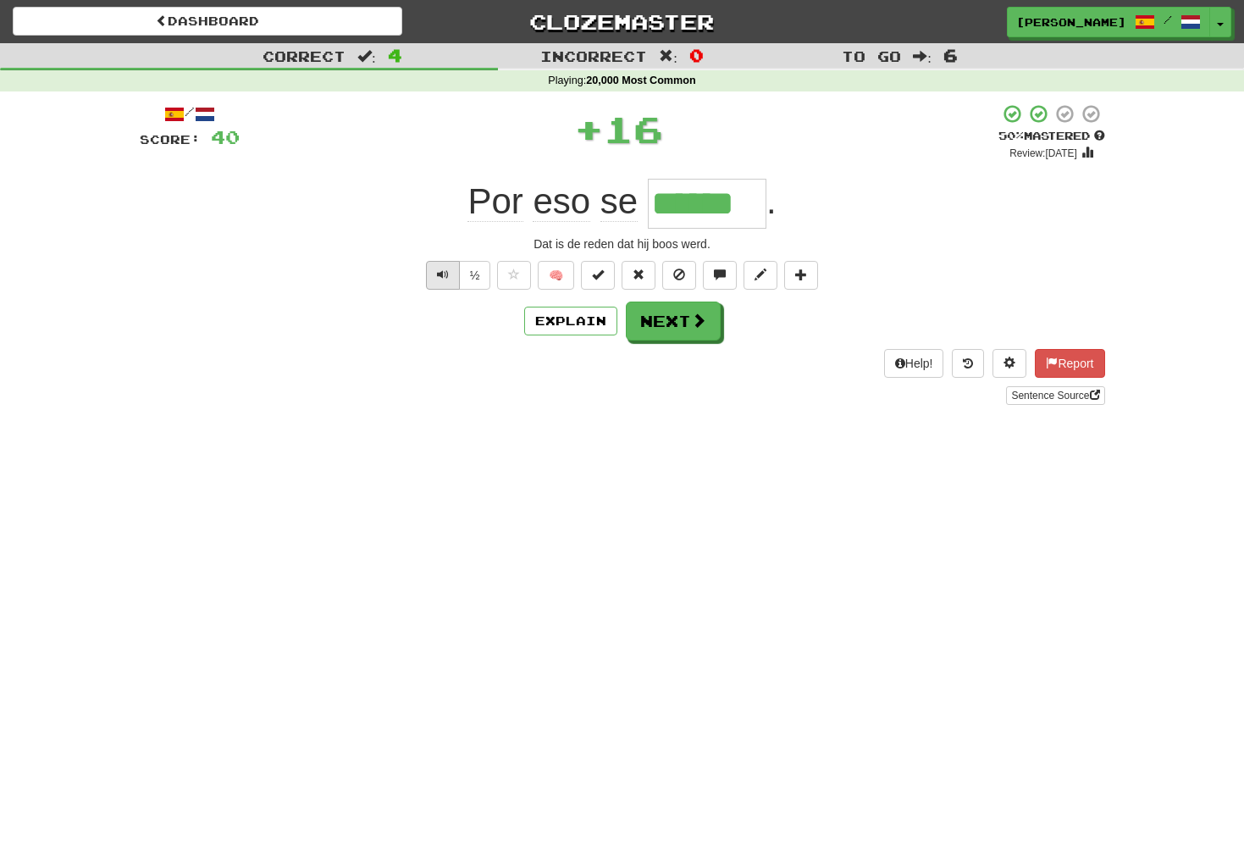
click at [448, 277] on button "Text-to-speech controls" at bounding box center [443, 275] width 34 height 29
click at [670, 318] on button "Next" at bounding box center [674, 321] width 95 height 39
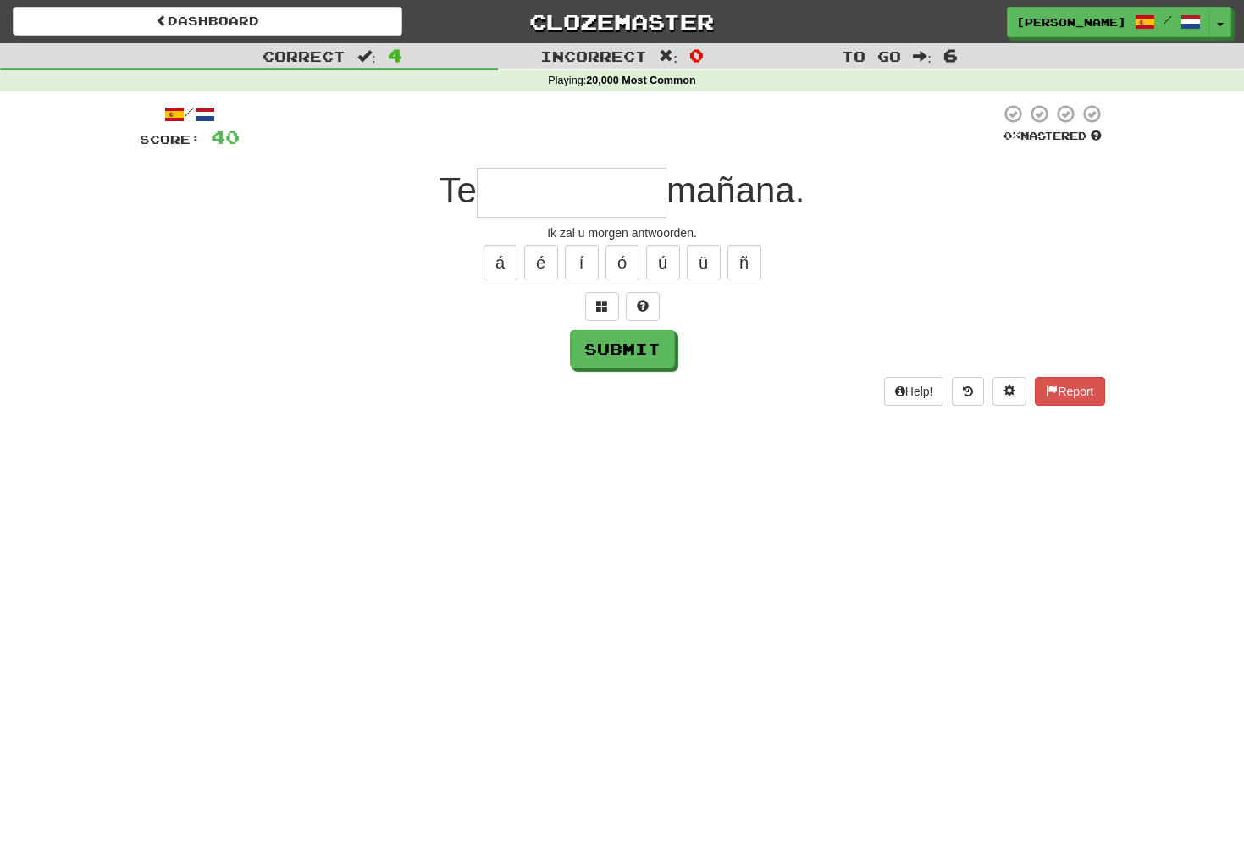
type input "*"
click at [601, 306] on span at bounding box center [602, 306] width 12 height 12
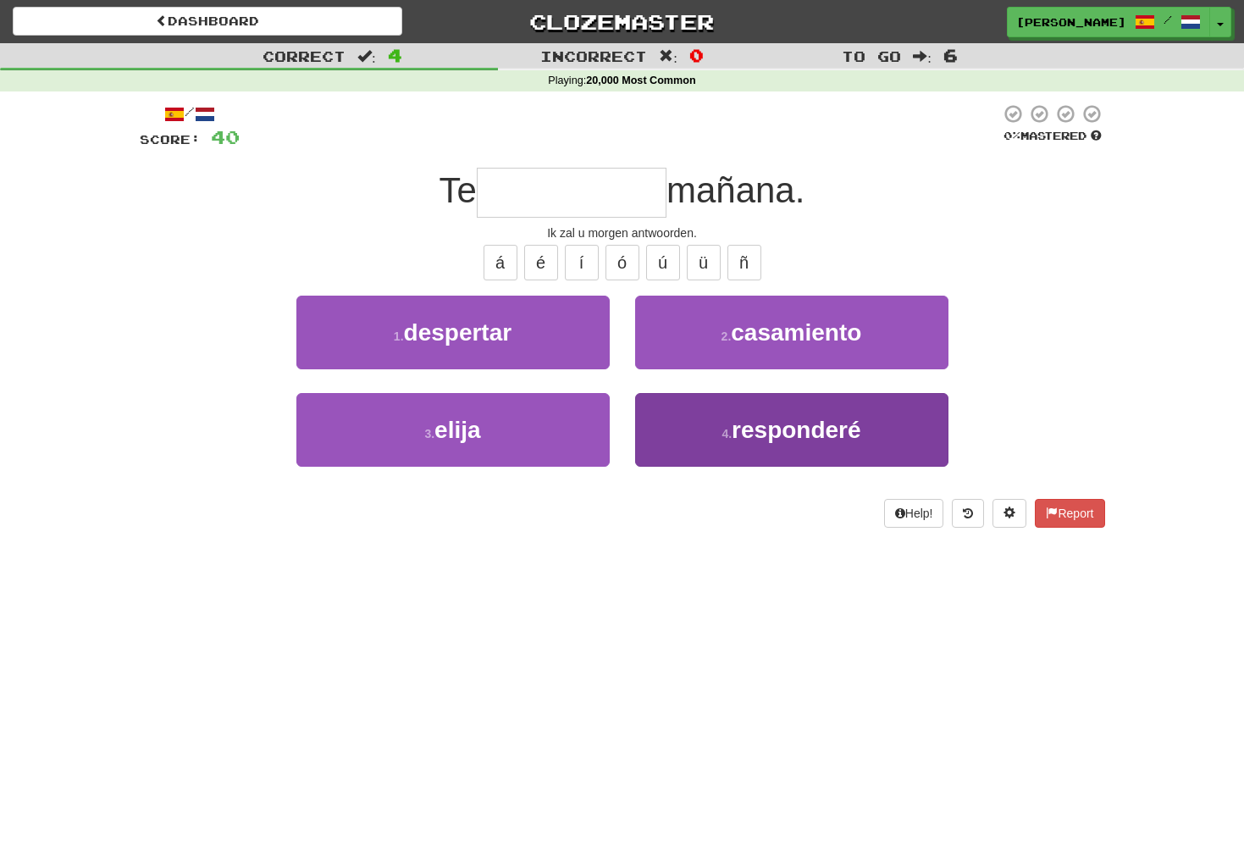
click at [796, 428] on span "responderé" at bounding box center [797, 430] width 130 height 26
type input "**********"
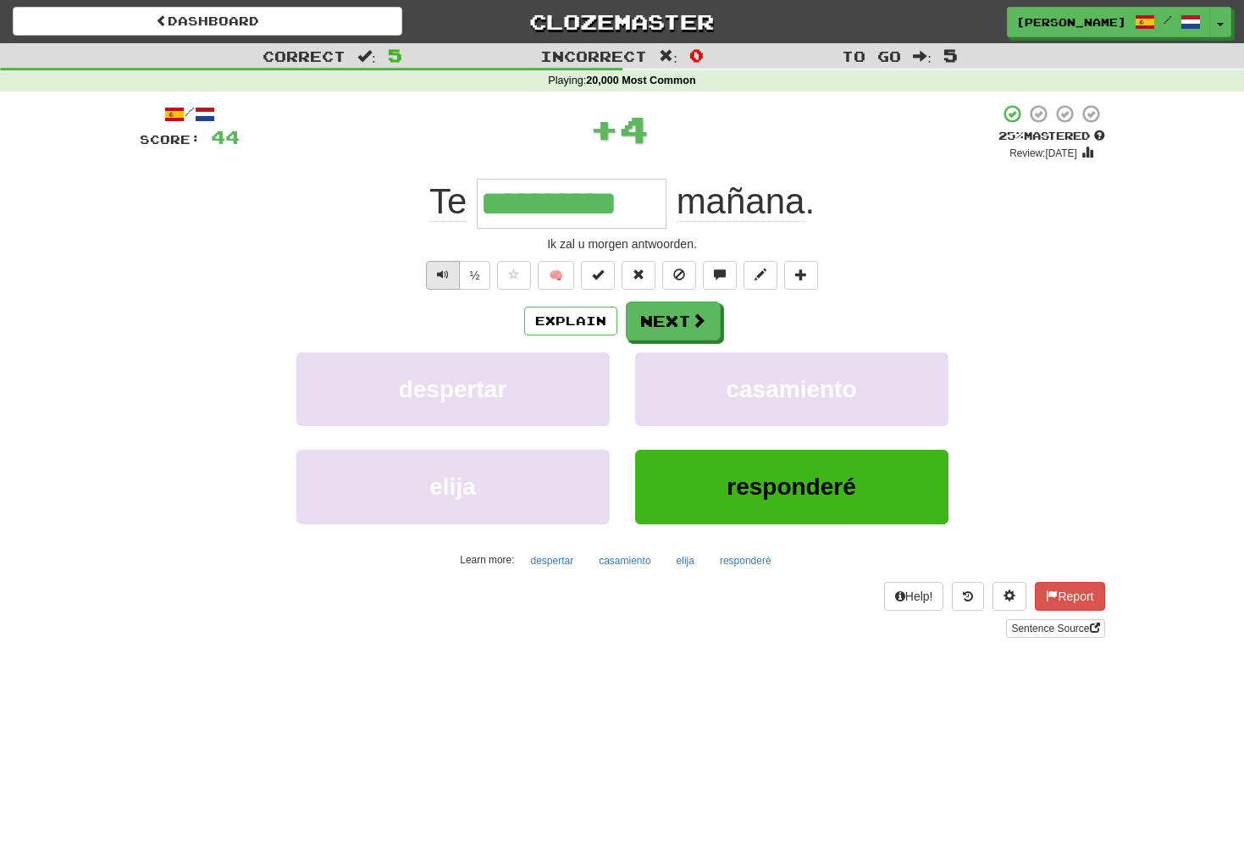
click at [448, 270] on button "Text-to-speech controls" at bounding box center [443, 275] width 34 height 29
click at [678, 329] on button "Next" at bounding box center [674, 321] width 95 height 39
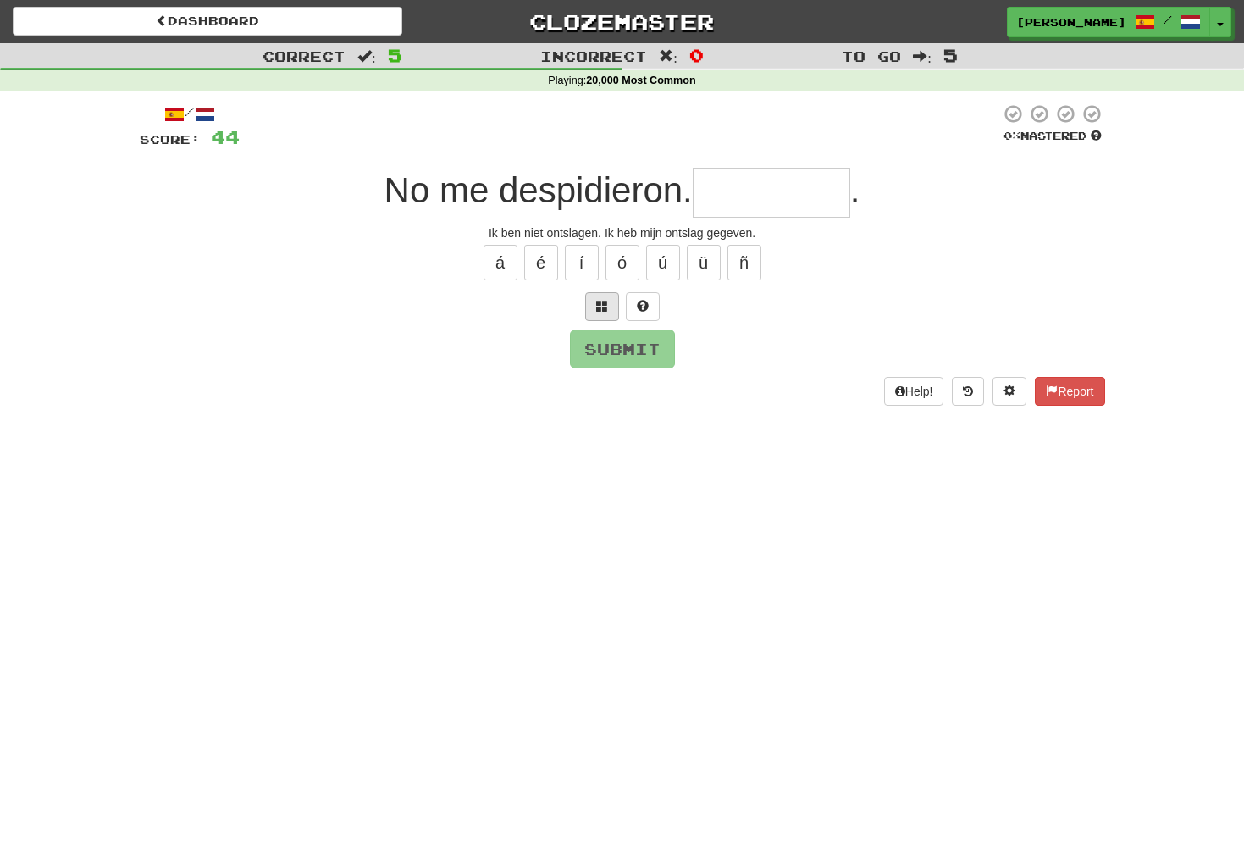
type input "*"
click at [606, 308] on span at bounding box center [602, 306] width 12 height 12
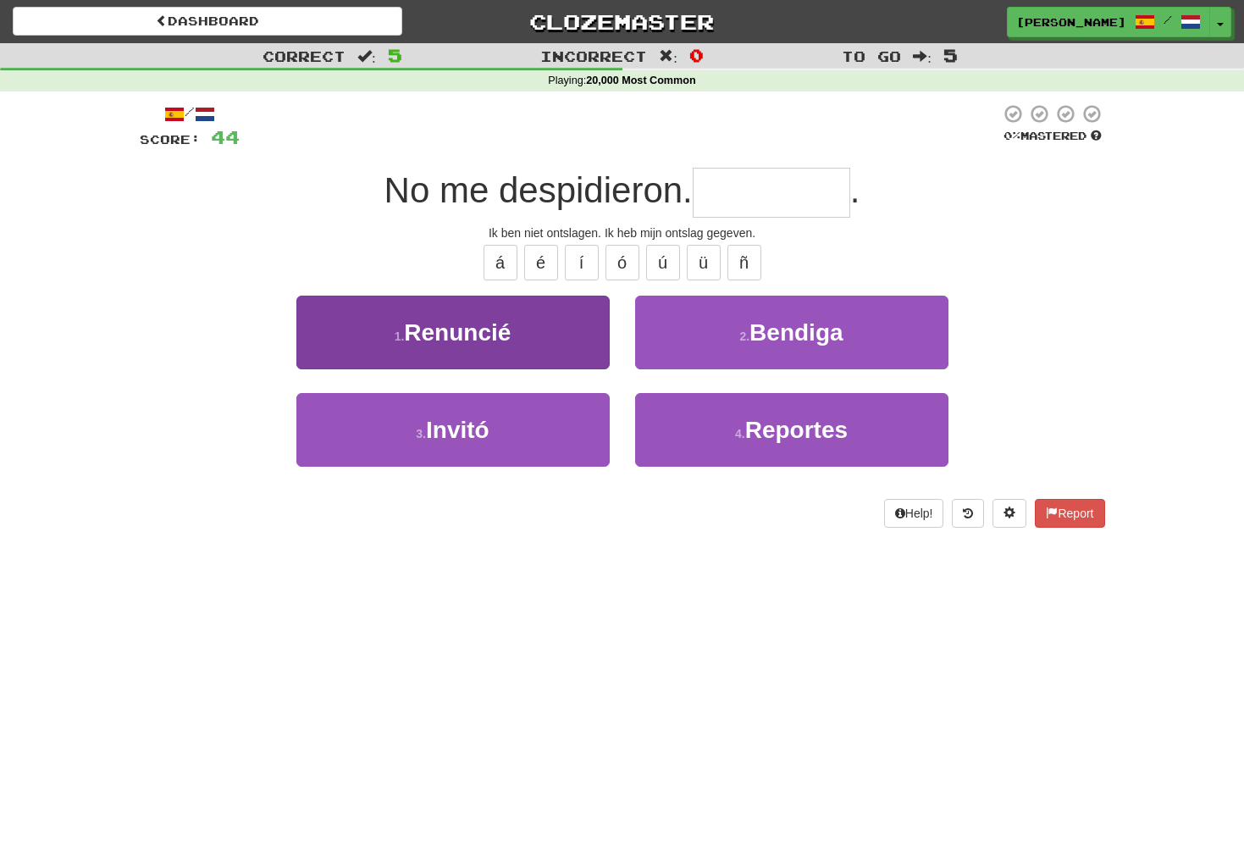
click at [499, 330] on span "Renuncié" at bounding box center [457, 332] width 107 height 26
type input "********"
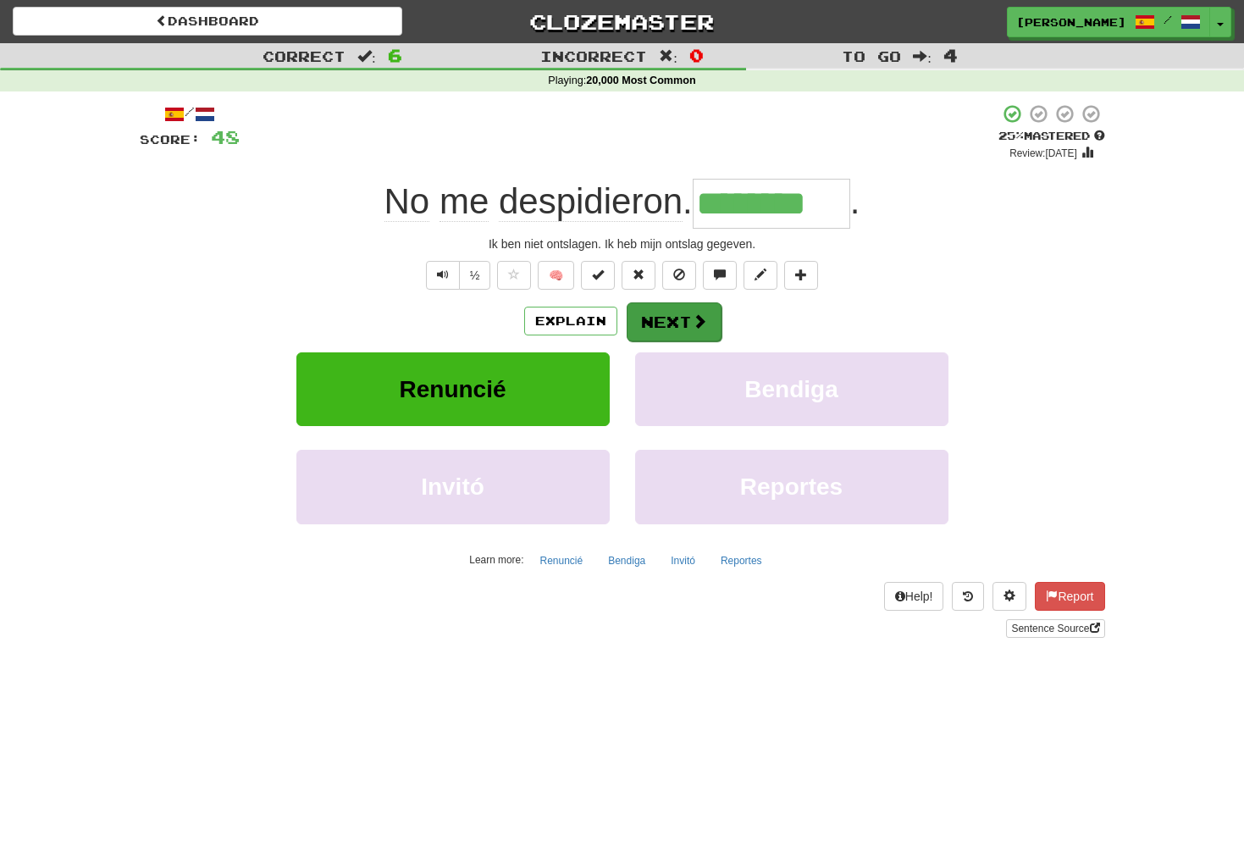
click at [674, 327] on button "Next" at bounding box center [674, 321] width 95 height 39
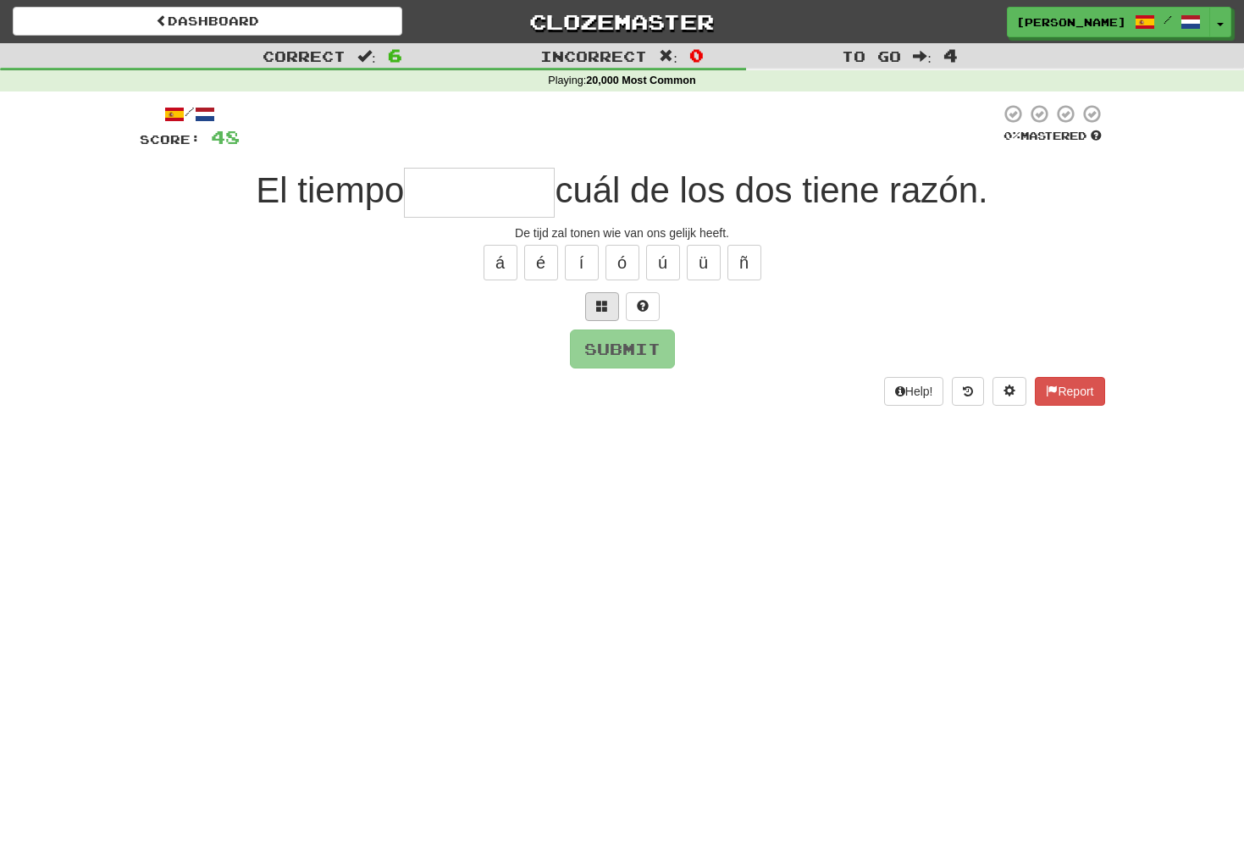
click at [601, 302] on span at bounding box center [602, 306] width 12 height 12
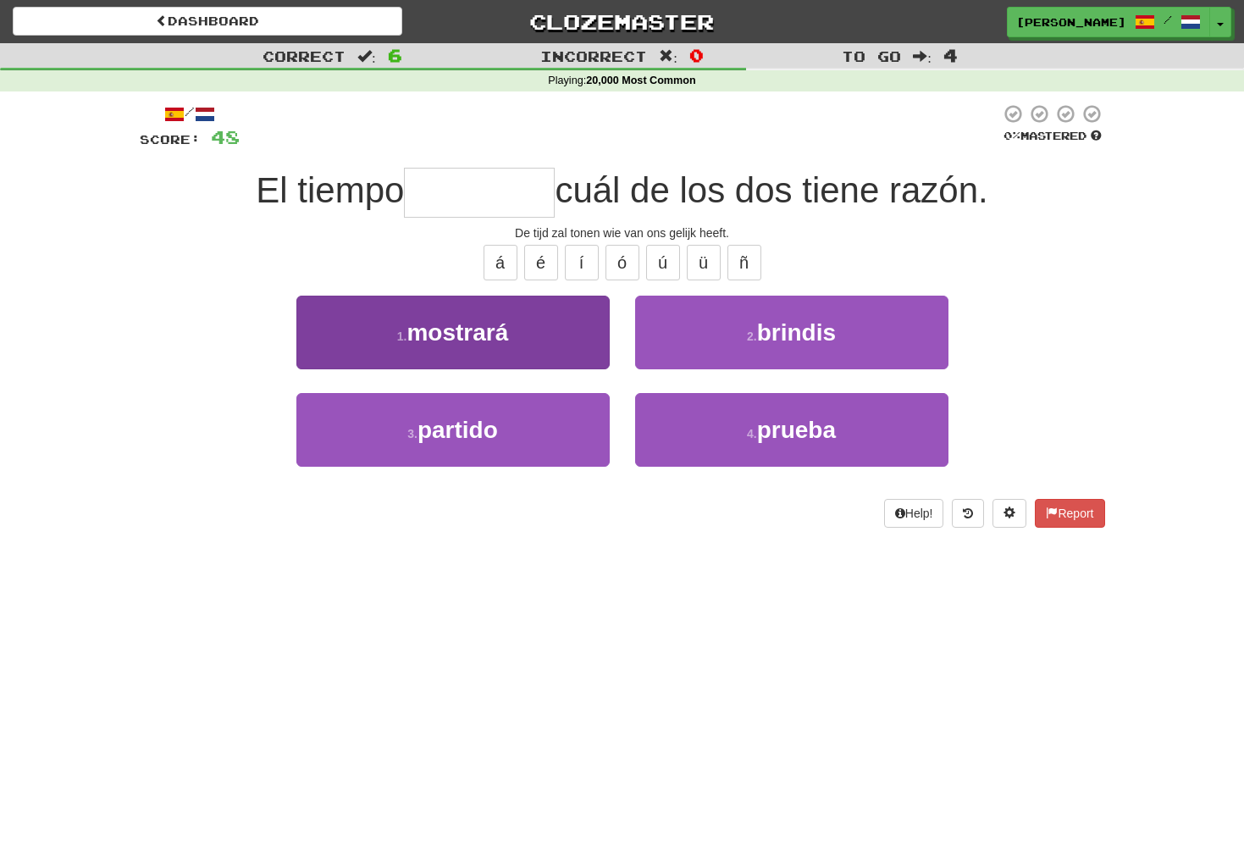
click at [497, 337] on span "mostrará" at bounding box center [458, 332] width 102 height 26
type input "********"
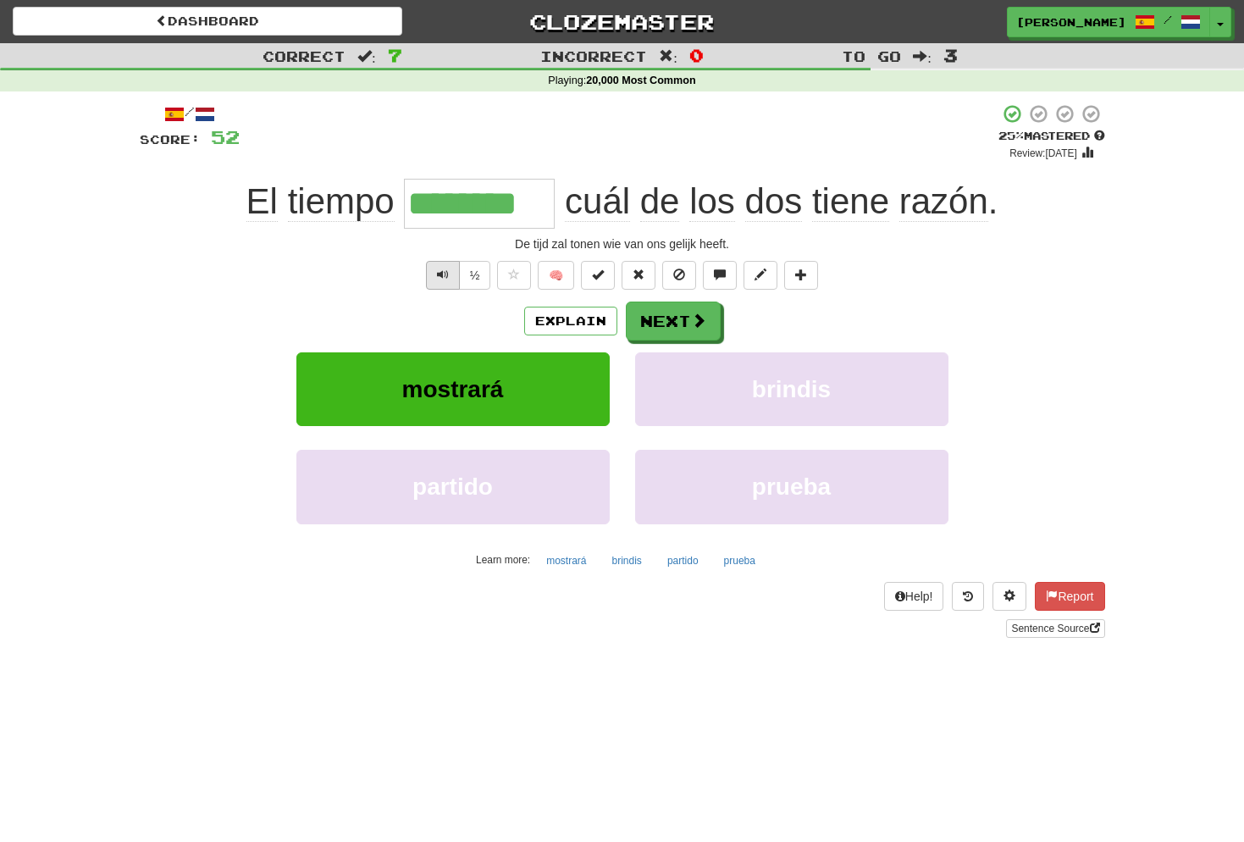
click at [444, 273] on span "Text-to-speech controls" at bounding box center [443, 275] width 12 height 12
click at [682, 312] on button "Next" at bounding box center [674, 321] width 95 height 39
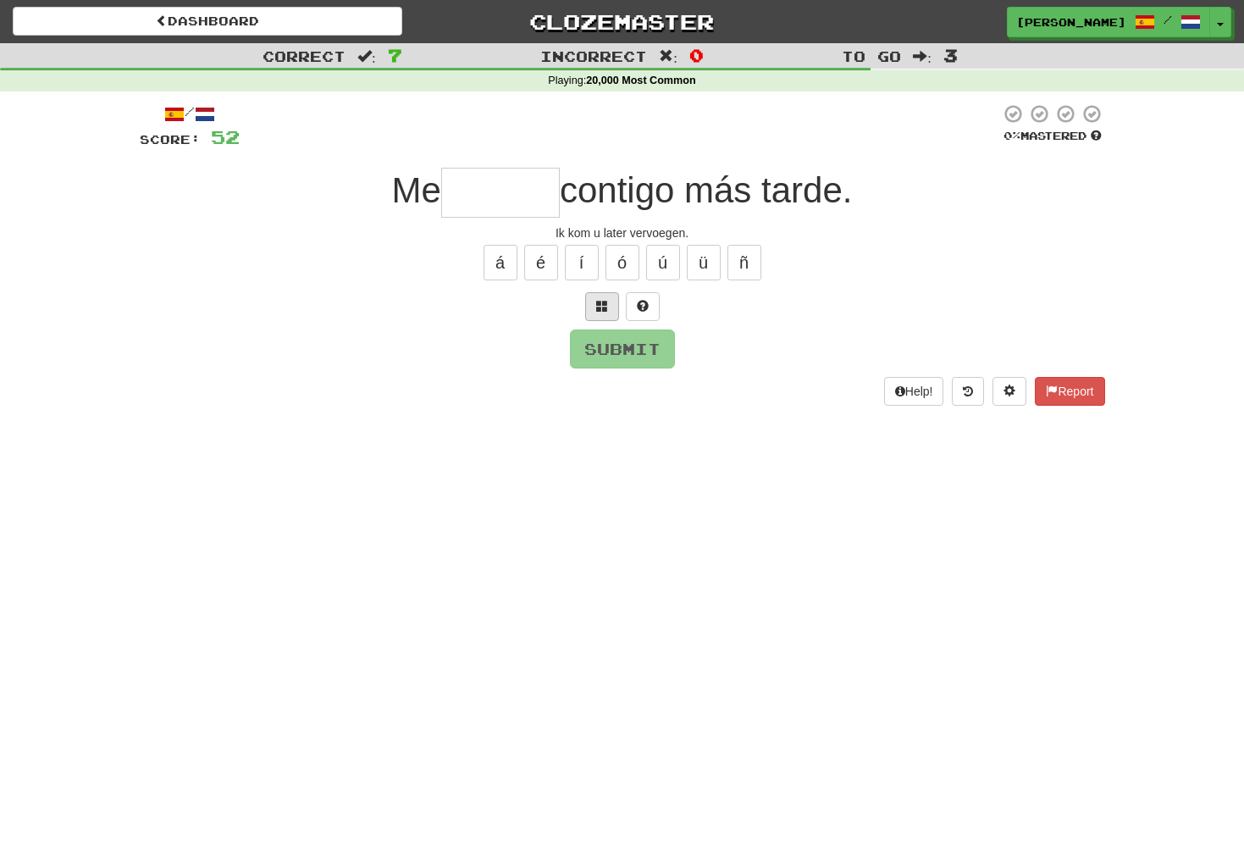
click at [601, 305] on span at bounding box center [602, 306] width 12 height 12
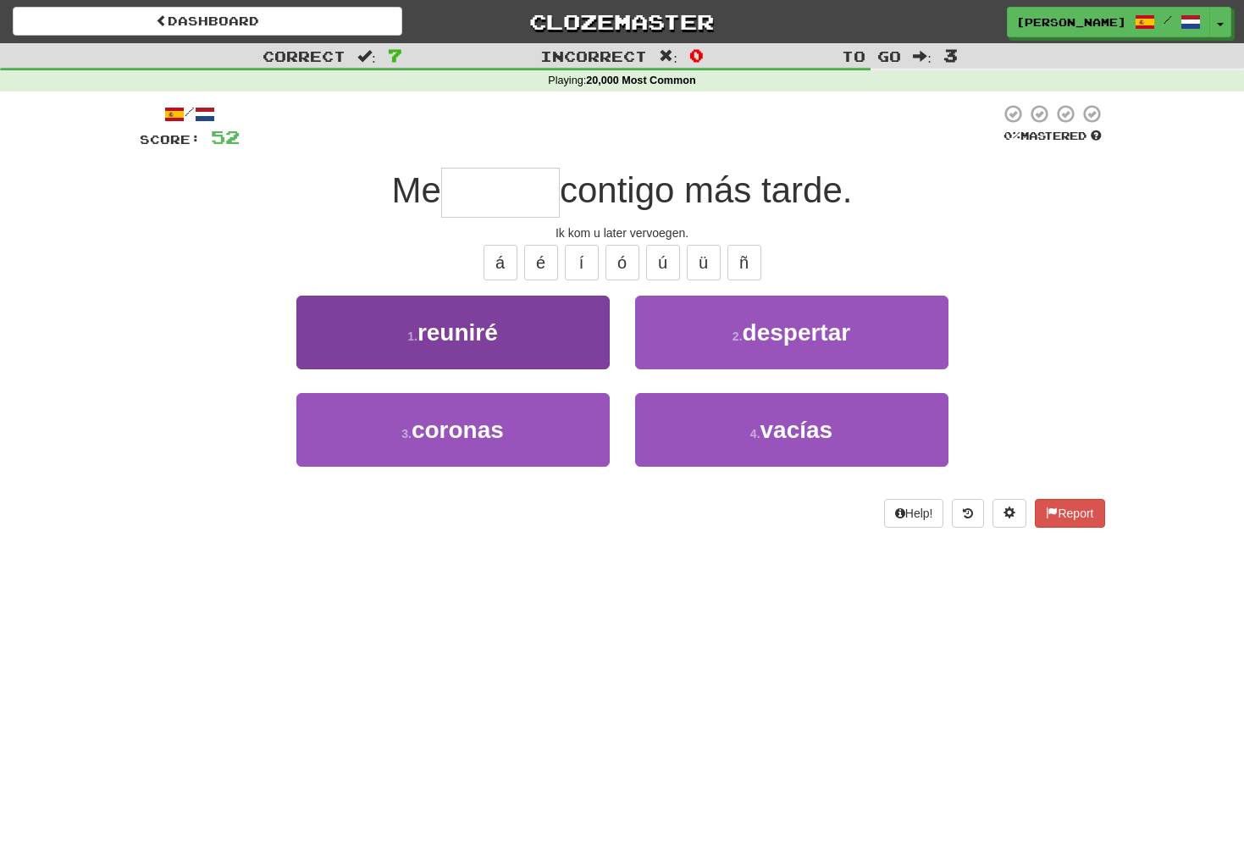
click at [511, 322] on button "1 . reuniré" at bounding box center [452, 333] width 313 height 74
type input "*******"
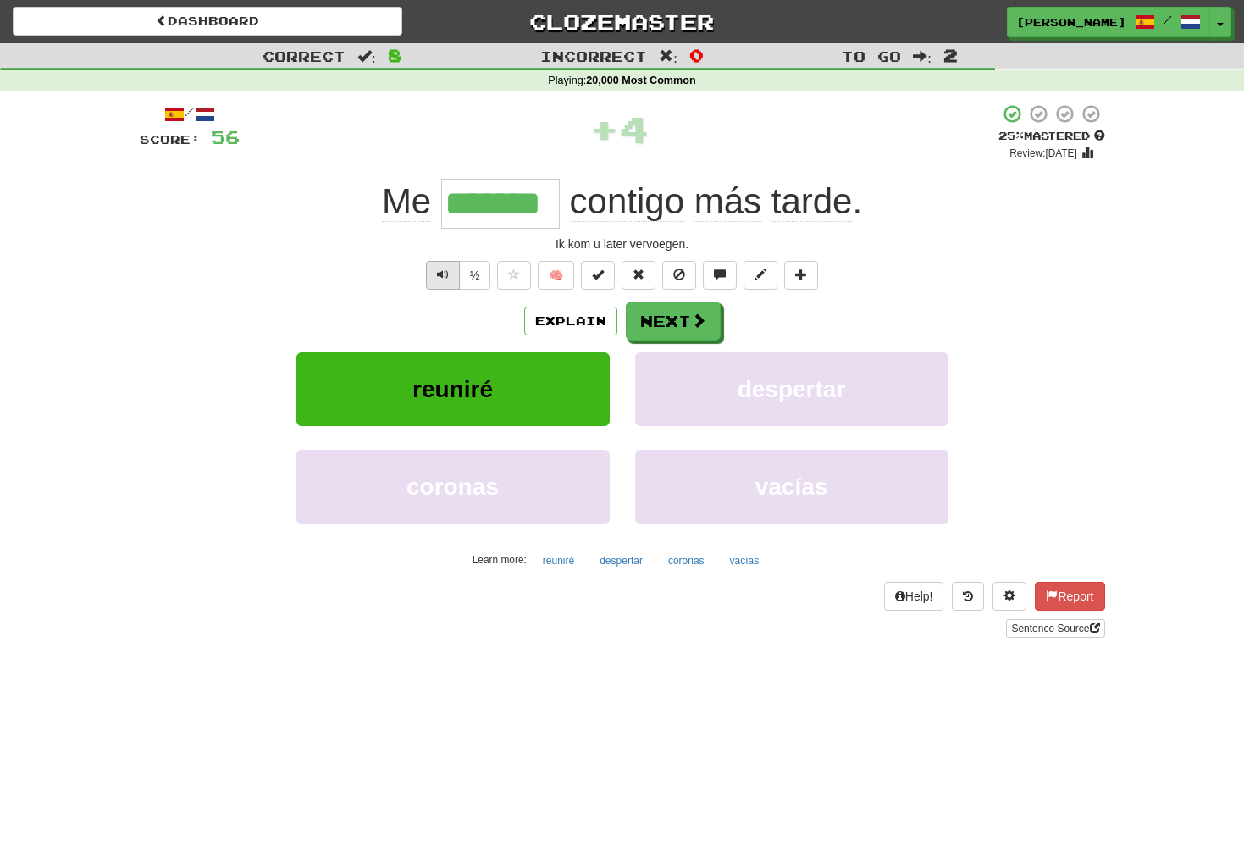
click at [438, 269] on span "Text-to-speech controls" at bounding box center [443, 275] width 12 height 12
